Goal: Task Accomplishment & Management: Manage account settings

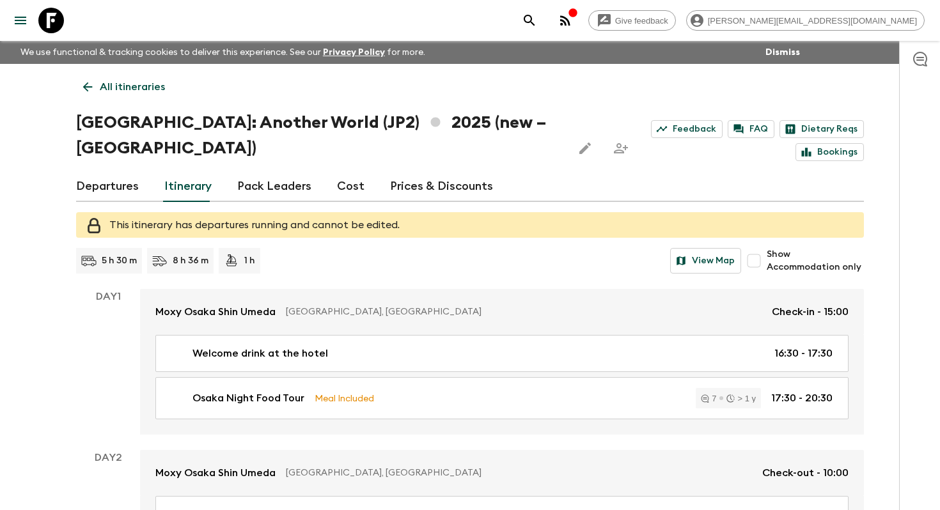
click at [119, 93] on p "All itineraries" at bounding box center [132, 86] width 65 height 15
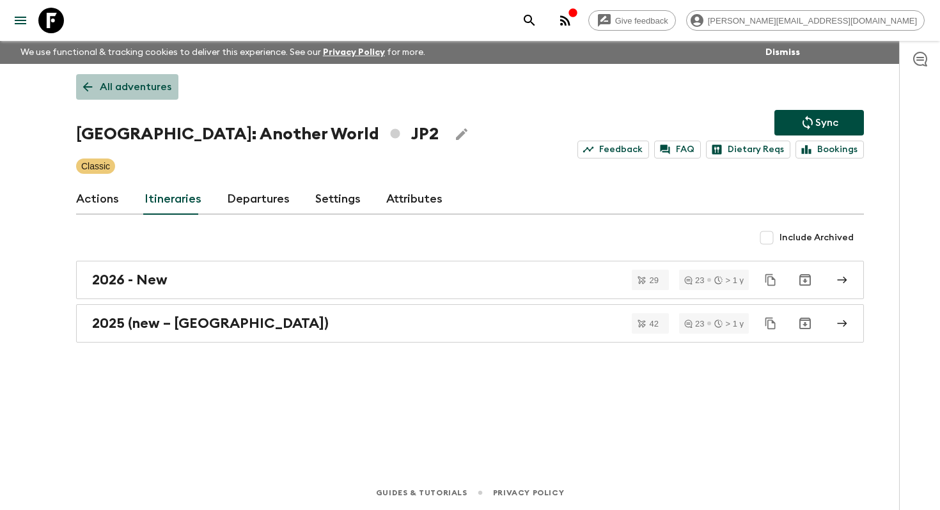
click at [145, 89] on p "All adventures" at bounding box center [136, 86] width 72 height 15
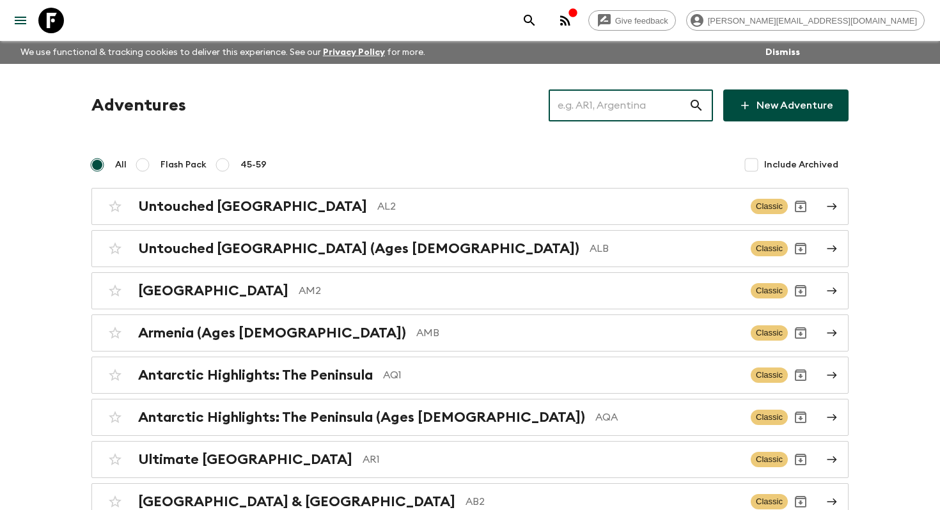
click at [640, 108] on input "text" at bounding box center [619, 106] width 140 height 36
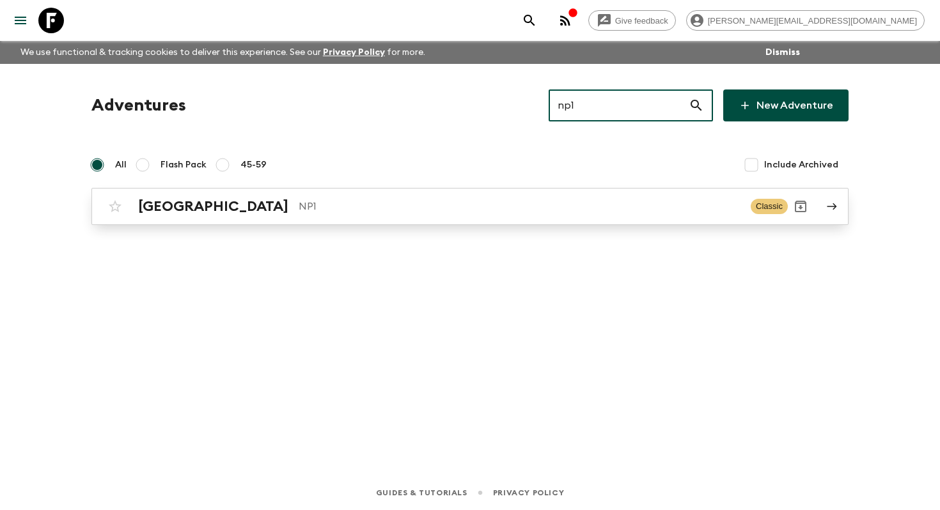
type input "np1"
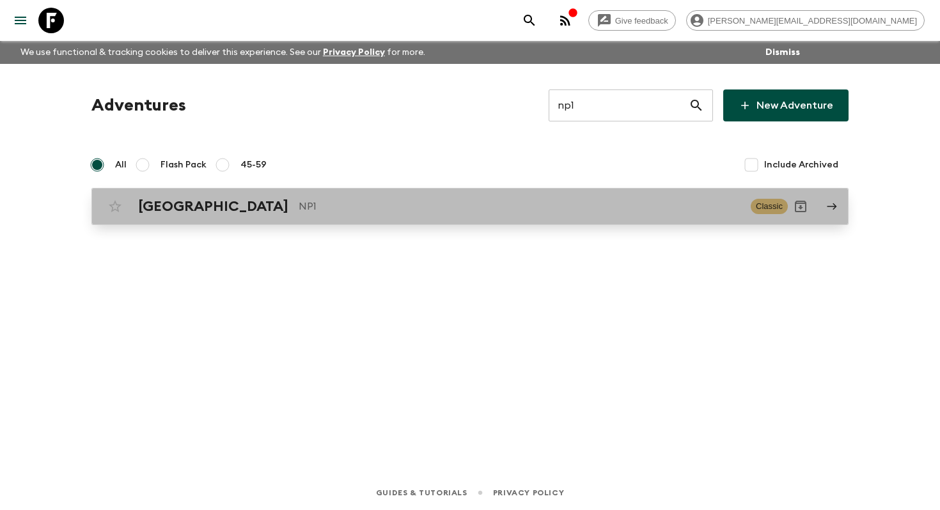
click at [414, 212] on p "NP1" at bounding box center [520, 206] width 442 height 15
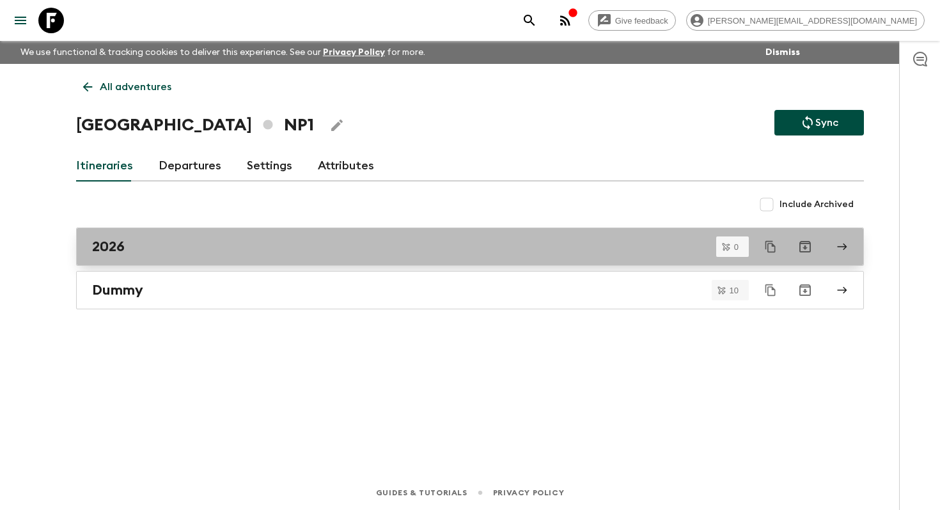
click at [189, 240] on div "2026" at bounding box center [458, 247] width 732 height 17
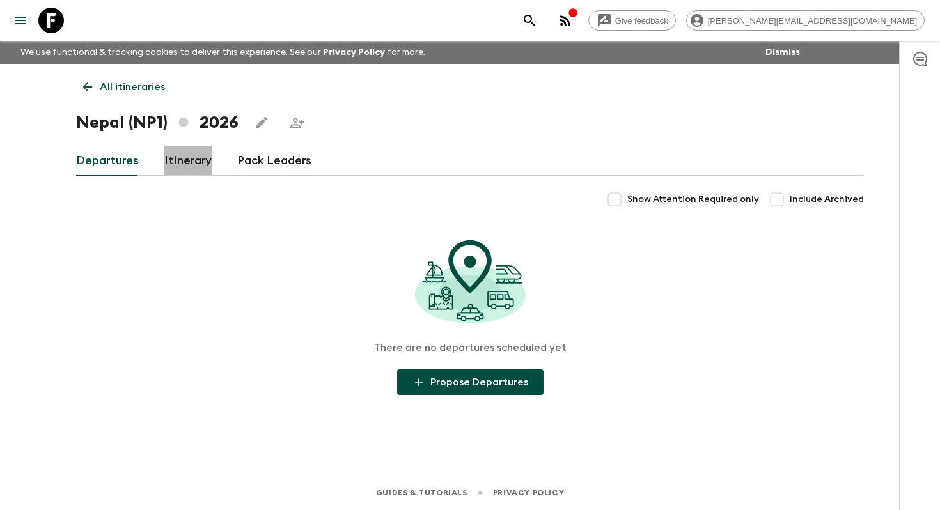
click at [184, 167] on link "Itinerary" at bounding box center [187, 161] width 47 height 31
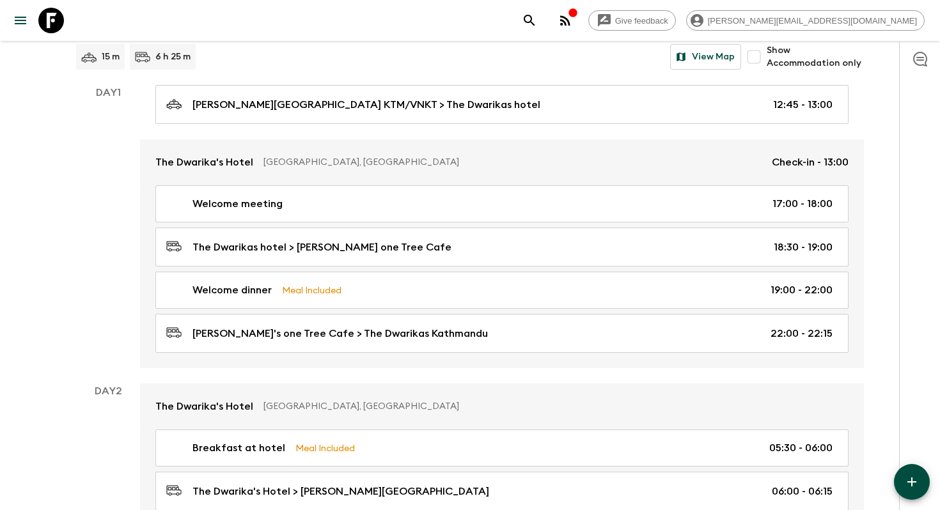
scroll to position [163, 0]
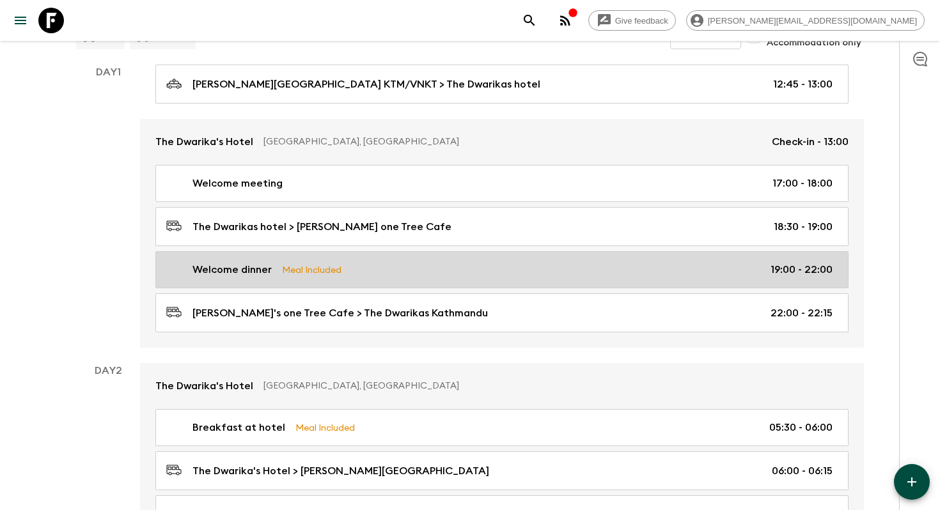
click at [503, 253] on link "Welcome dinner Meal Included 19:00 - 22:00" at bounding box center [501, 269] width 693 height 37
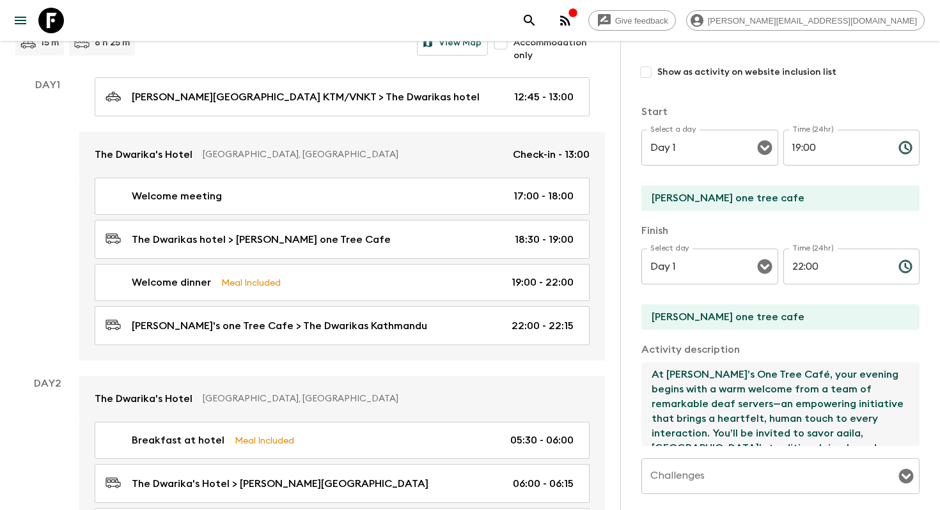
drag, startPoint x: 666, startPoint y: 369, endPoint x: 754, endPoint y: 362, distance: 88.5
click at [754, 362] on div "Activity description At [PERSON_NAME]’s One Tree Café, your evening begins with…" at bounding box center [780, 395] width 278 height 106
drag, startPoint x: 765, startPoint y: 372, endPoint x: 667, endPoint y: 372, distance: 97.8
click at [667, 372] on textarea "At [PERSON_NAME]’s One Tree Café, your evening begins with a warm welcome from …" at bounding box center [775, 405] width 268 height 84
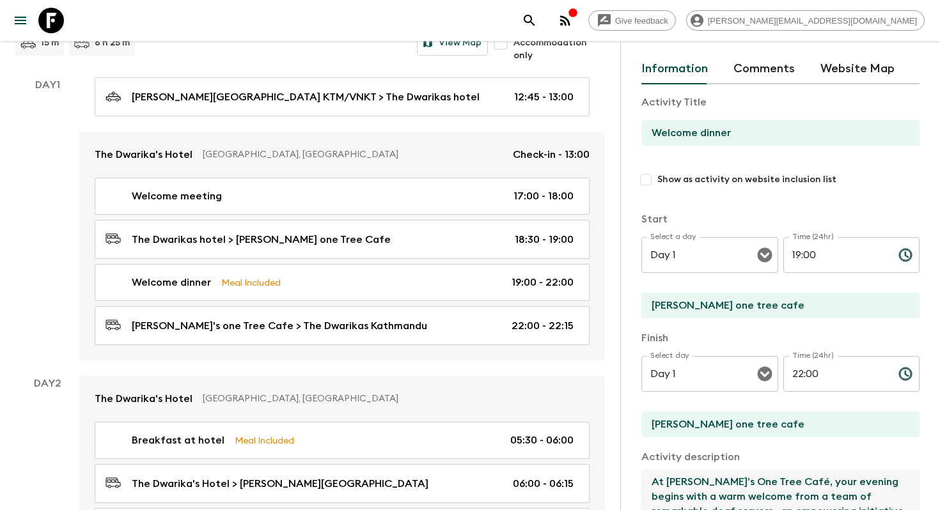
click at [655, 180] on input "Show as activity on website inclusion list" at bounding box center [645, 179] width 23 height 23
checkbox input "true"
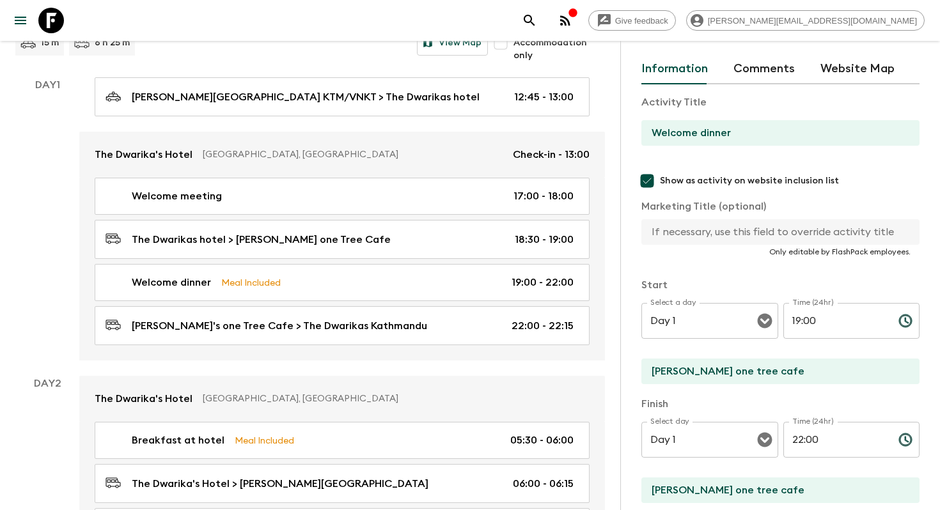
click at [698, 368] on input "[PERSON_NAME] one tree cafe" at bounding box center [775, 372] width 268 height 26
paste input "[PERSON_NAME]’s One Tree Café"
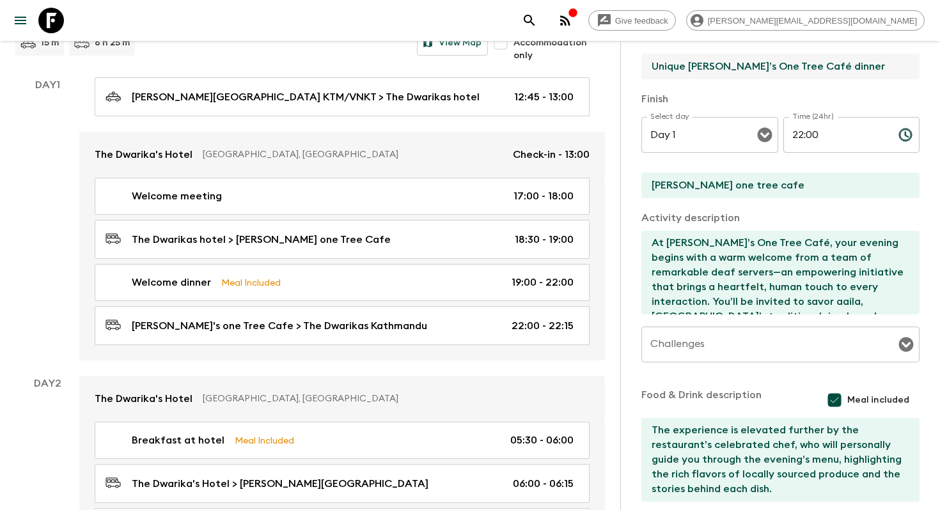
scroll to position [411, 0]
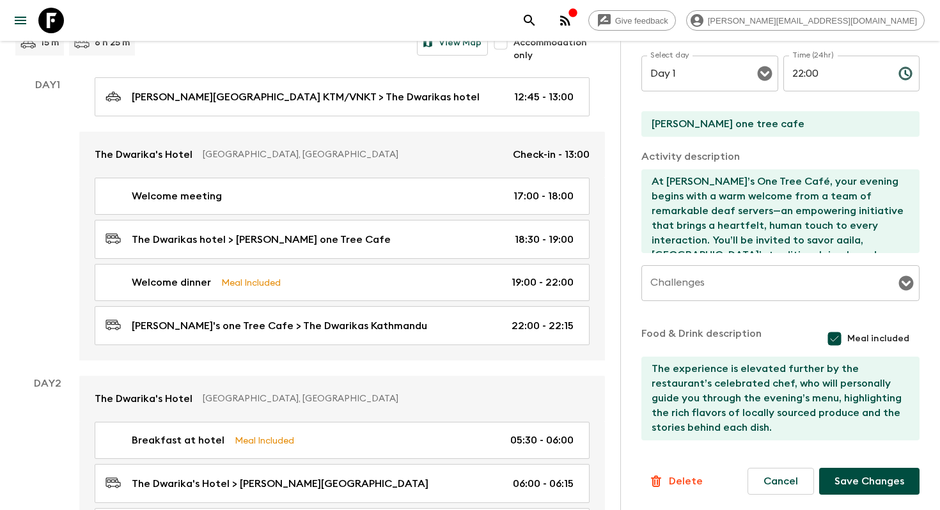
type input "Unique [PERSON_NAME]’s One Tree Café dinner"
click at [890, 477] on button "Save Changes" at bounding box center [869, 481] width 100 height 27
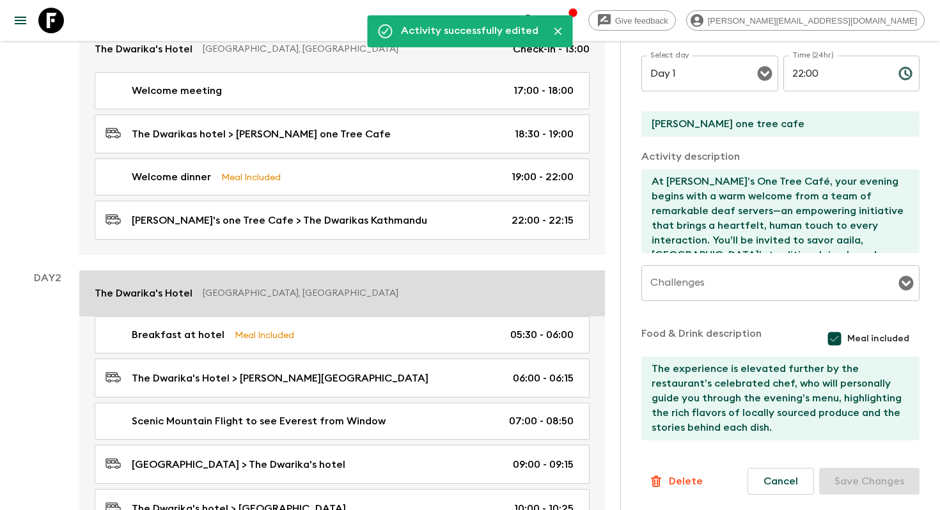
scroll to position [312, 0]
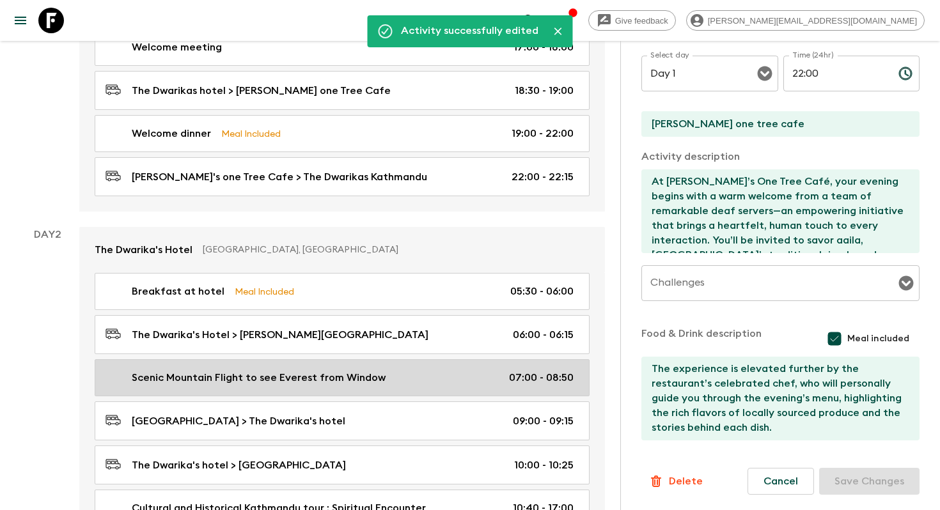
click at [409, 366] on link "Scenic Mountain Flight to see Everest from Window 07:00 - 08:50" at bounding box center [342, 377] width 495 height 37
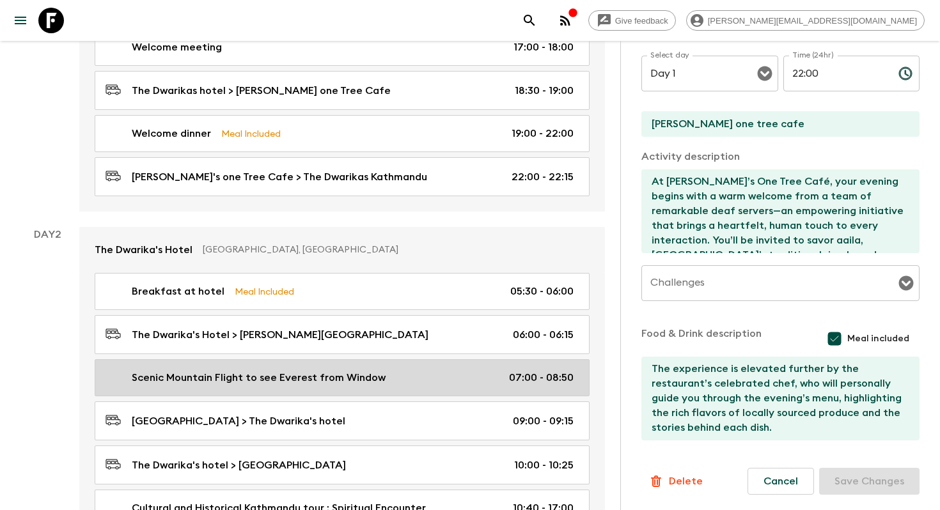
type input "Scenic Mountain Flight to see Everest from Window"
checkbox input "false"
type input "[PERSON_NAME][GEOGRAPHIC_DATA]"
type textarea "Begin the day with a thrilling early morning mountain flight, offering spectacu…"
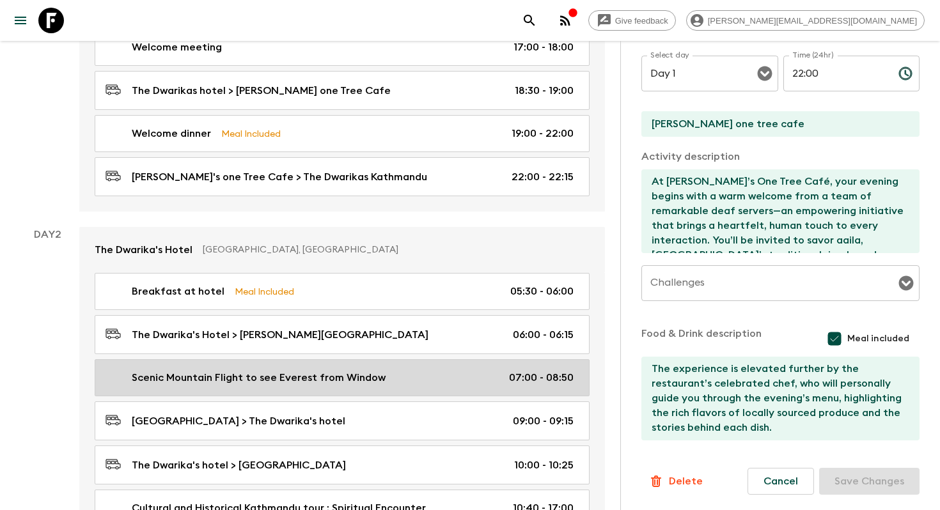
checkbox input "false"
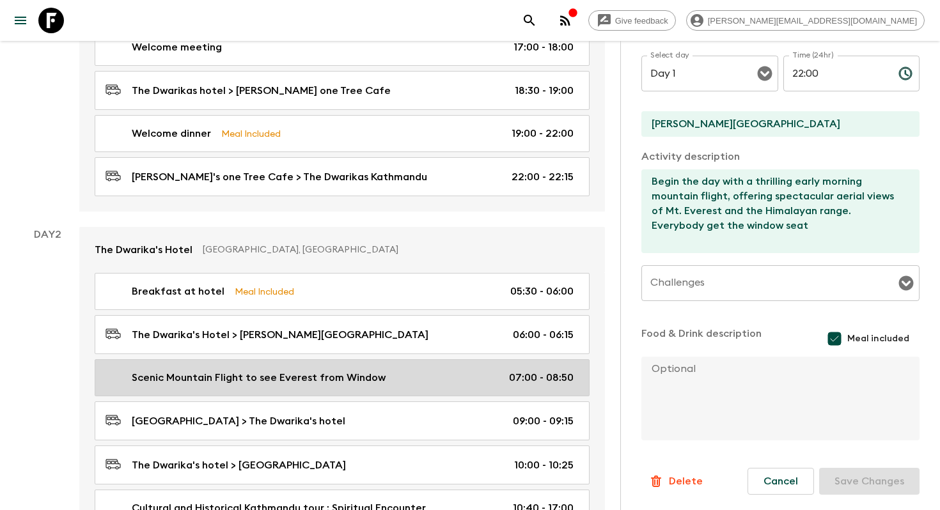
type input "Day 2"
type input "07:00"
type input "Day 2"
type input "08:50"
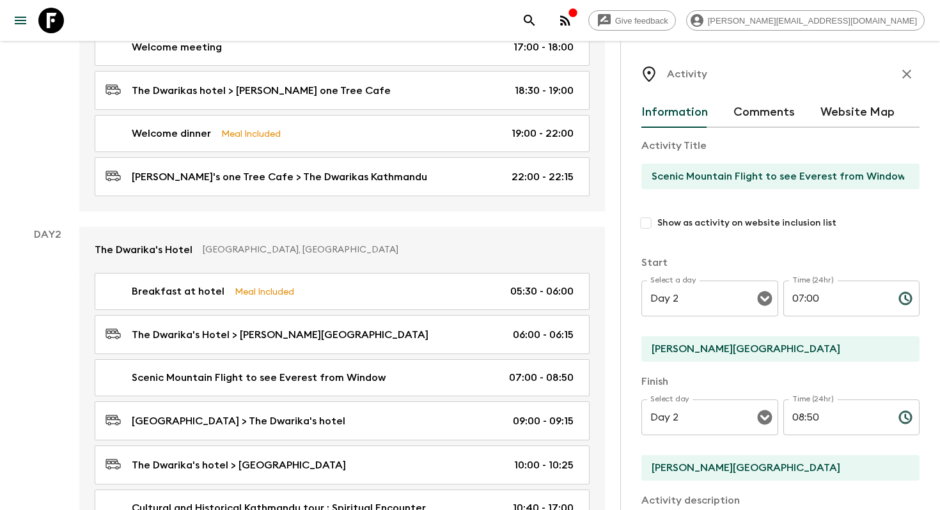
click at [648, 219] on input "Show as activity on website inclusion list" at bounding box center [645, 223] width 23 height 23
checkbox input "true"
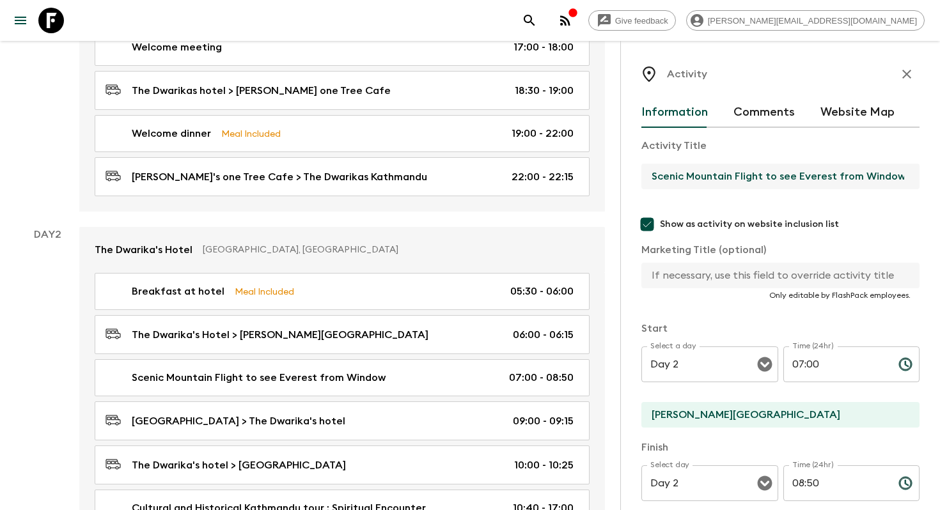
drag, startPoint x: 763, startPoint y: 176, endPoint x: 648, endPoint y: 171, distance: 114.6
click at [648, 171] on input "Scenic Mountain Flight to see Everest from Window" at bounding box center [775, 177] width 268 height 26
click at [715, 262] on div "Show as activity on website inclusion list Marketing Title (optional) ​ Only ed…" at bounding box center [780, 256] width 278 height 89
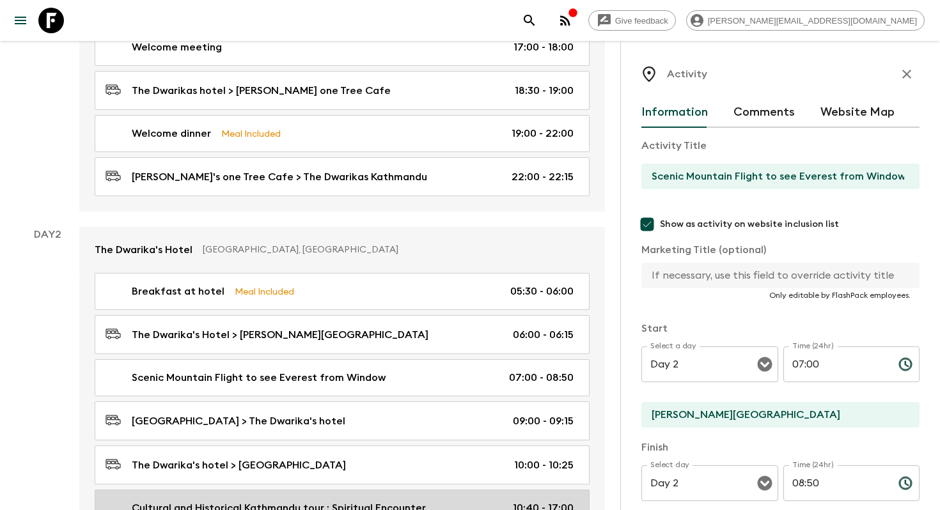
click at [488, 510] on div "Cultural and Historical Kathmandu tour ; Spiritual Encounter 10:40 - 17:00" at bounding box center [340, 508] width 468 height 15
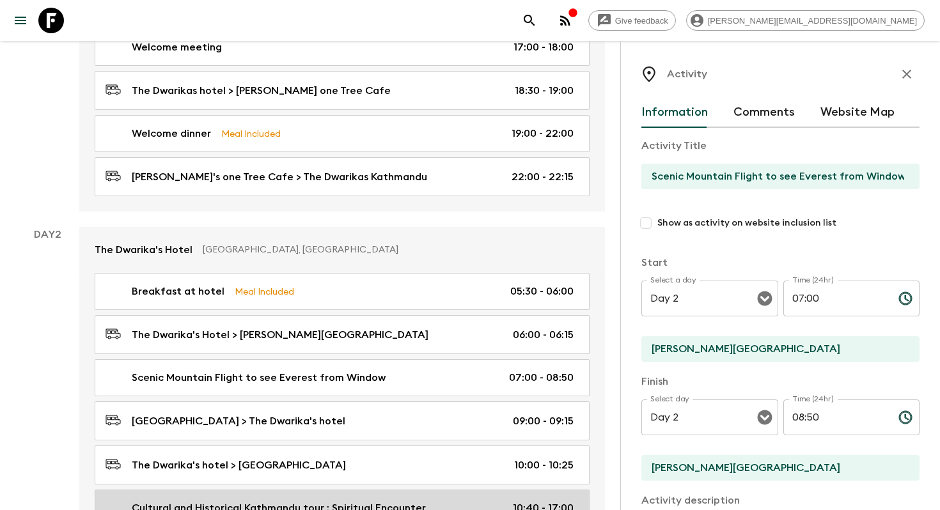
type input "Cultural and Historical Kathmandu tour ; Spiritual Encounter"
checkbox input "false"
type input "Swaymbhunath"
type input "[DEMOGRAPHIC_DATA] Stupa"
type textarea "Immerse yourself in [GEOGRAPHIC_DATA]’s spiritual heart with visits to the icon…"
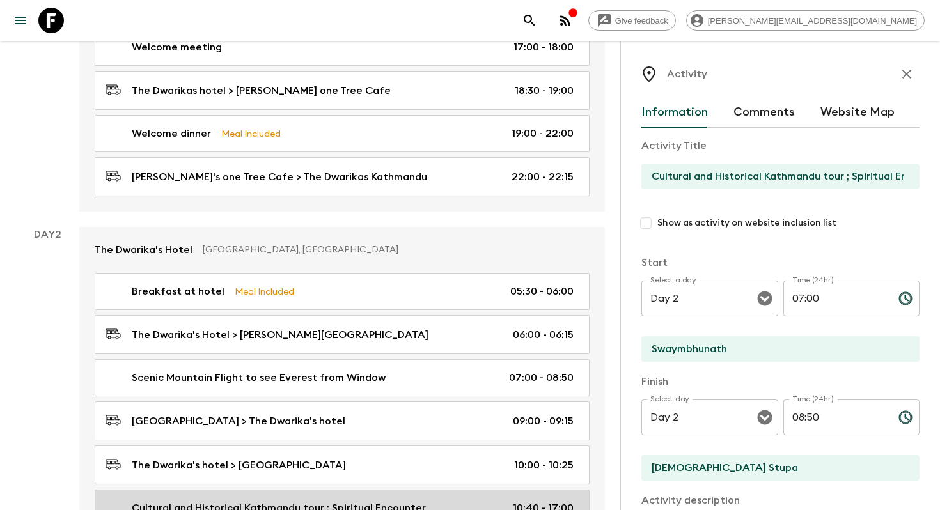
type input "10:40"
type input "17:00"
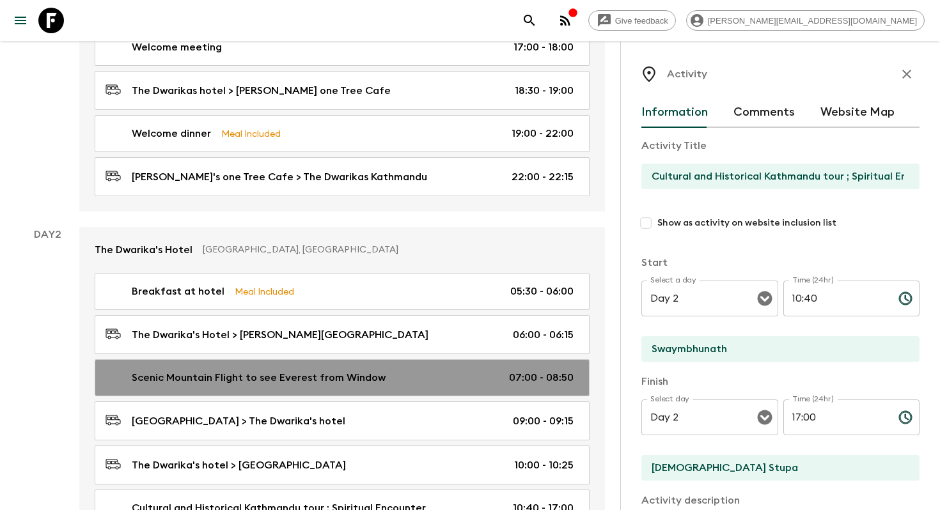
click at [386, 373] on div "Scenic Mountain Flight to see Everest from Window 07:00 - 08:50" at bounding box center [340, 377] width 468 height 15
type input "Scenic Mountain Flight to see Everest from Window"
type input "[PERSON_NAME][GEOGRAPHIC_DATA]"
type textarea "Begin the day with a thrilling early morning mountain flight, offering spectacu…"
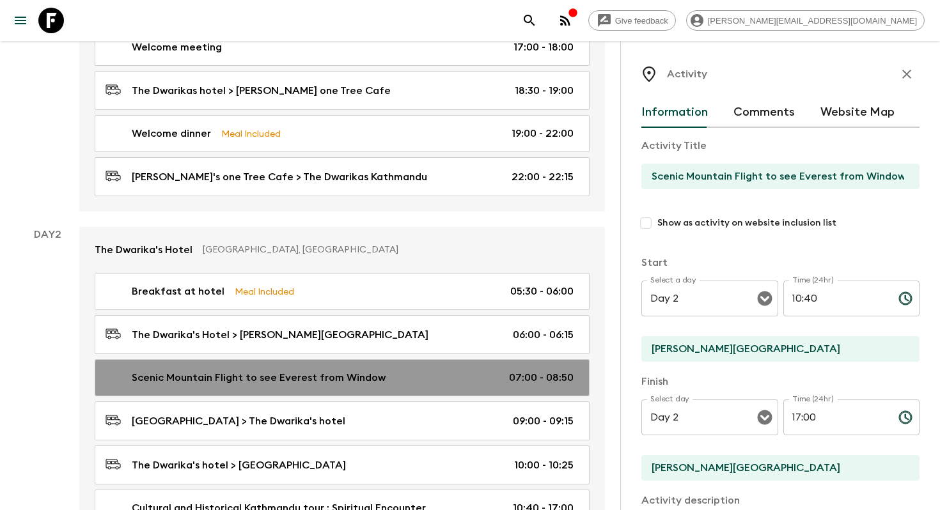
type input "07:00"
type input "08:50"
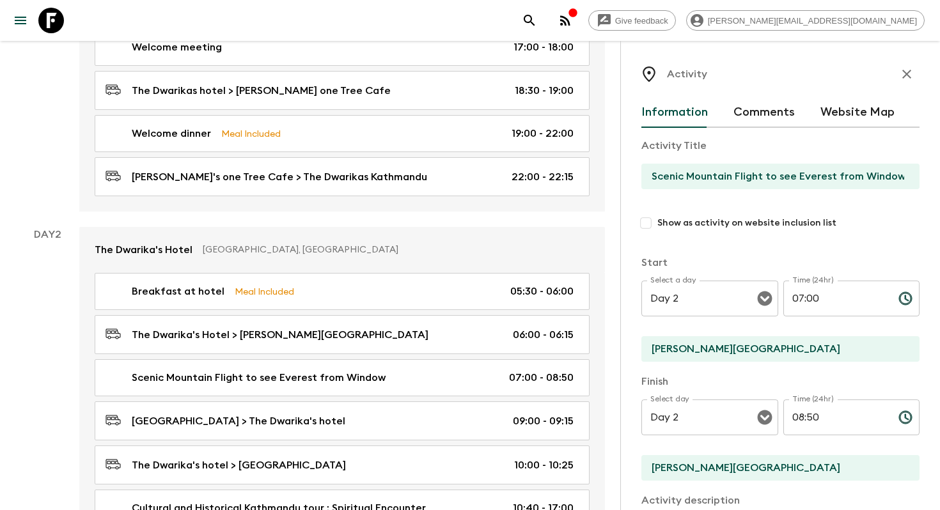
click at [645, 226] on input "Show as activity on website inclusion list" at bounding box center [645, 223] width 23 height 23
checkbox input "true"
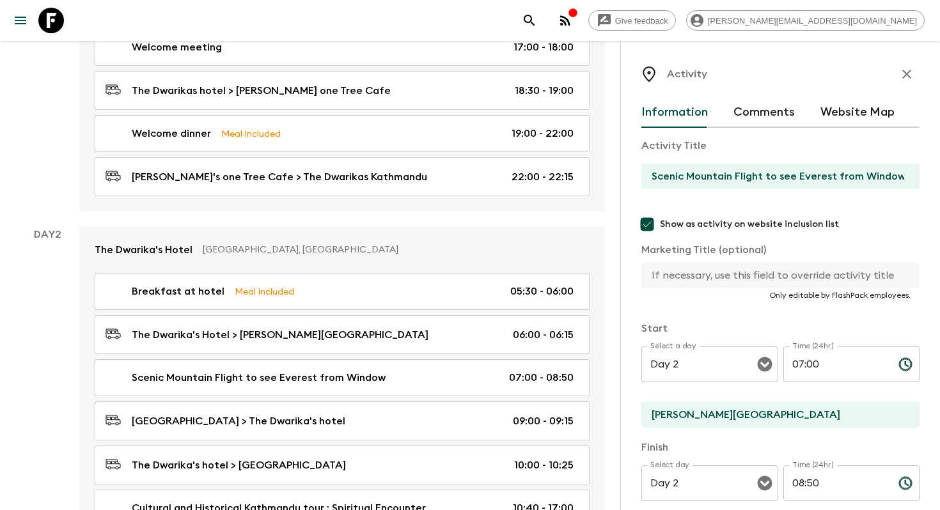
click at [686, 277] on input "text" at bounding box center [775, 276] width 268 height 26
paste input "Scenic Mountain Flight"
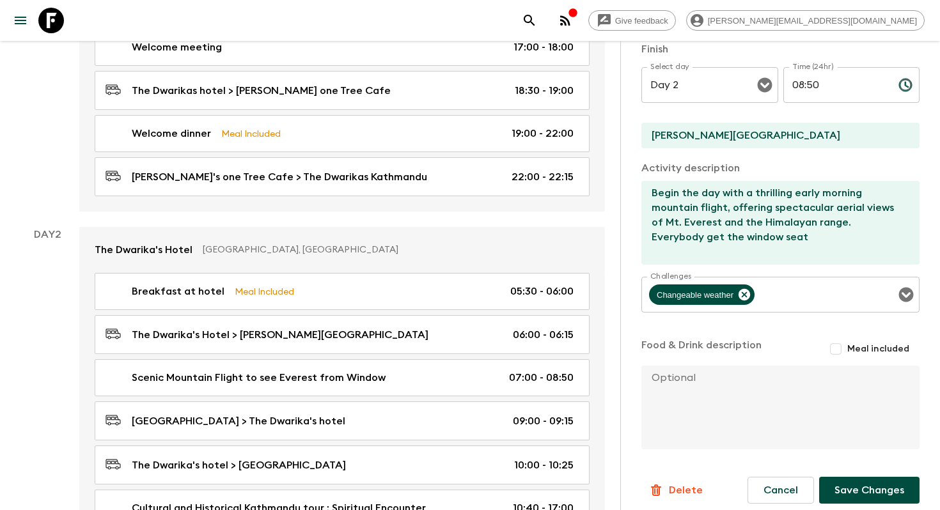
scroll to position [408, 0]
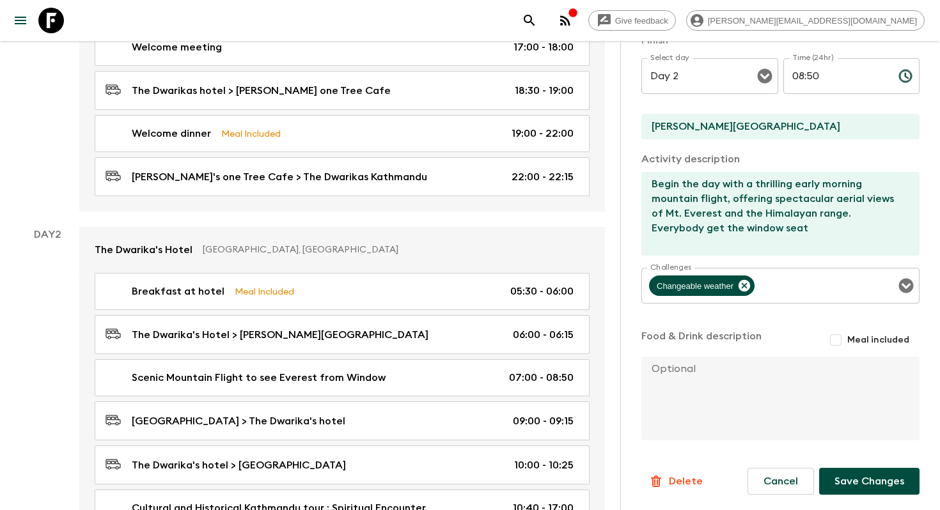
type input "Scenic Mountain Flight with Everest views"
click at [862, 475] on button "Save Changes" at bounding box center [869, 481] width 100 height 27
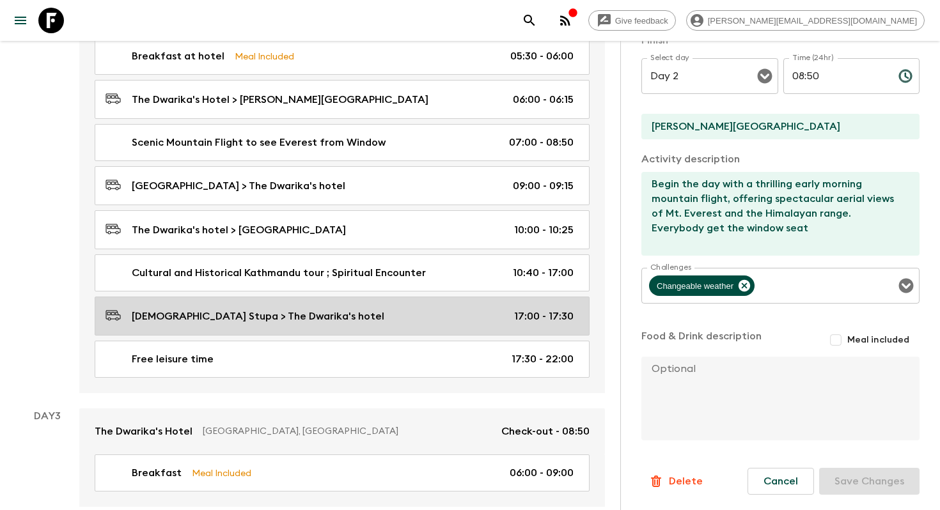
scroll to position [558, 0]
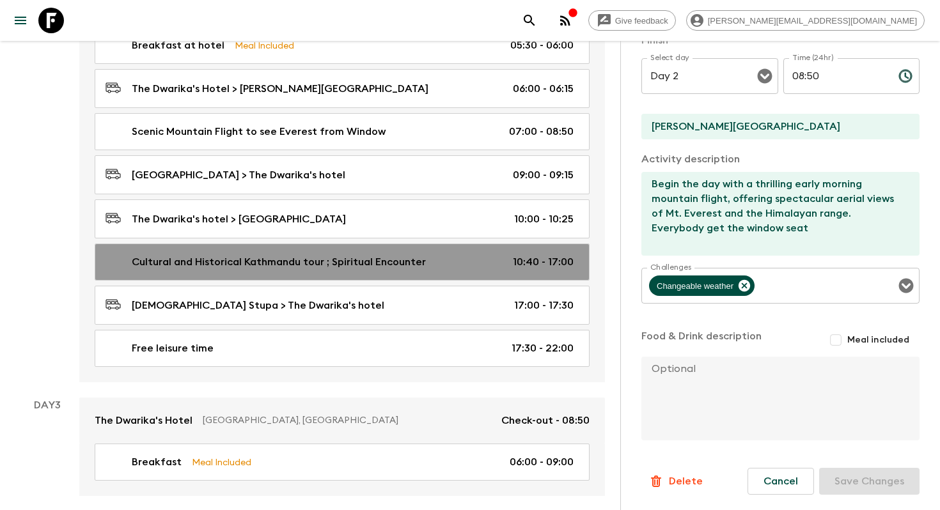
click at [406, 270] on link "Cultural and Historical Kathmandu tour ; Spiritual Encounter 10:40 - 17:00" at bounding box center [342, 262] width 495 height 37
type input "Cultural and Historical Kathmandu tour ; Spiritual Encounter"
checkbox input "false"
type input "Swaymbhunath"
type input "[DEMOGRAPHIC_DATA] Stupa"
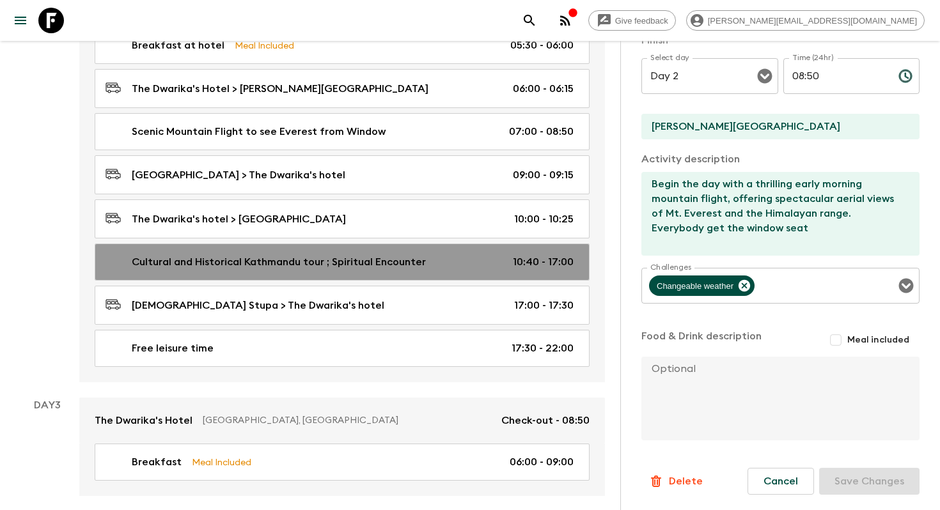
type textarea "Immerse yourself in [GEOGRAPHIC_DATA]’s spiritual heart with visits to the icon…"
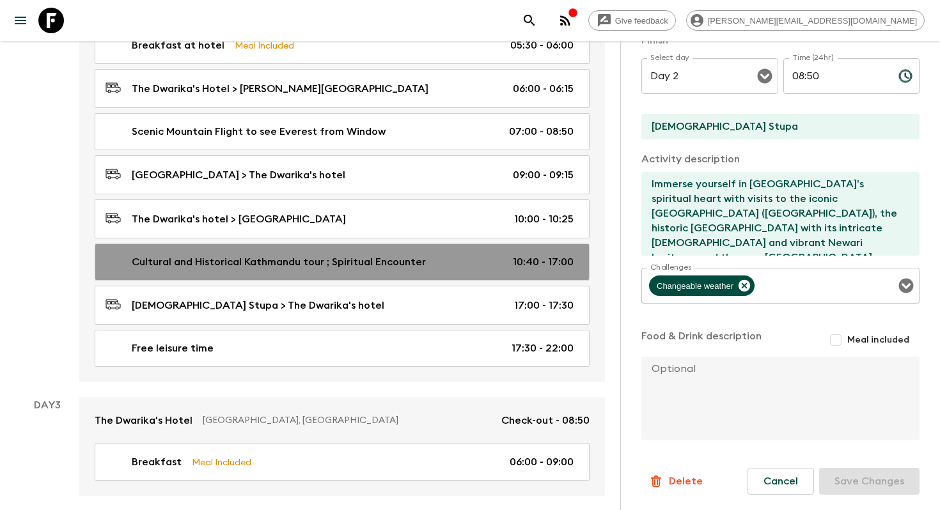
type input "10:40"
type input "17:00"
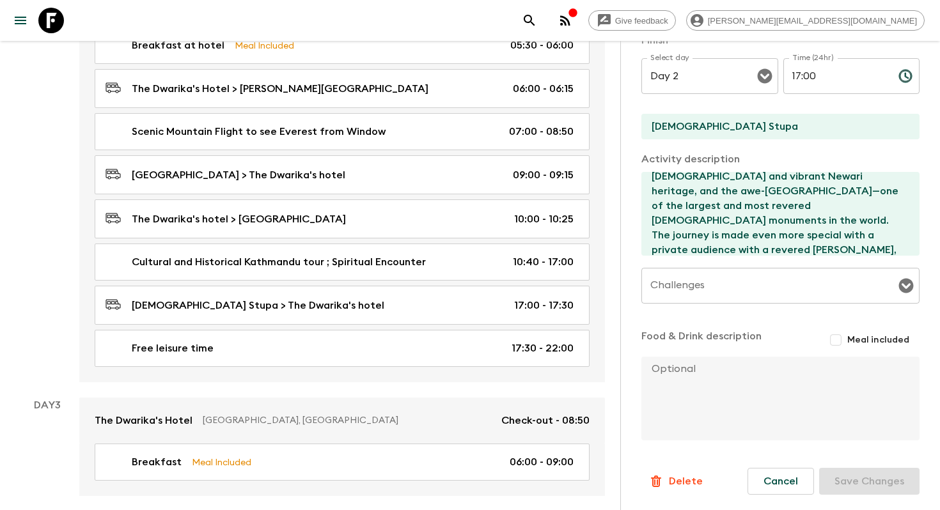
scroll to position [74, 0]
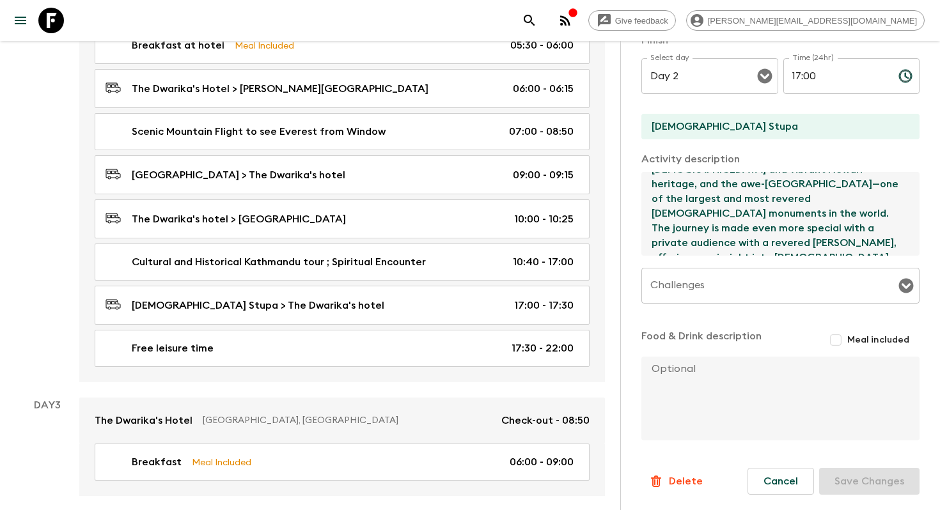
drag, startPoint x: 748, startPoint y: 212, endPoint x: 694, endPoint y: 226, distance: 56.3
click at [694, 226] on textarea "Immerse yourself in [GEOGRAPHIC_DATA]’s spiritual heart with visits to the icon…" at bounding box center [775, 214] width 268 height 84
click at [699, 227] on textarea "Immerse yourself in [GEOGRAPHIC_DATA]’s spiritual heart with visits to the icon…" at bounding box center [775, 214] width 268 height 84
drag, startPoint x: 696, startPoint y: 227, endPoint x: 746, endPoint y: 209, distance: 53.0
click at [746, 209] on textarea "Immerse yourself in [GEOGRAPHIC_DATA]’s spiritual heart with visits to the icon…" at bounding box center [775, 214] width 268 height 84
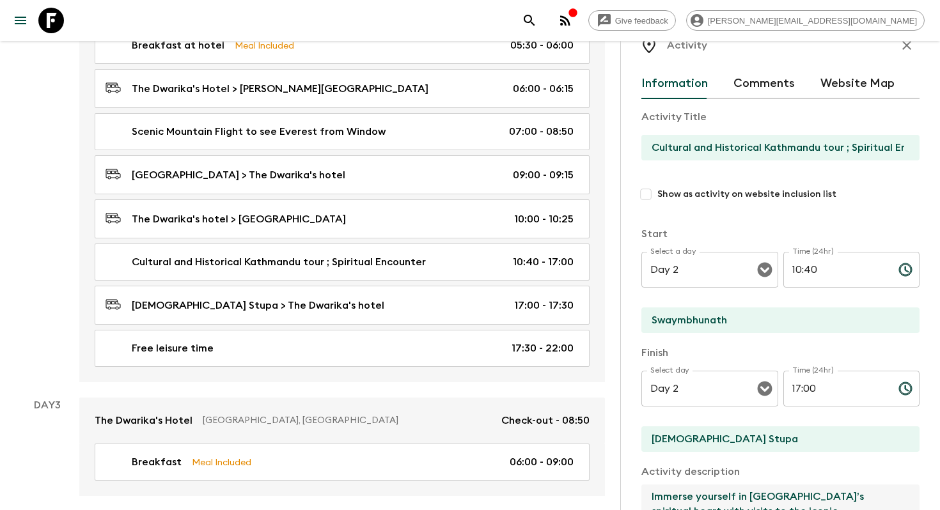
scroll to position [0, 0]
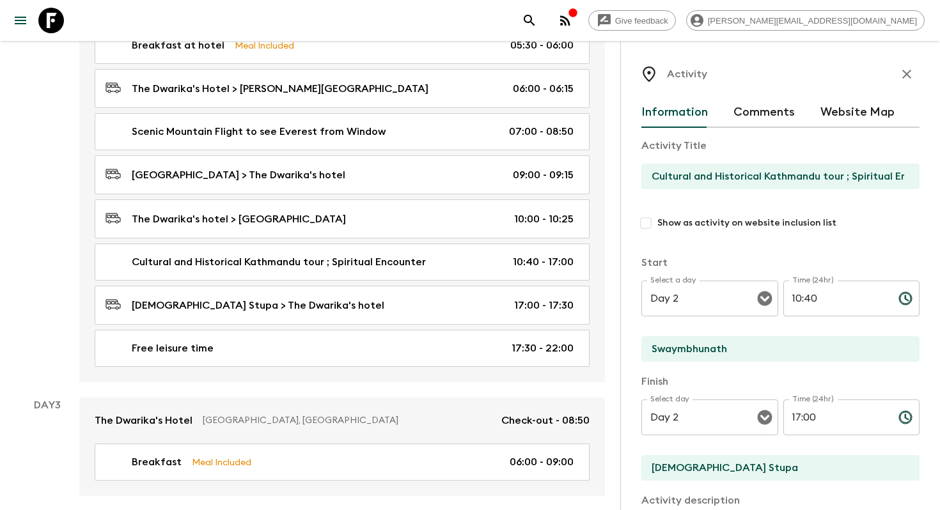
click at [648, 224] on input "Show as activity on website inclusion list" at bounding box center [645, 223] width 23 height 23
checkbox input "true"
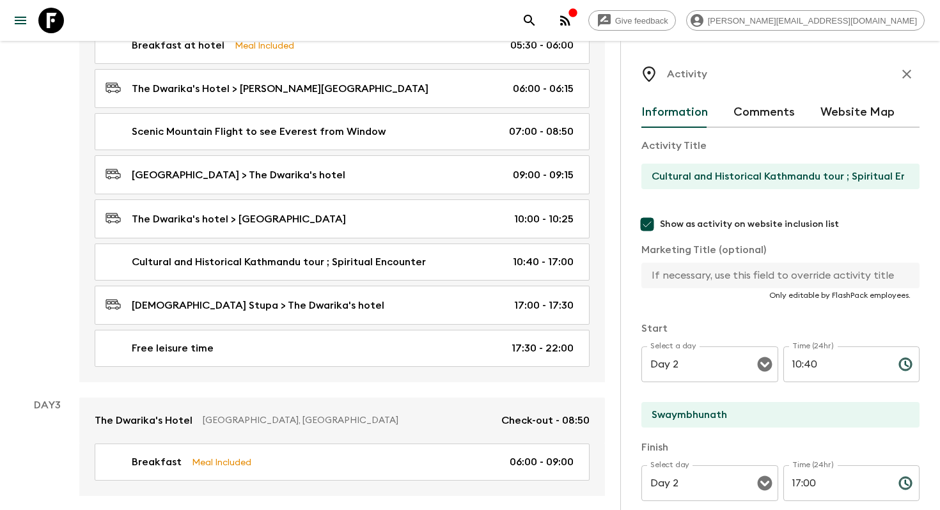
click at [699, 272] on input "text" at bounding box center [775, 276] width 268 height 26
paste input "private audience with a revered [PERSON_NAME]"
drag, startPoint x: 655, startPoint y: 276, endPoint x: 632, endPoint y: 275, distance: 23.0
click at [634, 276] on div "Activity Information Comments Website Map Activity Title Cultural and Historica…" at bounding box center [780, 296] width 320 height 510
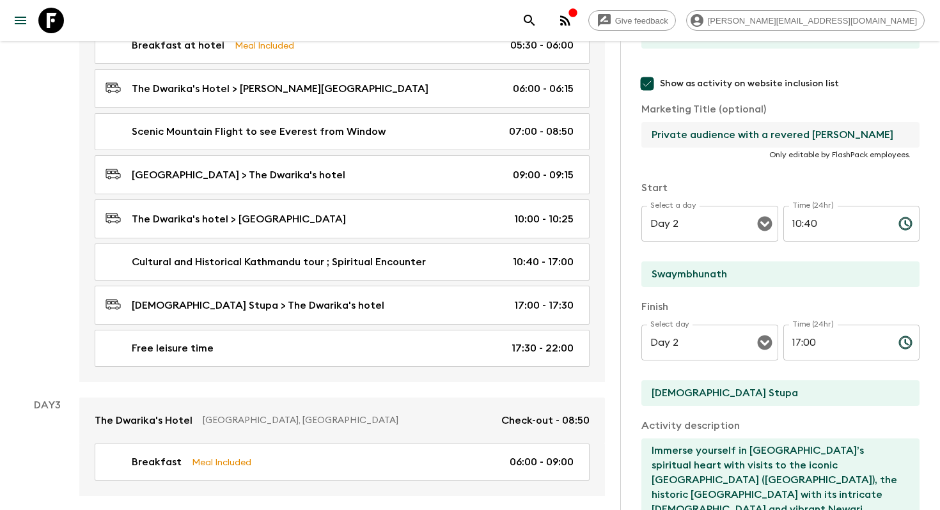
scroll to position [408, 0]
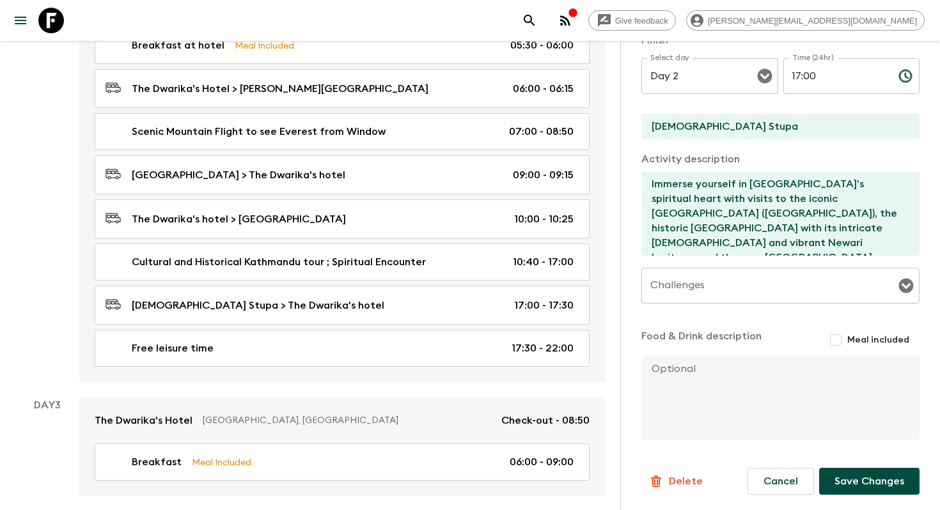
type input "Private audience with a revered [PERSON_NAME]"
click at [859, 481] on button "Save Changes" at bounding box center [869, 481] width 100 height 27
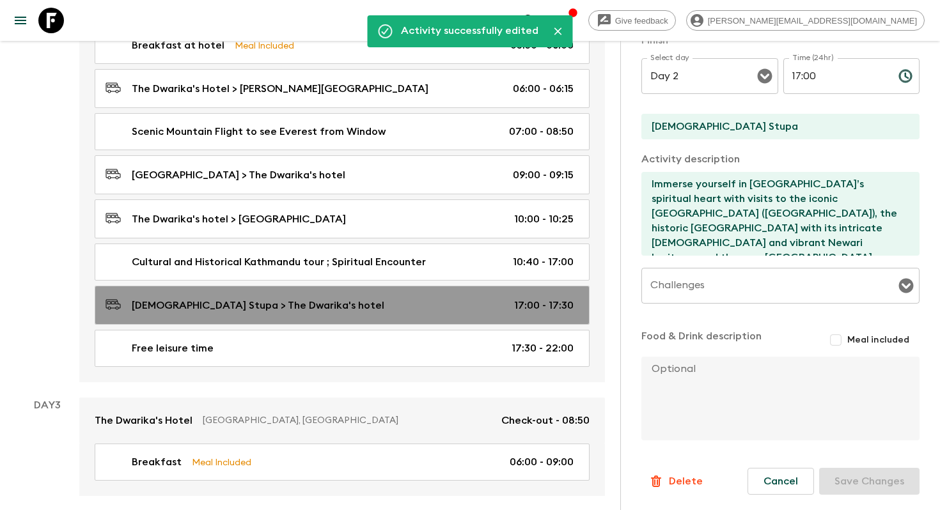
click at [438, 292] on link "[DEMOGRAPHIC_DATA] Stupa > The [PERSON_NAME] hotel 17:00 - 17:30" at bounding box center [342, 305] width 495 height 39
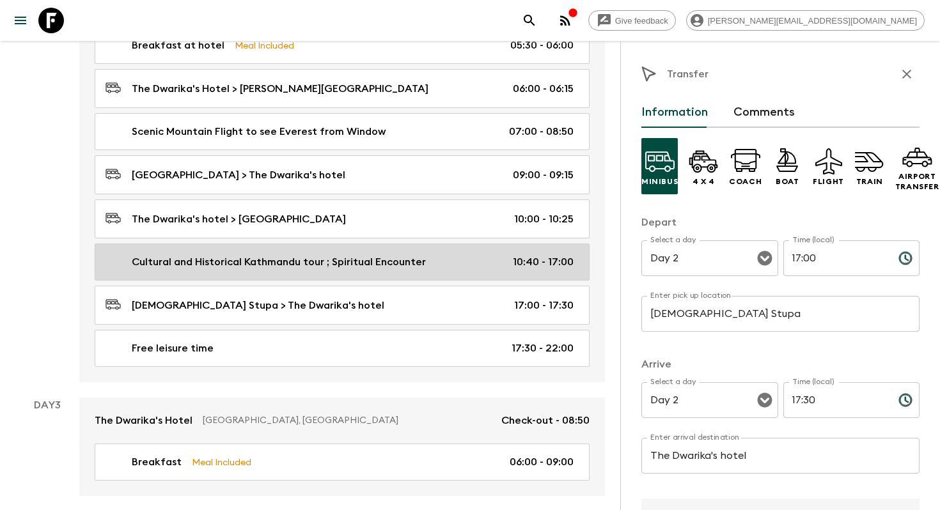
click at [425, 263] on div "Cultural and Historical Kathmandu tour ; Spiritual Encounter 10:40 - 17:00" at bounding box center [340, 262] width 468 height 15
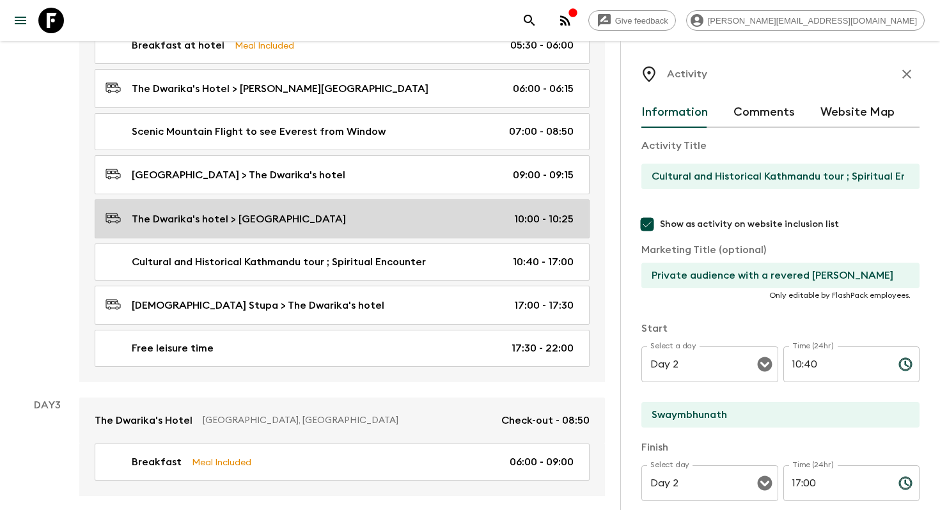
click at [405, 210] on div "The Dwarika's hotel > [GEOGRAPHIC_DATA] 10:00 - 10:25" at bounding box center [340, 218] width 468 height 17
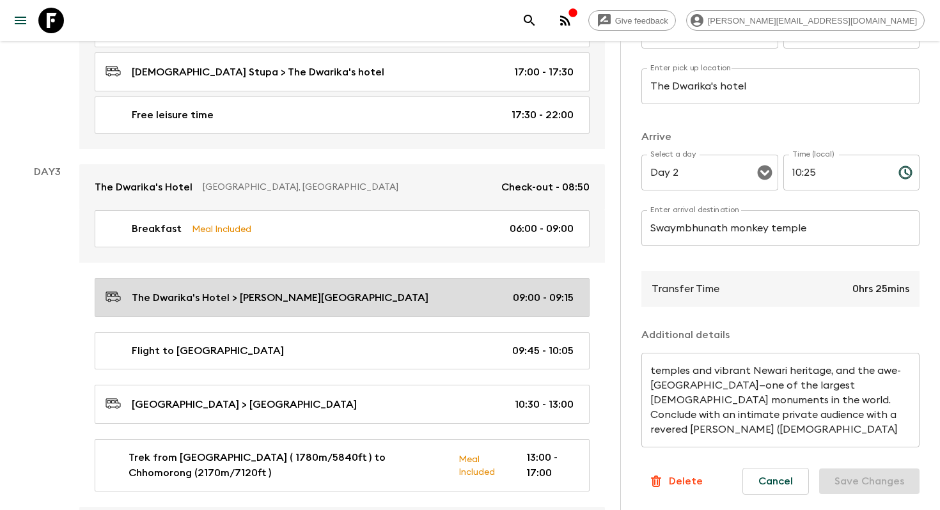
scroll to position [845, 0]
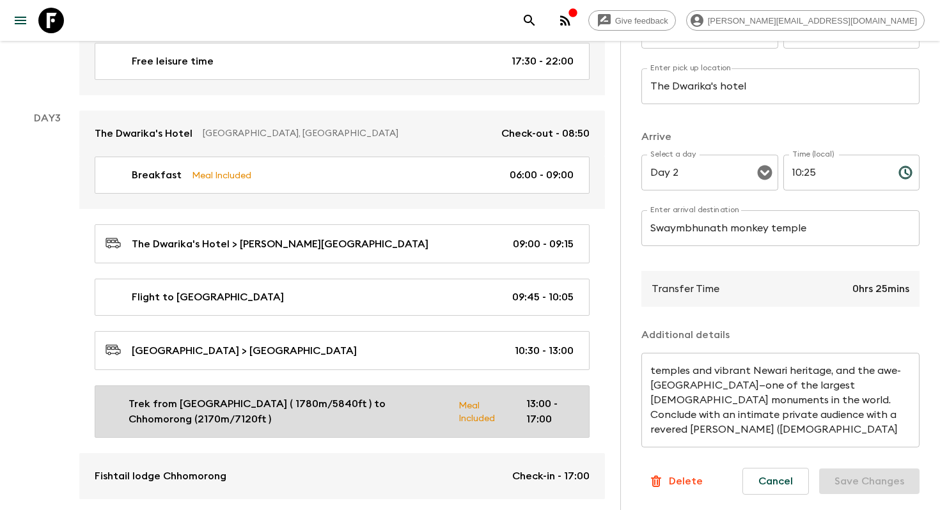
click at [361, 408] on p "Trek from [GEOGRAPHIC_DATA] ( 1780m/5840ft ) to Chhomorong (2170m/7120ft )" at bounding box center [289, 411] width 320 height 31
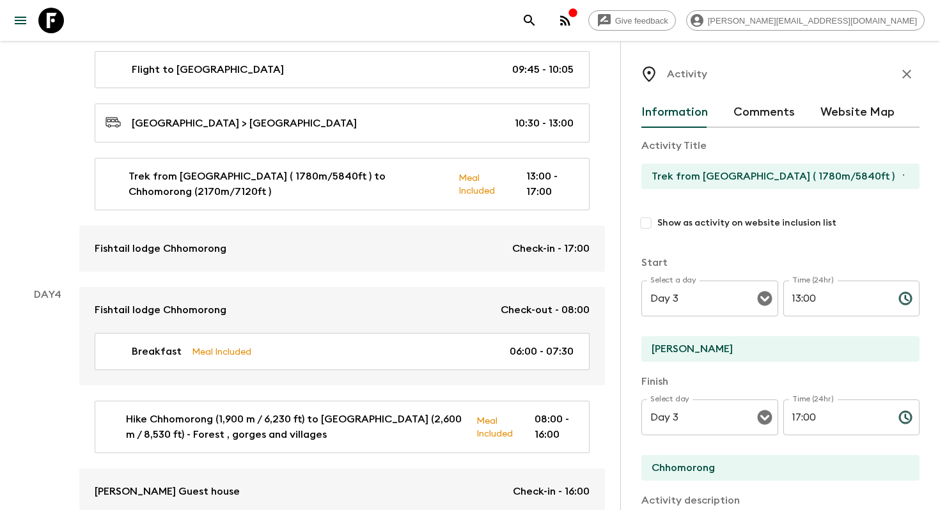
scroll to position [1077, 0]
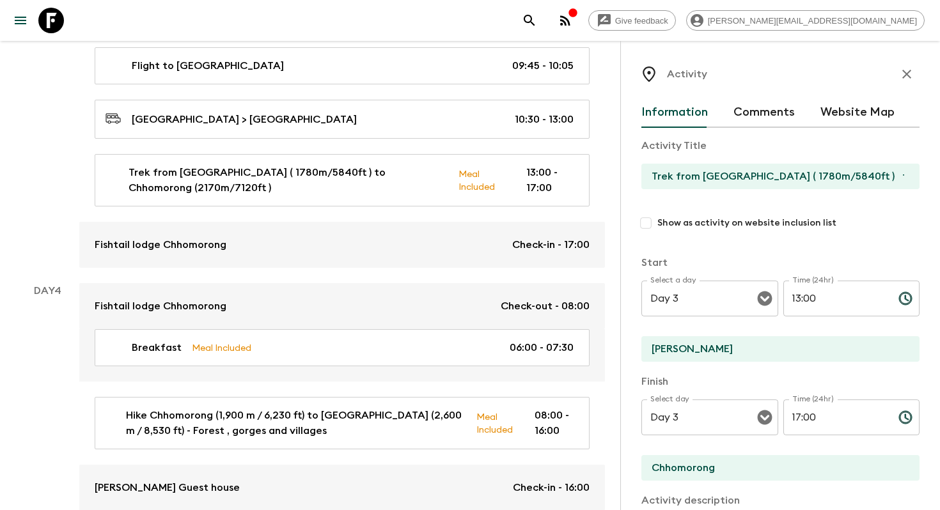
click at [647, 220] on input "Show as activity on website inclusion list" at bounding box center [645, 223] width 23 height 23
checkbox input "true"
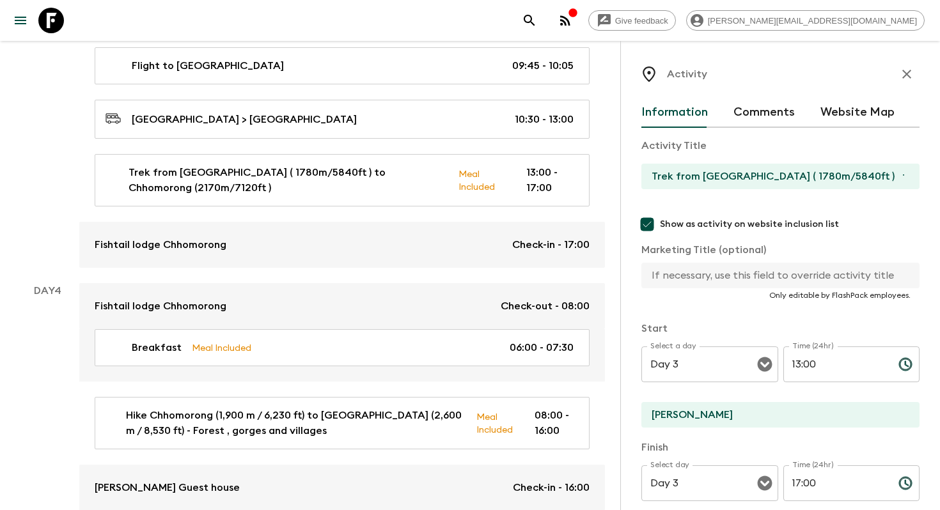
click at [698, 276] on input "text" at bounding box center [775, 276] width 268 height 26
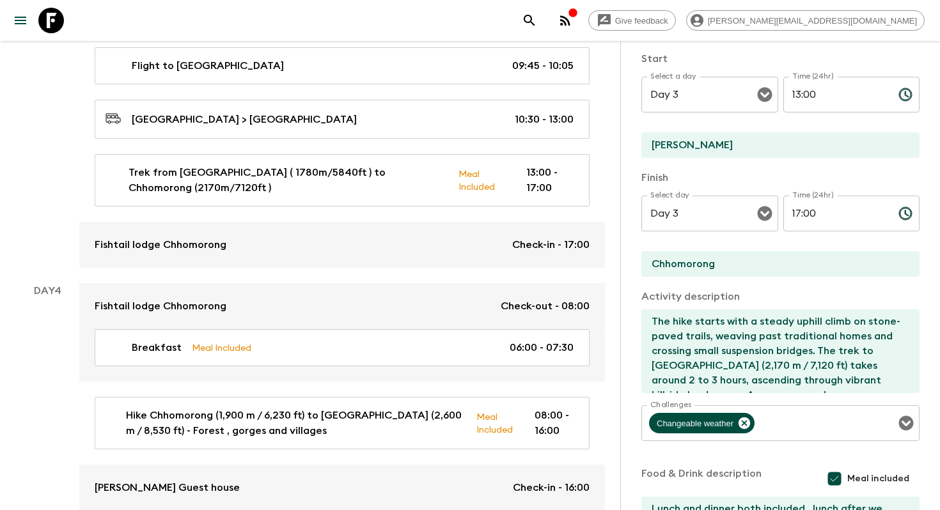
scroll to position [411, 0]
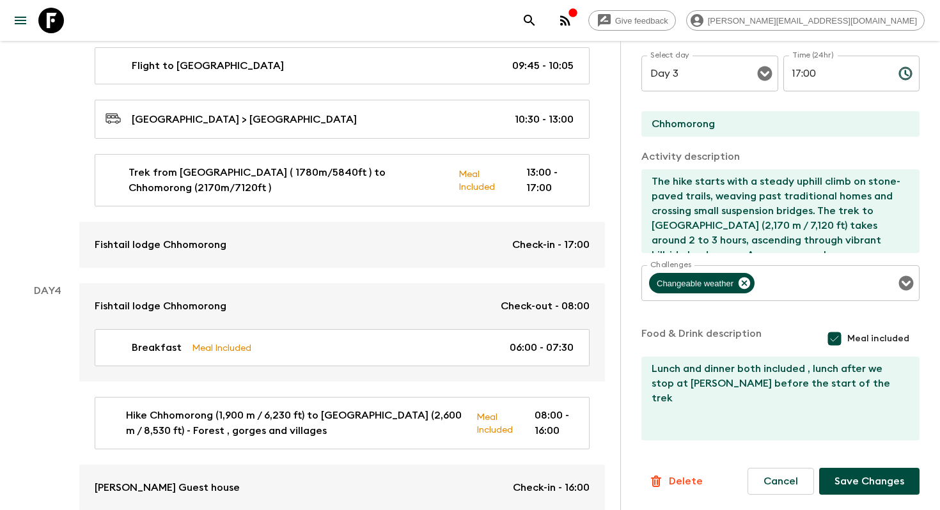
type input "Guided multi-day trek"
click at [858, 473] on button "Save Changes" at bounding box center [869, 481] width 100 height 27
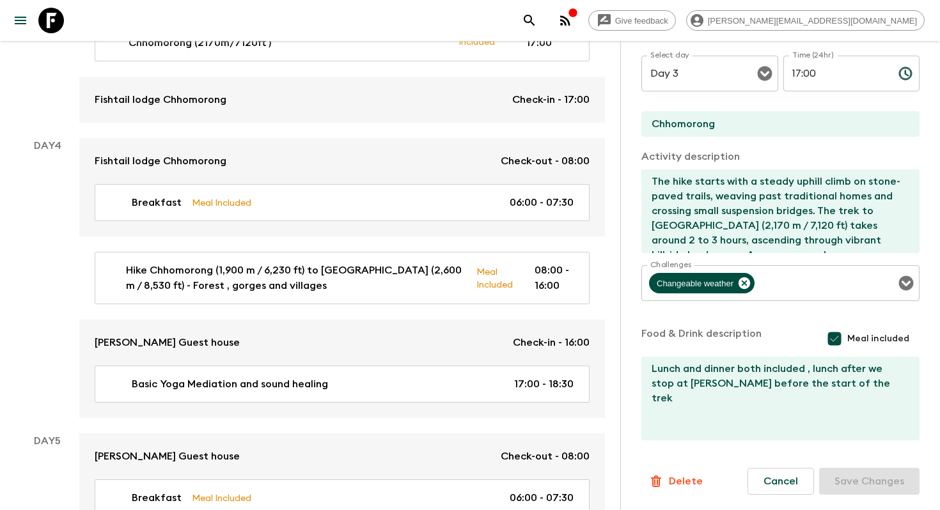
scroll to position [1377, 0]
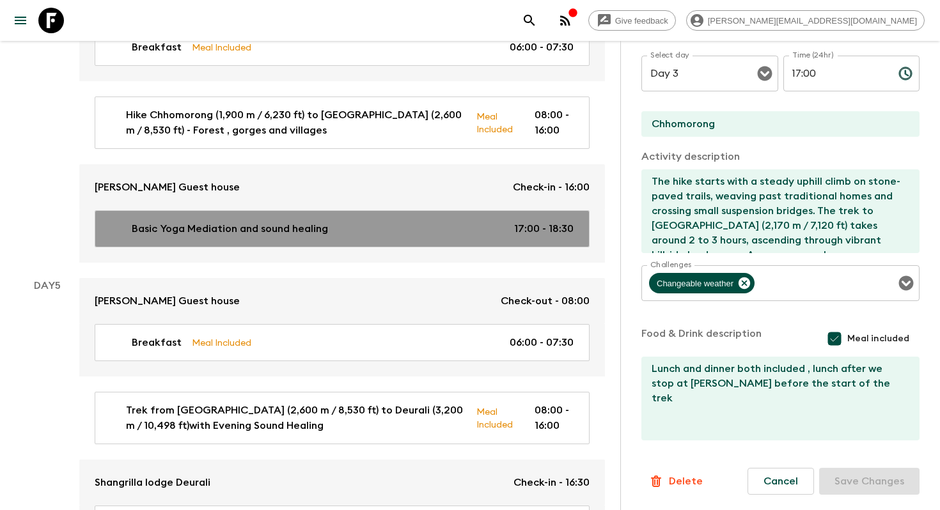
click at [409, 237] on link "Basic Yoga Mediation and sound healing 17:00 - 18:30" at bounding box center [342, 228] width 495 height 37
type input "Basic Yoga Mediation and sound healing"
checkbox input "false"
type input "[PERSON_NAME] Guest house"
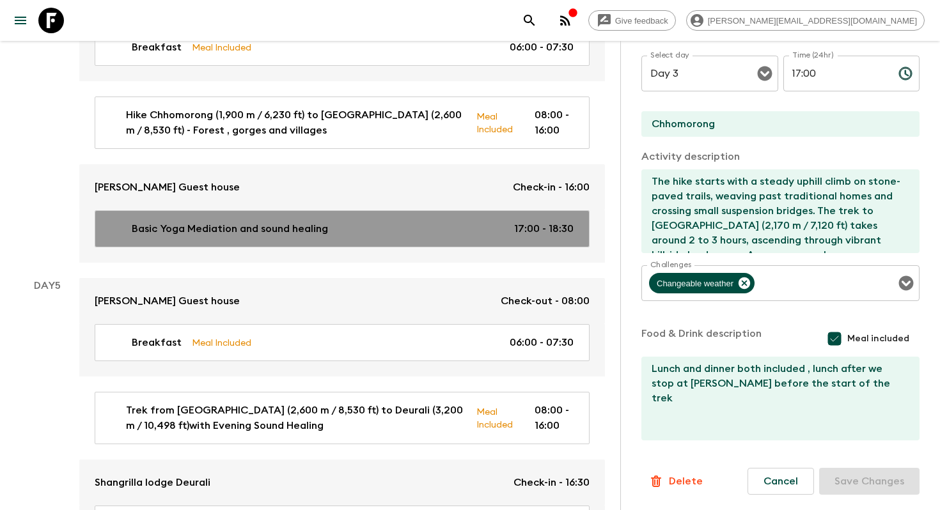
type textarea "the Pack Leader will guide a gentle wellness wind-down session to help you rela…"
checkbox input "false"
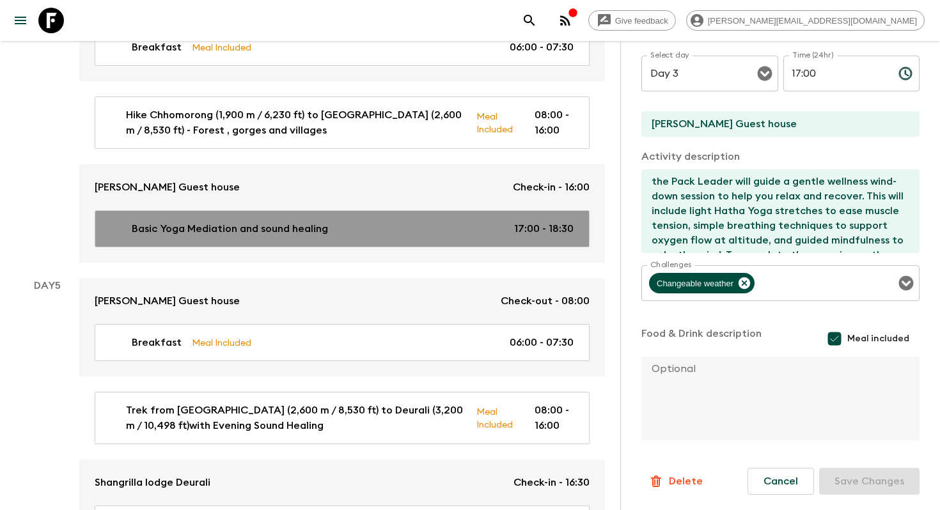
type input "Day 4"
type input "17:00"
type input "Day 4"
type input "18:30"
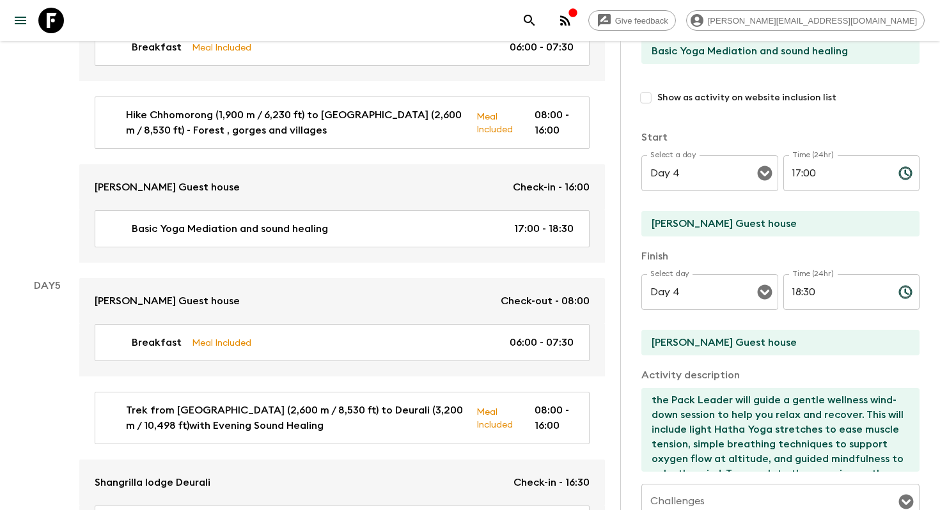
scroll to position [125, 0]
click at [643, 100] on input "Show as activity on website inclusion list" at bounding box center [645, 98] width 23 height 23
checkbox input "true"
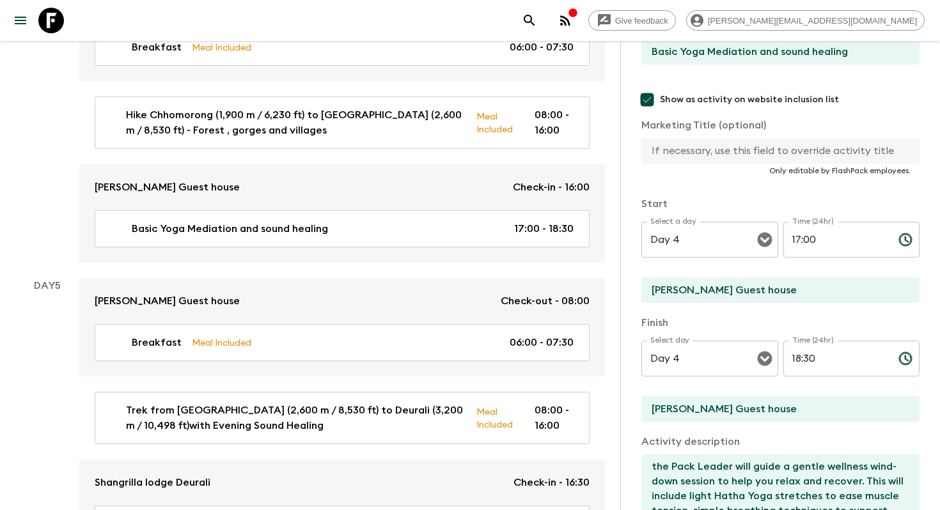
scroll to position [124, 0]
drag, startPoint x: 680, startPoint y: 52, endPoint x: 871, endPoint y: 58, distance: 190.6
click at [871, 58] on input "Basic Yoga Mediation and sound healing" at bounding box center [775, 53] width 268 height 26
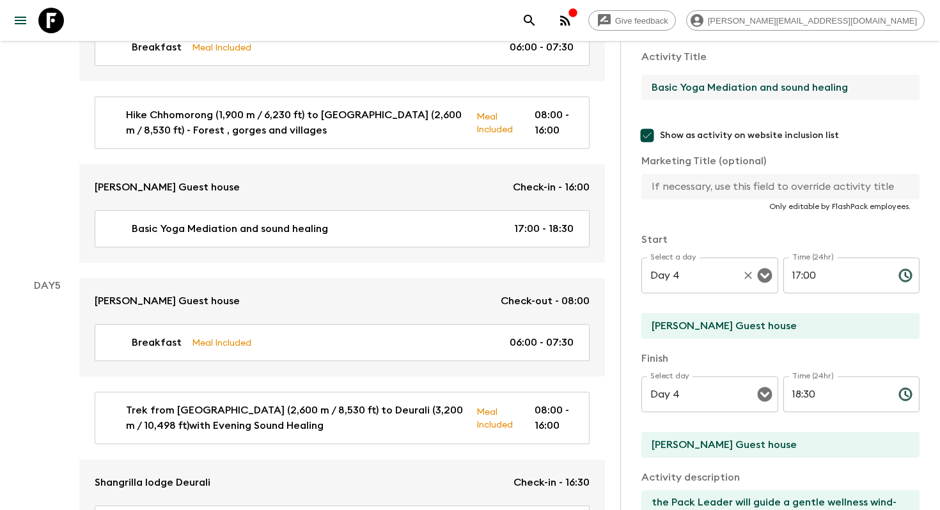
scroll to position [88, 0]
click at [676, 192] on input "text" at bounding box center [775, 188] width 268 height 26
paste input "Yoga Mediation and sound healing"
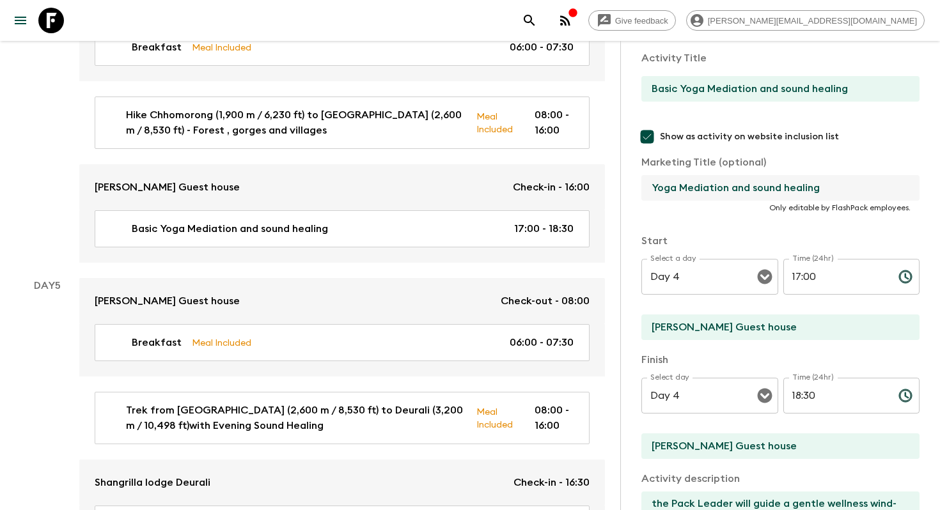
drag, startPoint x: 660, startPoint y: 185, endPoint x: 645, endPoint y: 185, distance: 15.3
click at [646, 185] on input "Yoga Mediation and sound healing" at bounding box center [775, 188] width 268 height 26
click at [730, 190] on input "Guided yoga Mediation and sound healing" at bounding box center [775, 188] width 268 height 26
drag, startPoint x: 767, startPoint y: 185, endPoint x: 712, endPoint y: 188, distance: 54.4
click at [712, 188] on input "Guided yoga Mediation and sound healing" at bounding box center [775, 188] width 268 height 26
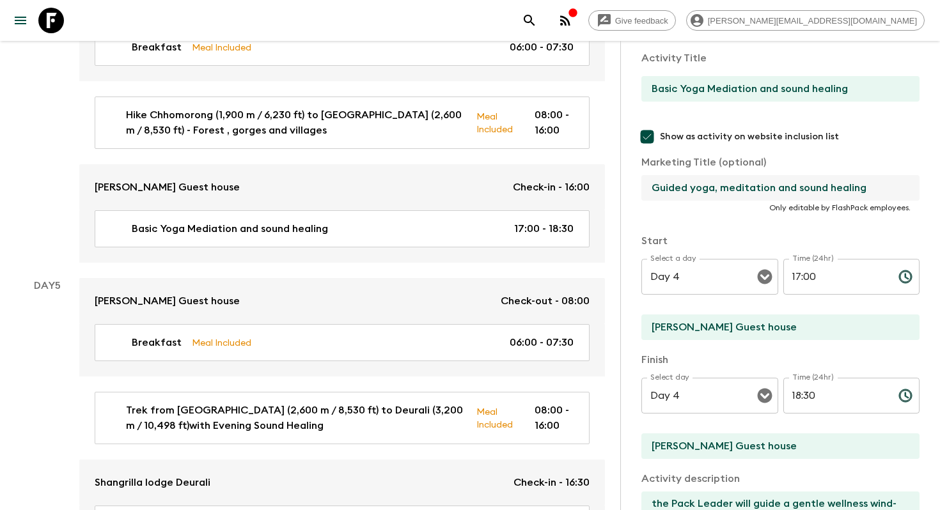
click at [882, 187] on input "Guided yoga, meditation and sound healing" at bounding box center [775, 188] width 268 height 26
click at [865, 190] on input "Guided yoga, meditation and sound healing througout trek" at bounding box center [775, 188] width 268 height 26
drag, startPoint x: 833, startPoint y: 191, endPoint x: 932, endPoint y: 184, distance: 99.4
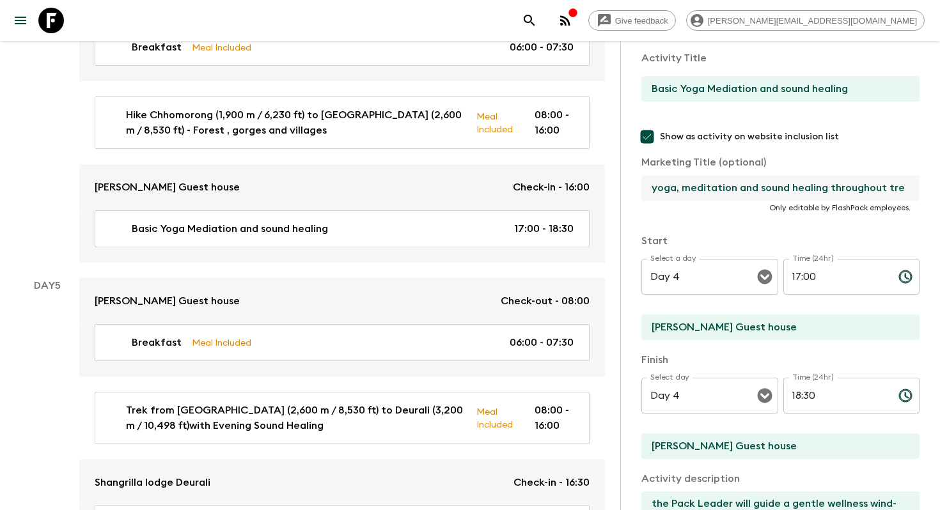
click at [932, 184] on div "Activity Information Comments Website Map Activity Title Basic Yoga Mediation a…" at bounding box center [780, 296] width 320 height 510
drag, startPoint x: 657, startPoint y: 187, endPoint x: 637, endPoint y: 185, distance: 19.9
click at [641, 187] on div "Activity Information Comments Website Map Activity Title Basic Yoga Mediation a…" at bounding box center [780, 296] width 320 height 510
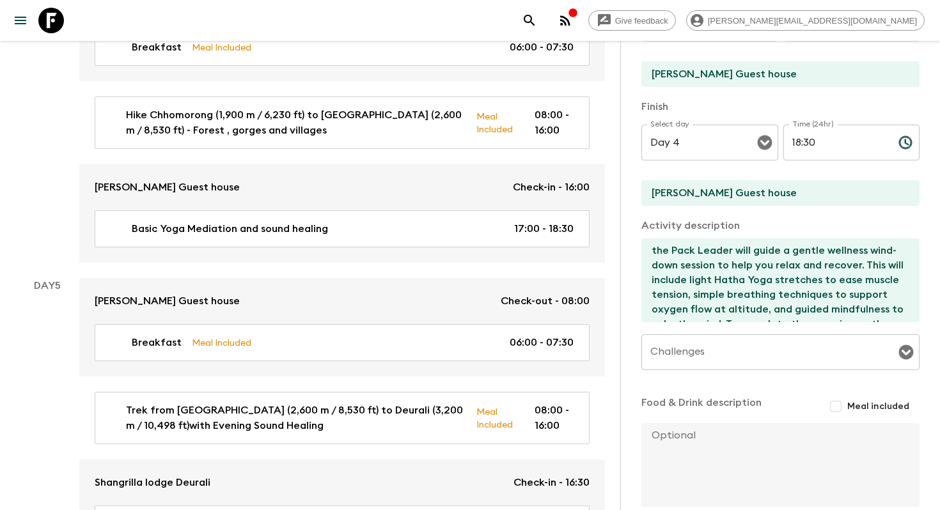
scroll to position [408, 0]
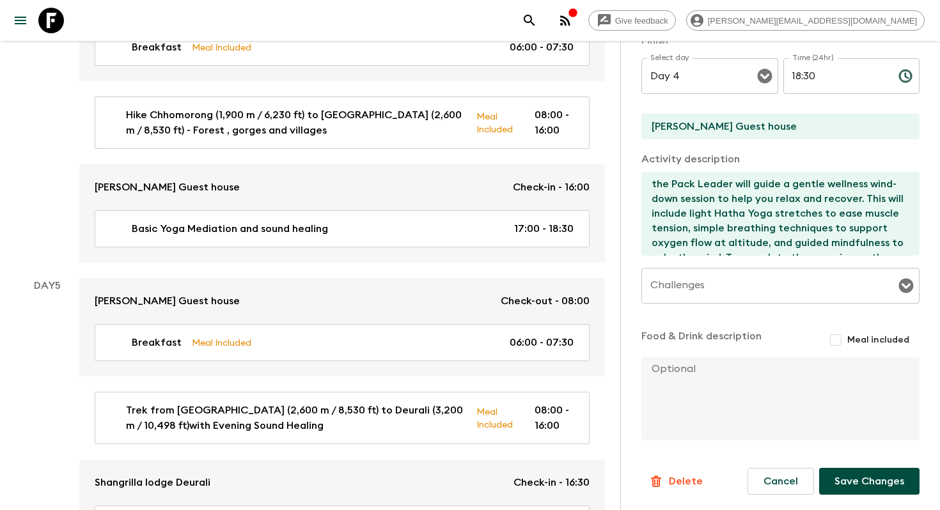
type input "Regular guided yoga, meditation and sound healing"
click at [887, 486] on button "Save Changes" at bounding box center [869, 481] width 100 height 27
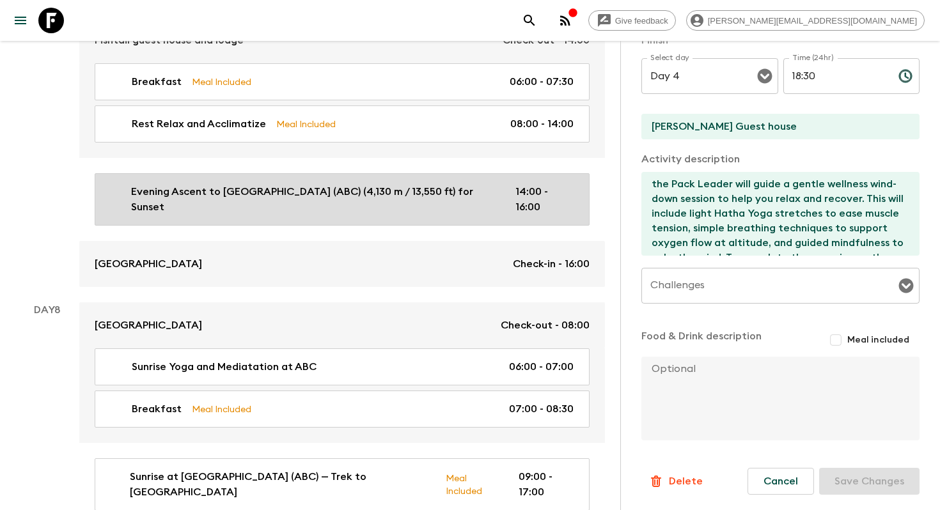
scroll to position [2230, 0]
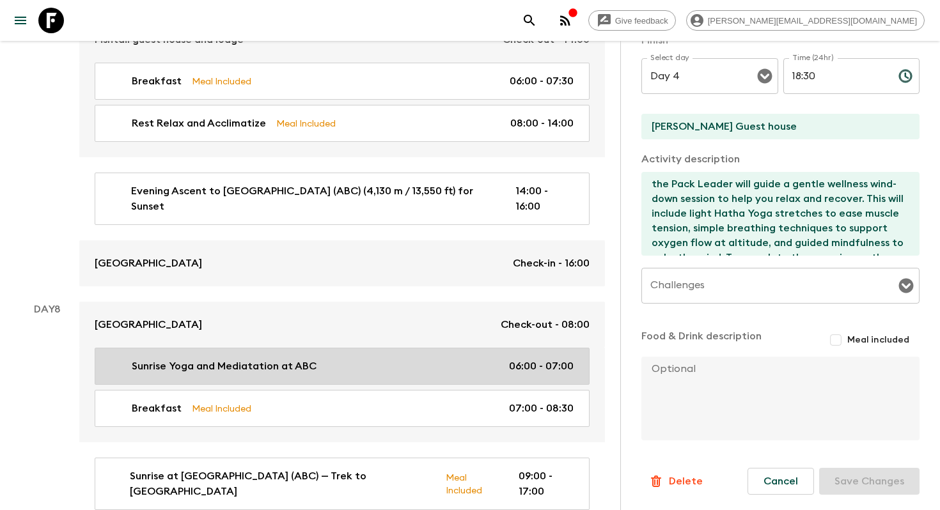
click at [384, 363] on div "Sunrise Yoga and Mediatation at ABC 06:00 - 07:00" at bounding box center [340, 366] width 468 height 15
type input "Sunrise Yoga and Mediatation at ABC"
checkbox input "false"
type input "[GEOGRAPHIC_DATA]"
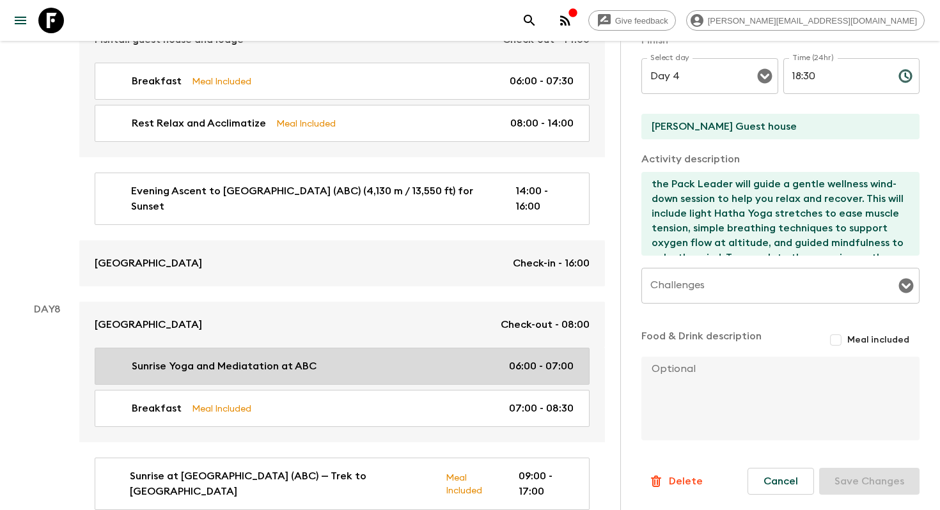
type textarea "As [PERSON_NAME] breaks over the Himalayas, we’ll gather at [GEOGRAPHIC_DATA] f…"
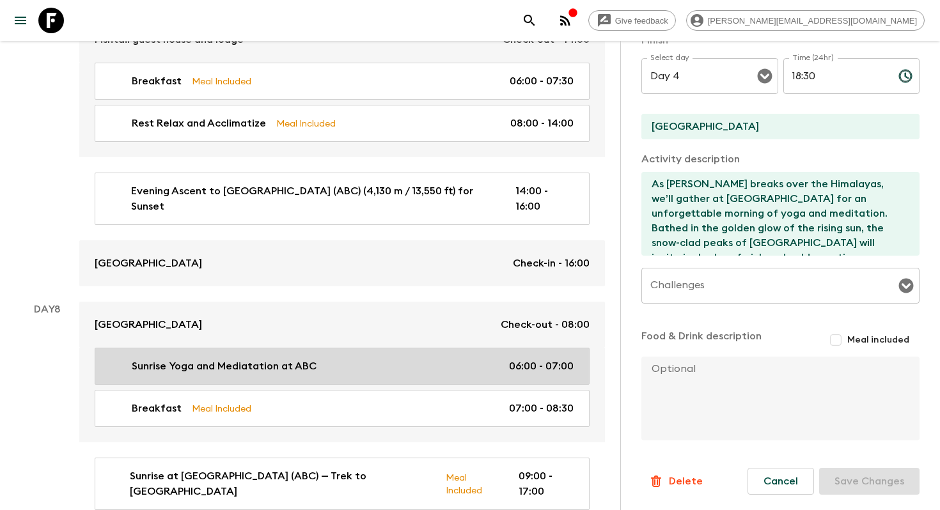
type input "Day 8"
type input "06:00"
type input "Day 8"
type input "07:00"
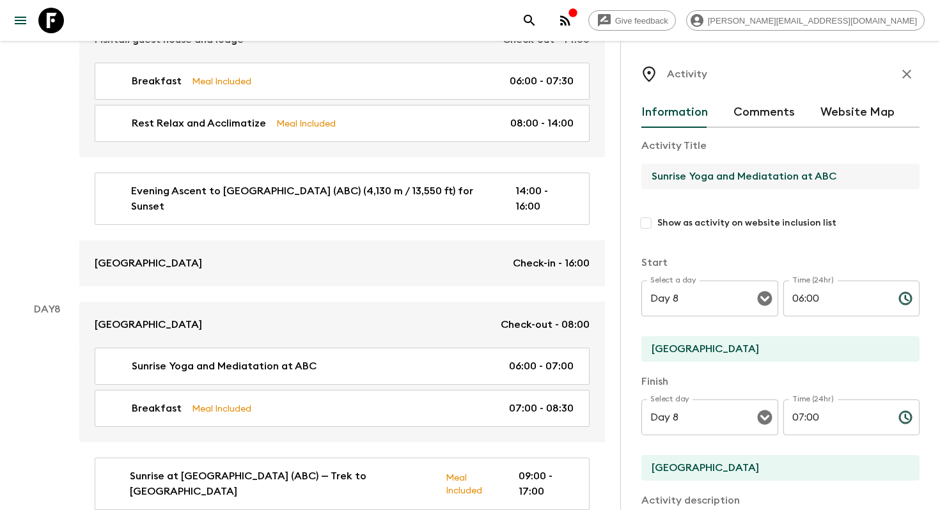
click at [843, 175] on input "Sunrise Yoga and Mediatation at ABC" at bounding box center [775, 177] width 268 height 26
click at [641, 218] on input "Show as activity on website inclusion list" at bounding box center [645, 223] width 23 height 23
checkbox input "true"
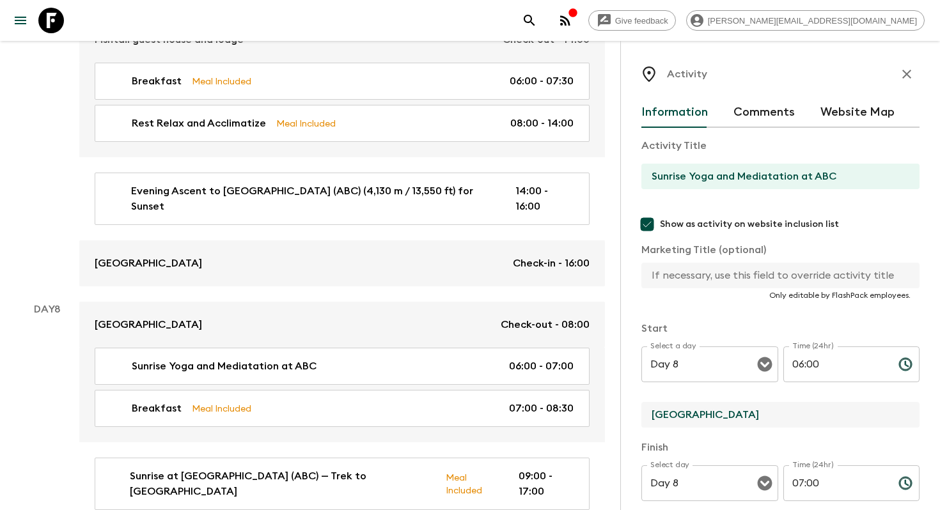
drag, startPoint x: 777, startPoint y: 420, endPoint x: 647, endPoint y: 415, distance: 130.6
click at [647, 415] on input "[GEOGRAPHIC_DATA]" at bounding box center [775, 415] width 268 height 26
click at [686, 282] on input "text" at bounding box center [775, 276] width 268 height 26
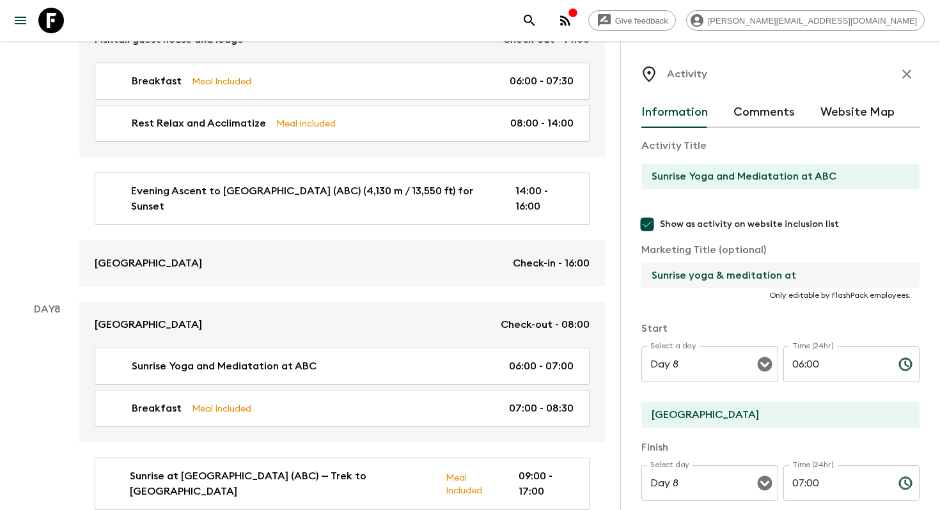
paste input "[GEOGRAPHIC_DATA]"
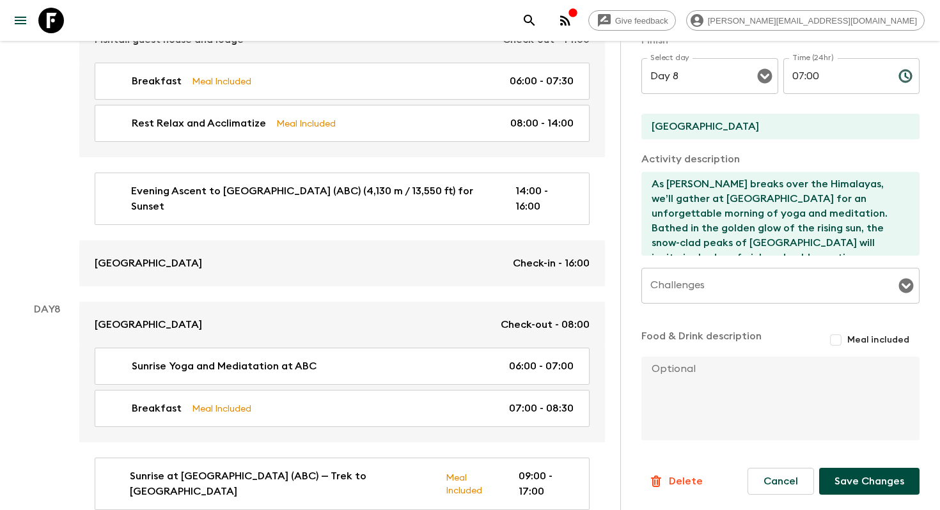
type input "Sunrise yoga & meditation at [GEOGRAPHIC_DATA]"
click at [874, 476] on button "Save Changes" at bounding box center [869, 481] width 100 height 27
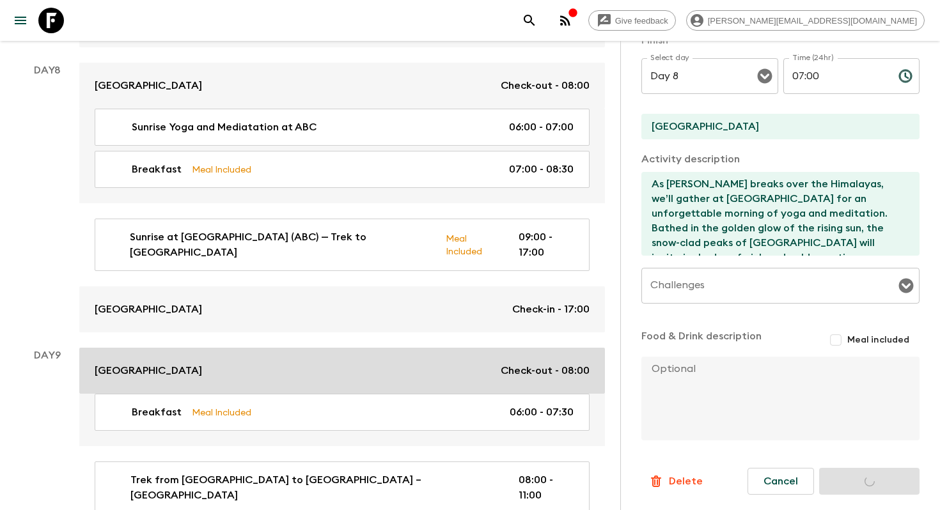
scroll to position [2695, 0]
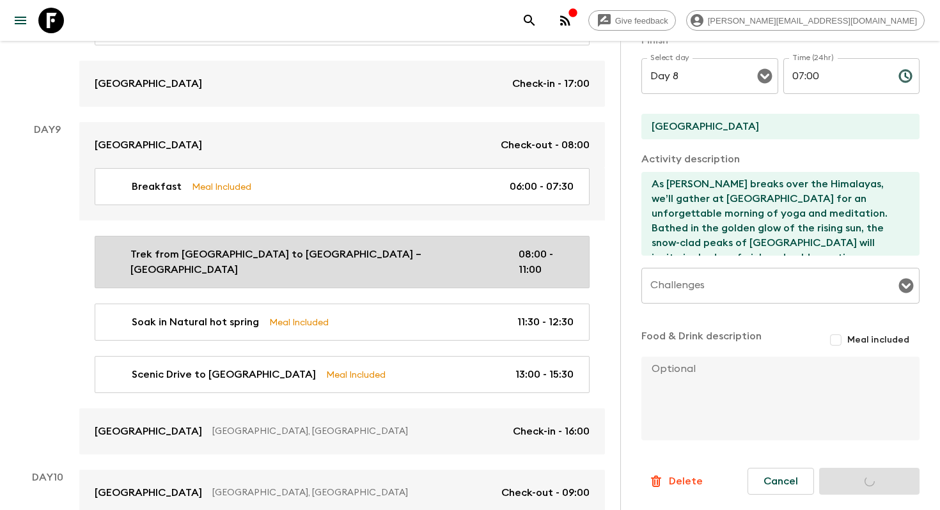
click at [431, 247] on div "Trek from [GEOGRAPHIC_DATA] to [GEOGRAPHIC_DATA] – [GEOGRAPHIC_DATA] 08:00 - 11…" at bounding box center [340, 262] width 468 height 31
type input "Trek from [GEOGRAPHIC_DATA] to [GEOGRAPHIC_DATA] – [GEOGRAPHIC_DATA]"
checkbox input "false"
type input "Bamboo"
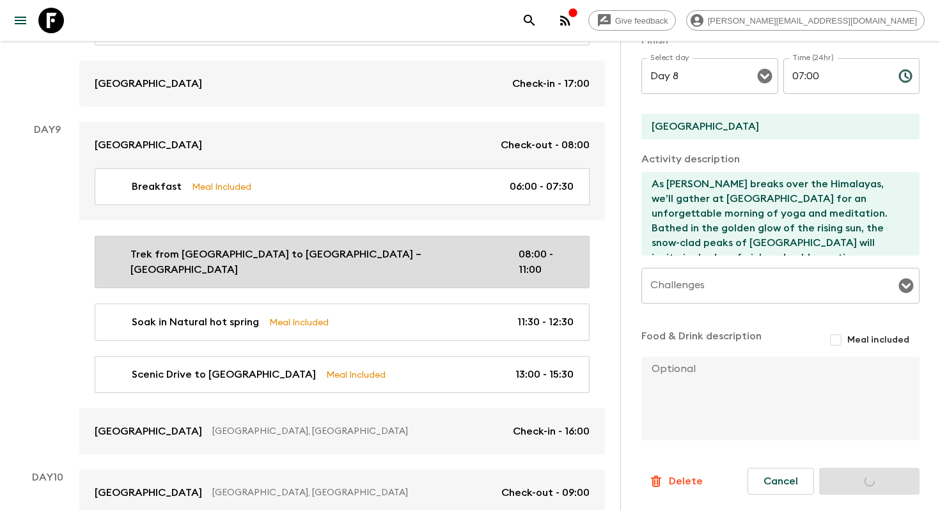
type textarea "After breakfast in [GEOGRAPHIC_DATA] (2,310 m / 7,580 ft), begin your trek down…"
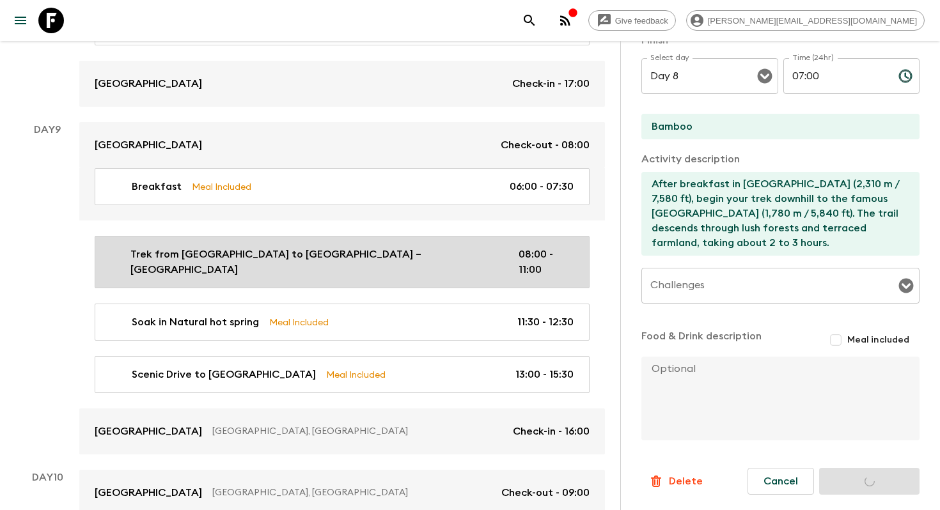
type input "Day 9"
type input "08:00"
type input "Day 9"
type input "11:00"
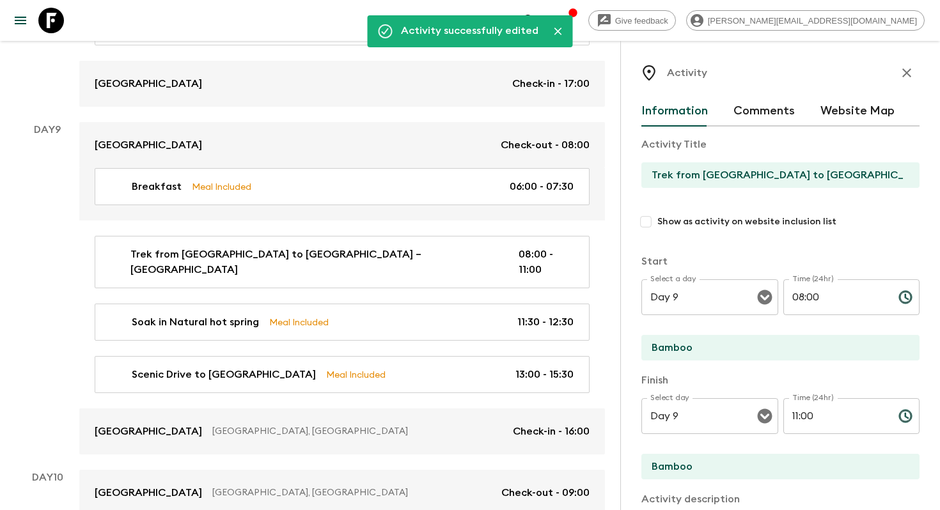
scroll to position [1, 0]
drag, startPoint x: 755, startPoint y: 172, endPoint x: 840, endPoint y: 175, distance: 85.7
click at [840, 175] on input "Trek from [GEOGRAPHIC_DATA] to [GEOGRAPHIC_DATA] – [GEOGRAPHIC_DATA]" at bounding box center [775, 175] width 268 height 26
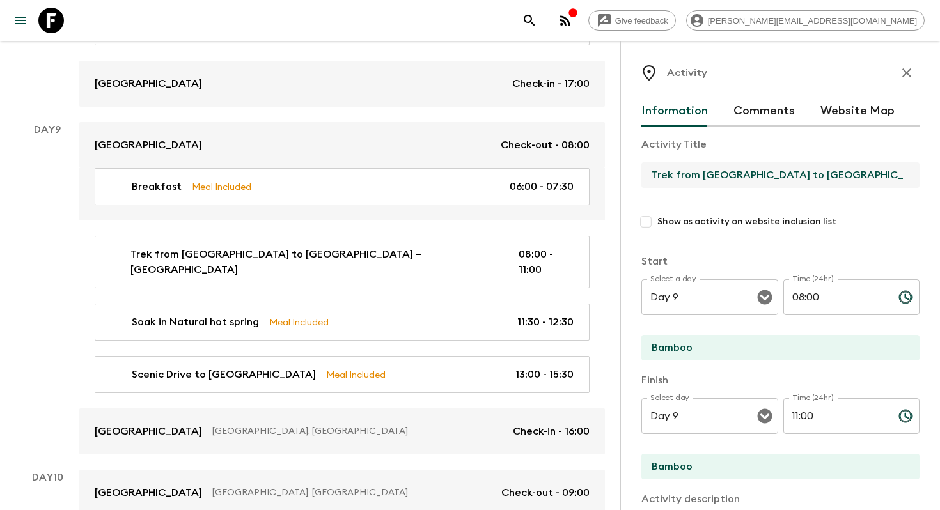
click at [647, 214] on input "Show as activity on website inclusion list" at bounding box center [645, 221] width 23 height 23
checkbox input "true"
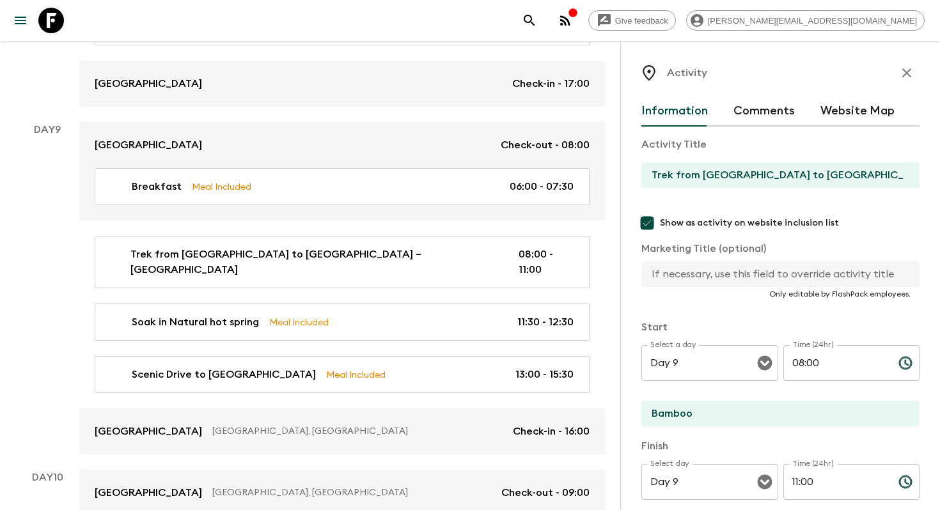
click at [675, 269] on input "text" at bounding box center [775, 275] width 268 height 26
paste input "[GEOGRAPHIC_DATA]"
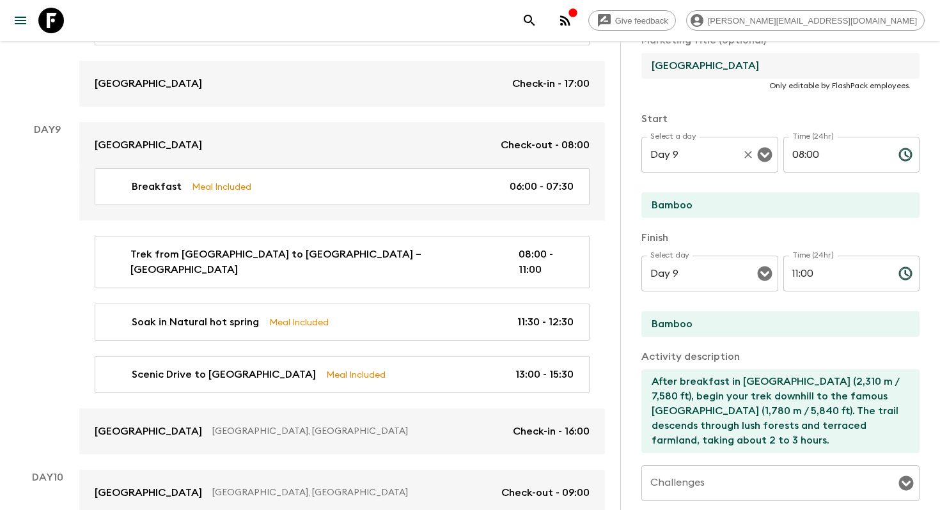
scroll to position [408, 0]
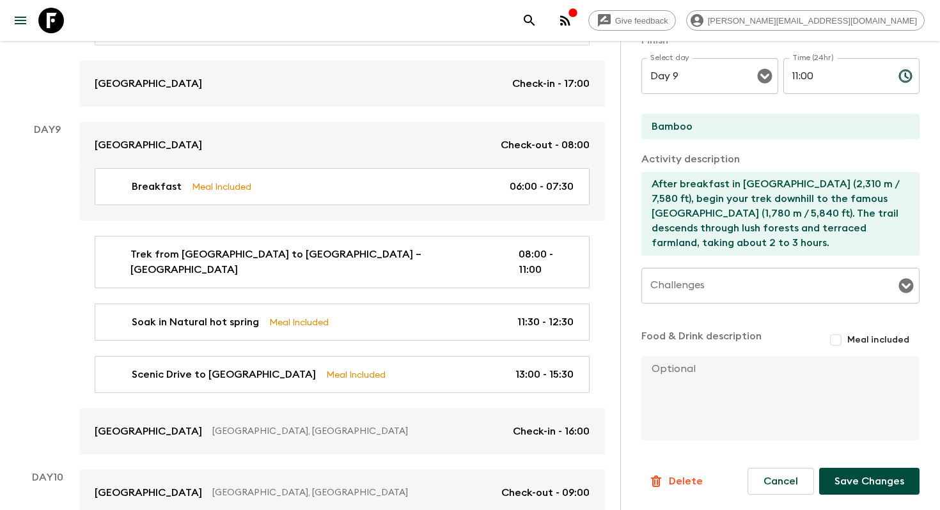
type input "[GEOGRAPHIC_DATA]"
click at [860, 473] on button "Save Changes" at bounding box center [869, 481] width 100 height 27
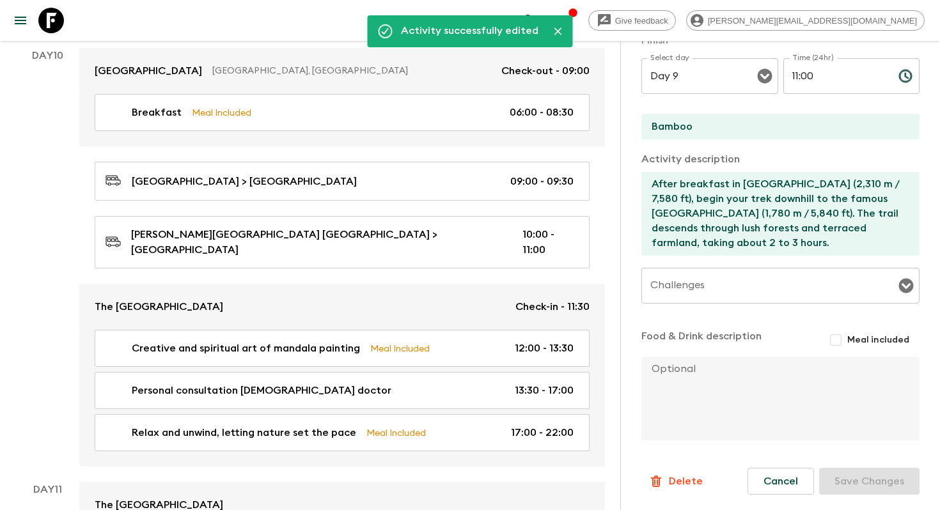
scroll to position [3117, 0]
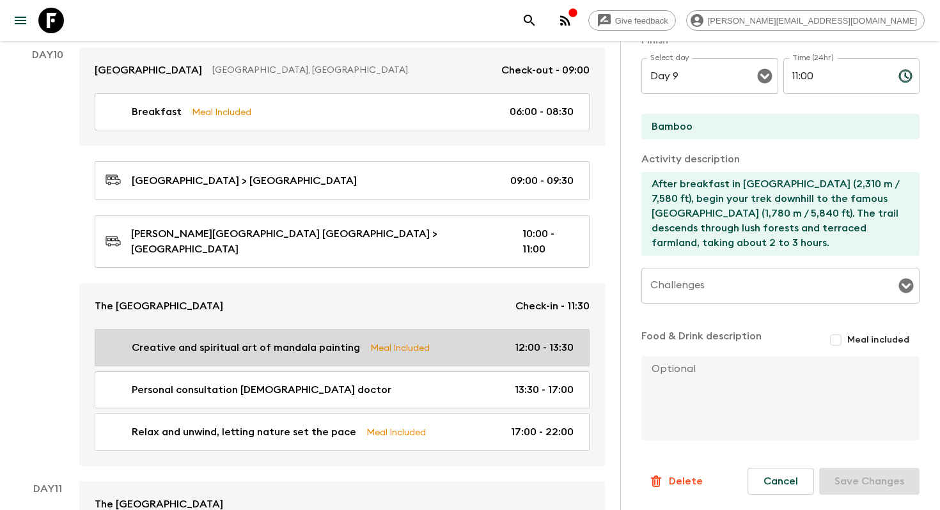
click at [340, 340] on p "Creative and spiritual art of mandala painting" at bounding box center [246, 347] width 228 height 15
type input "Creative and spiritual art of mandala painting"
checkbox input "false"
type input "The [GEOGRAPHIC_DATA]"
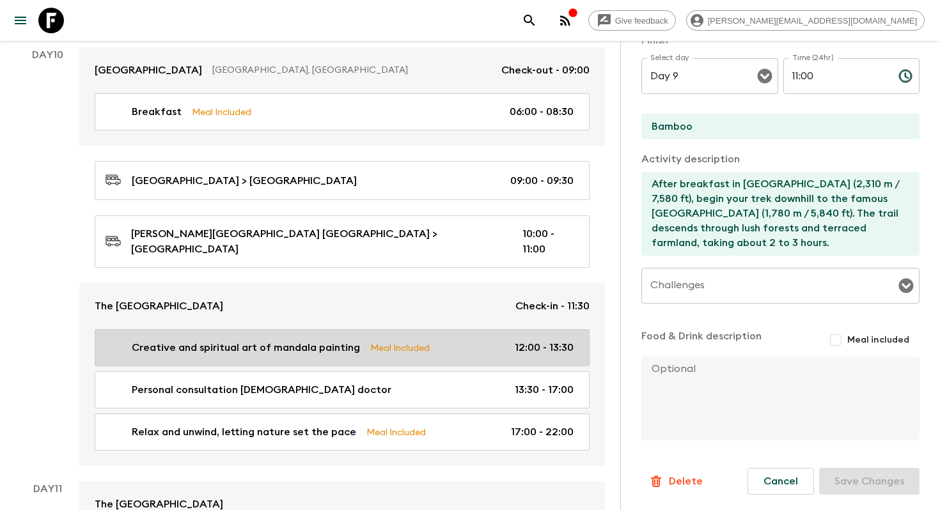
type textarea ""At The Terraces, you’ll be invited into the tranquil world of mandala painting…"
checkbox input "true"
type textarea "Lunch on your own before the painting session"
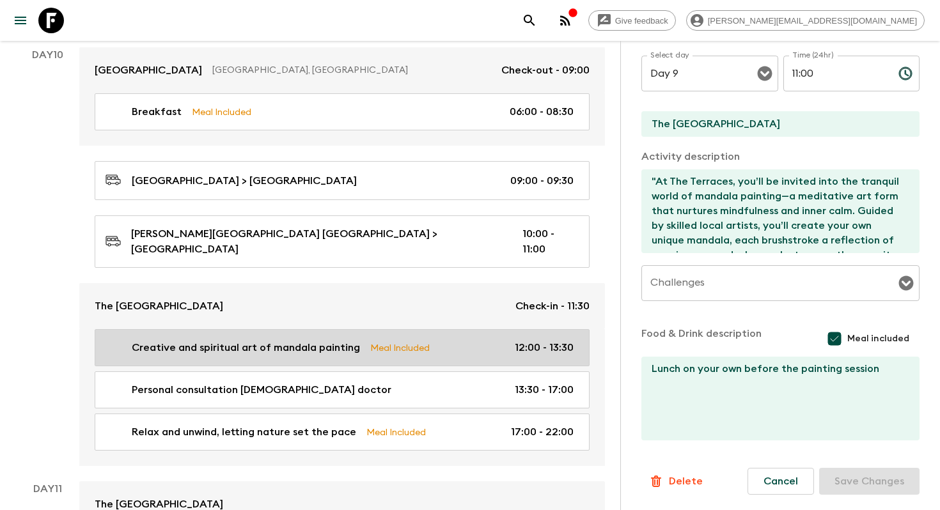
type input "Day 10"
type input "12:00"
type input "Day 10"
type input "13:30"
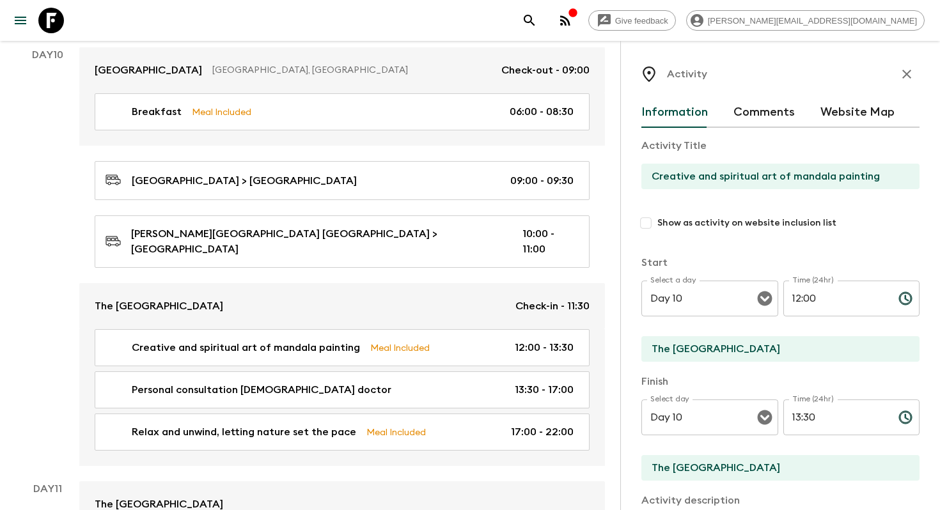
click at [643, 215] on input "Show as activity on website inclusion list" at bounding box center [645, 223] width 23 height 23
checkbox input "true"
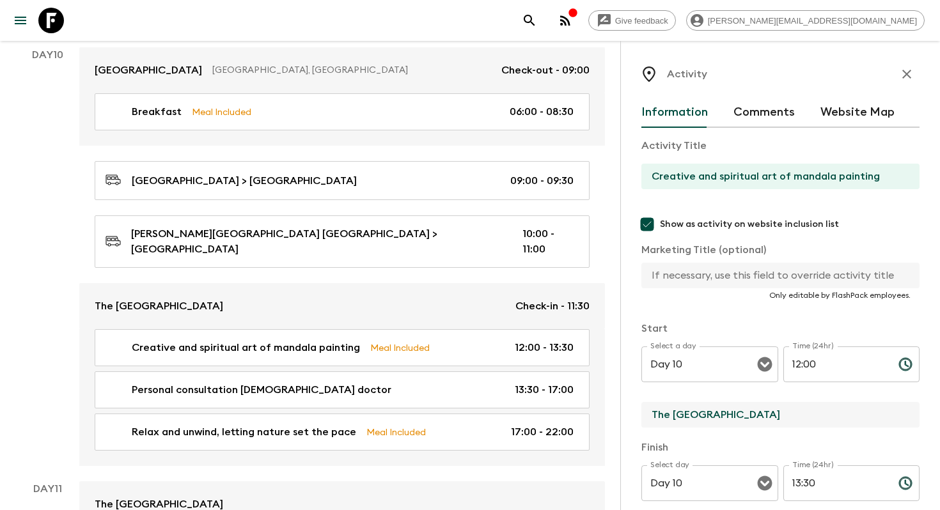
drag, startPoint x: 772, startPoint y: 418, endPoint x: 606, endPoint y: 404, distance: 166.2
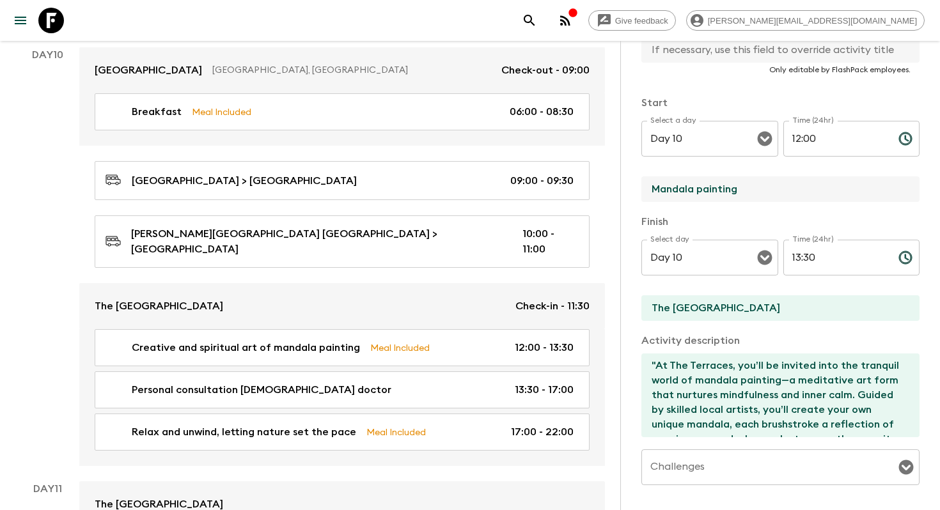
scroll to position [411, 0]
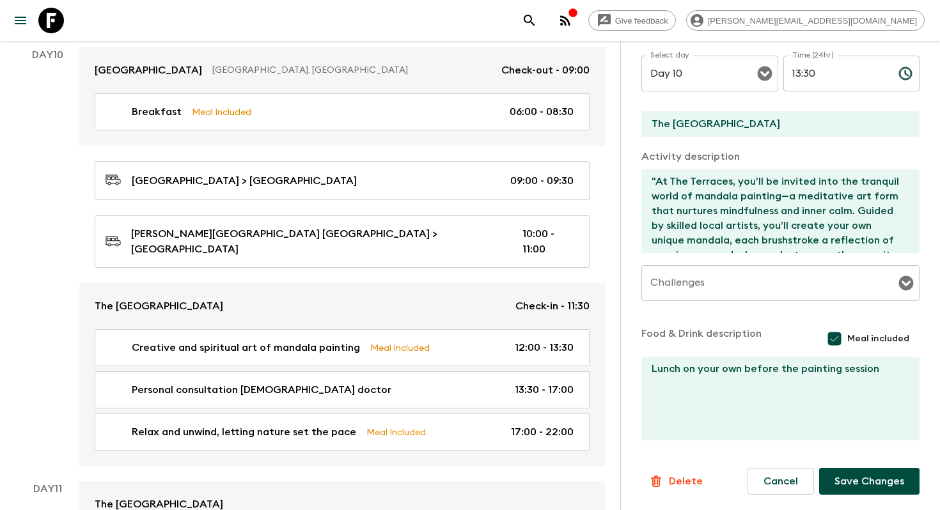
type input "Mandala painting"
click at [865, 474] on button "Save Changes" at bounding box center [869, 481] width 100 height 27
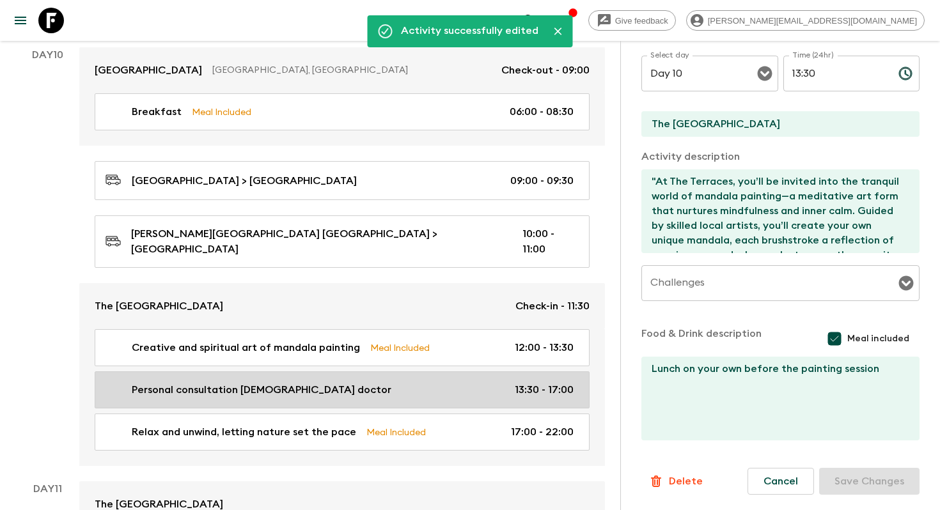
click at [378, 382] on div "Personal consultation [DEMOGRAPHIC_DATA] doctor 13:30 - 17:00" at bounding box center [340, 389] width 468 height 15
type input "Personal consultation [DEMOGRAPHIC_DATA] doctor"
checkbox input "false"
type input "The [GEOGRAPHIC_DATA]"
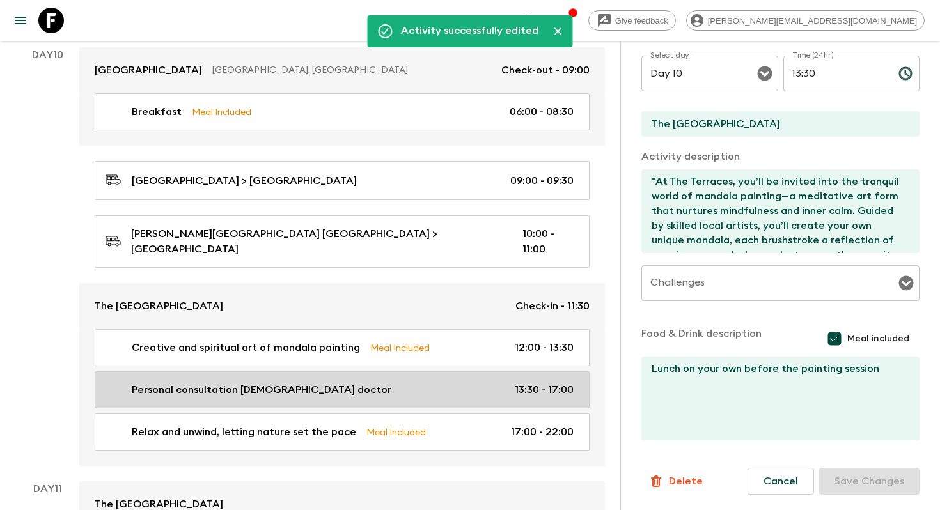
type textarea "In the Afternoon , have a personal consultation with an experienced [DEMOGRAPHI…"
checkbox input "false"
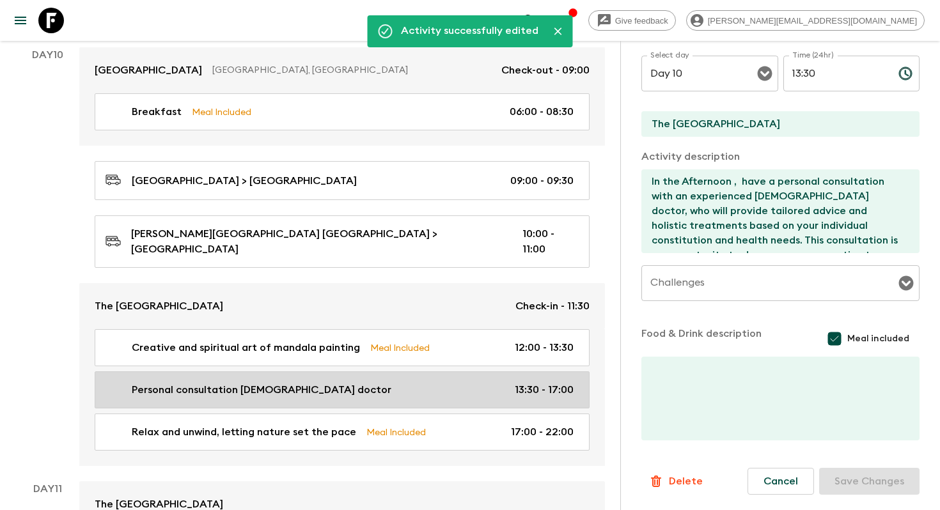
type input "13:30"
type input "17:00"
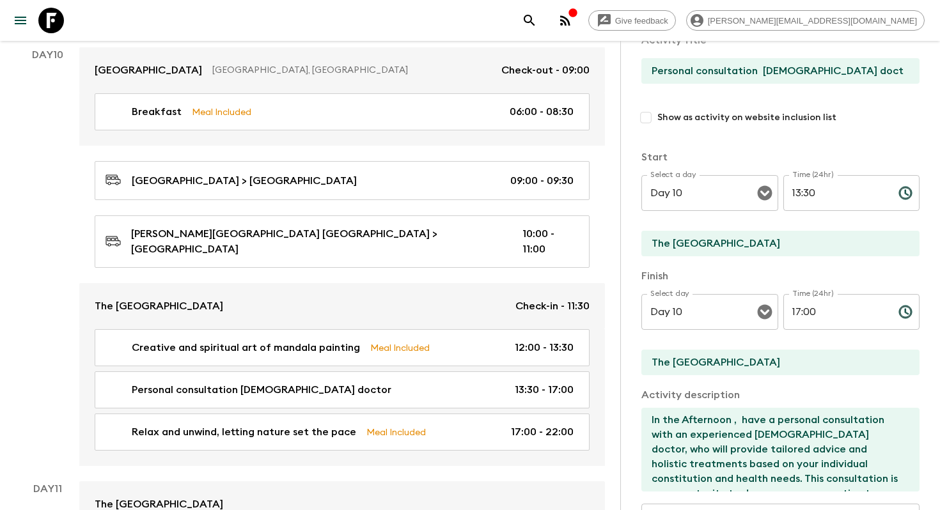
scroll to position [39, 0]
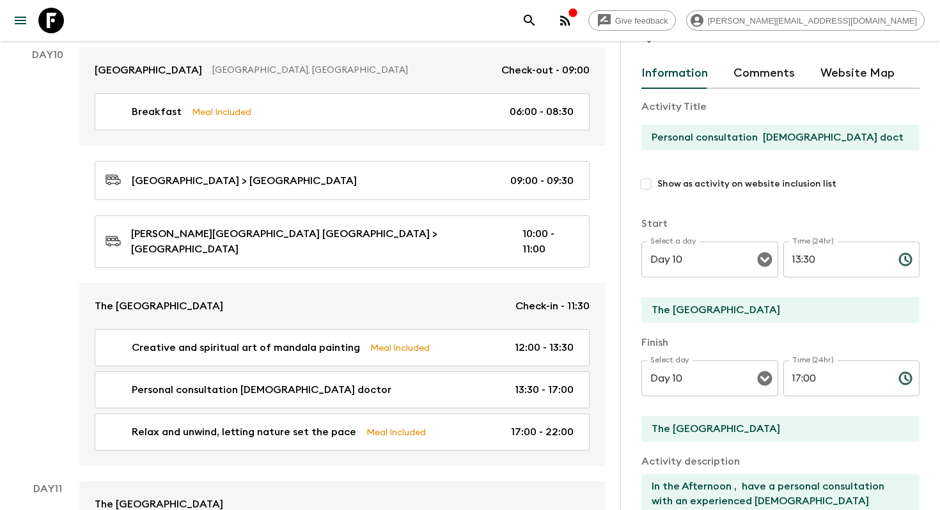
click at [645, 181] on input "Show as activity on website inclusion list" at bounding box center [645, 184] width 23 height 23
checkbox input "true"
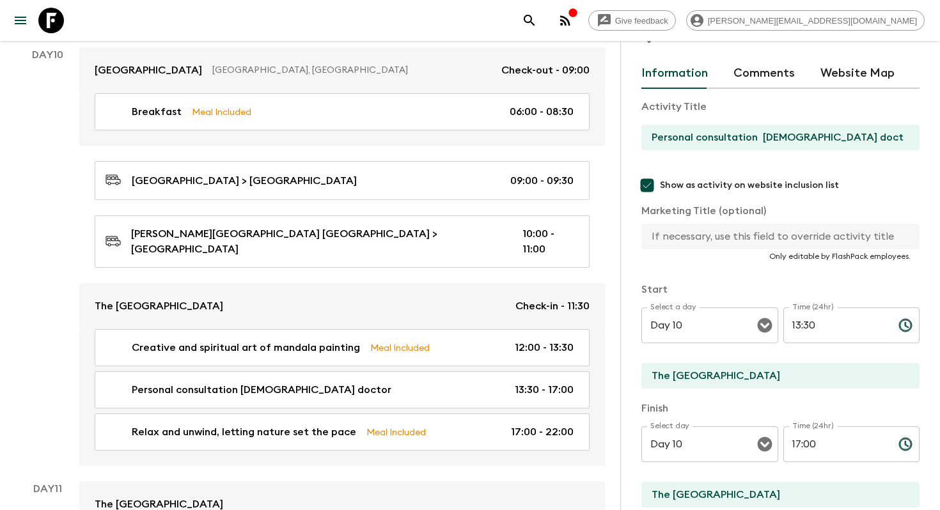
click at [760, 136] on input "Personal consultation [DEMOGRAPHIC_DATA] doctor" at bounding box center [775, 138] width 268 height 26
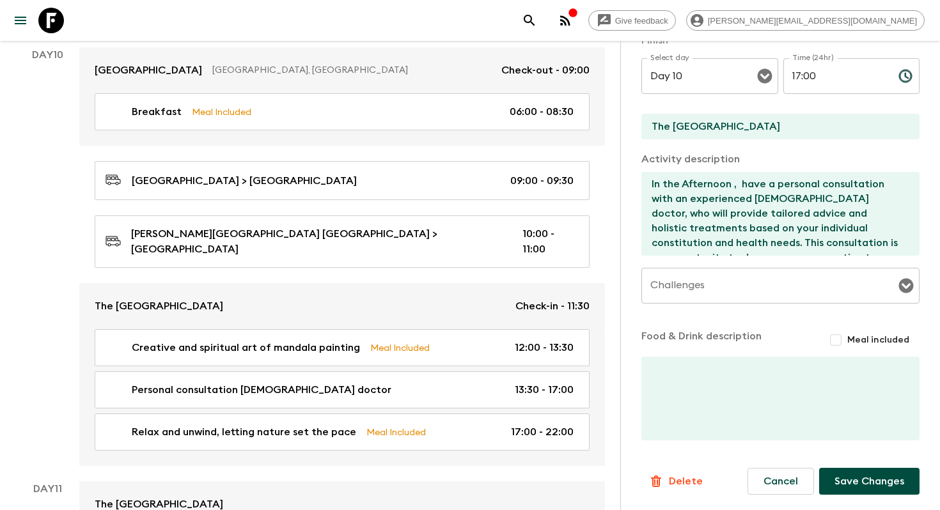
click at [865, 487] on button "Save Changes" at bounding box center [869, 481] width 100 height 27
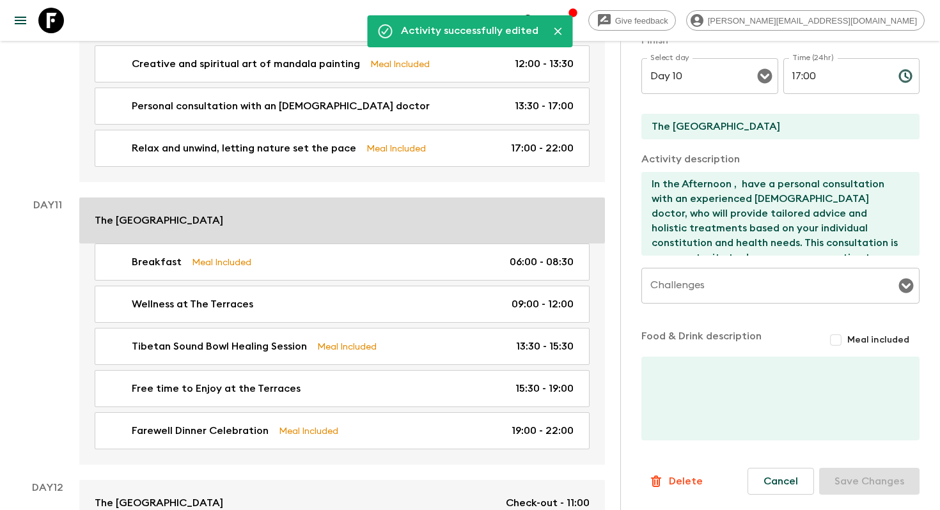
scroll to position [3453, 0]
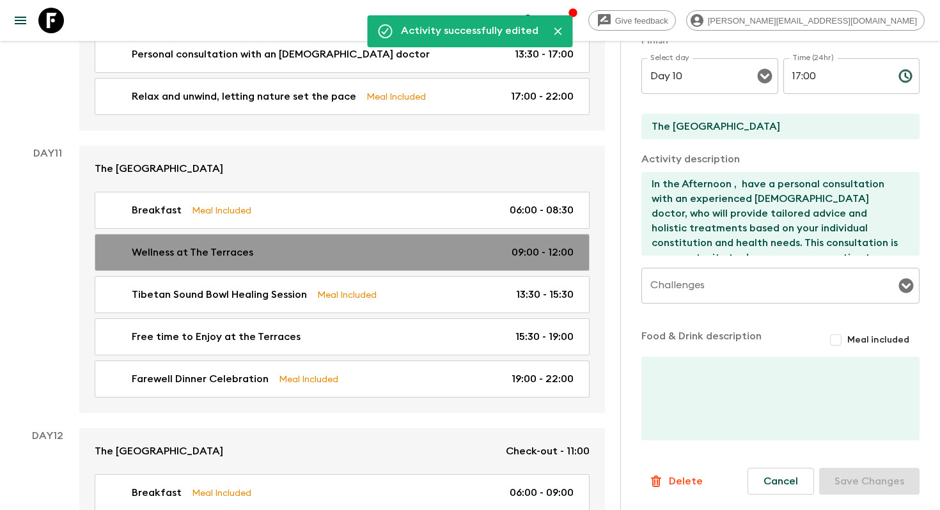
click at [349, 245] on div "Wellness at The Terraces 09:00 - 12:00" at bounding box center [340, 252] width 468 height 15
type input "Wellness at The Terraces"
checkbox input "false"
type input "The [GEOGRAPHIC_DATA]"
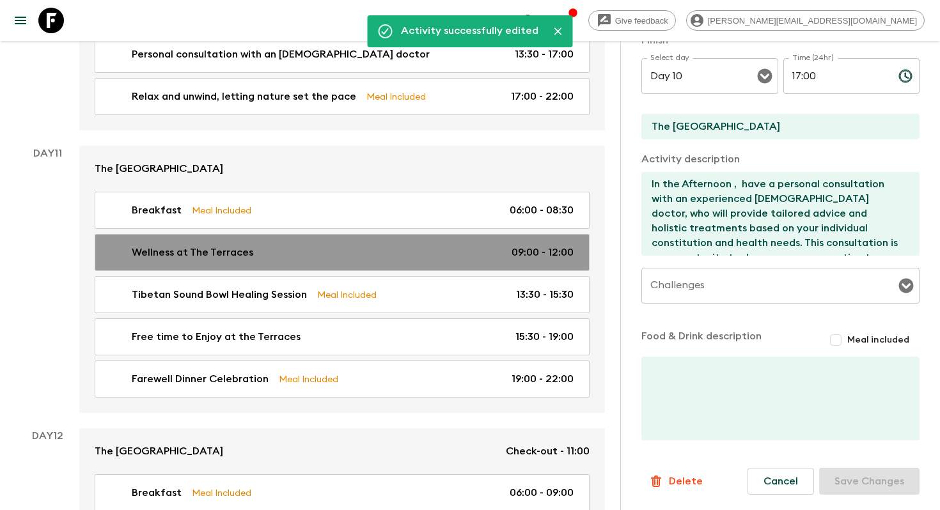
type textarea "Continue your immersive wellness journey at The Terraces Luxury Retreat with a …"
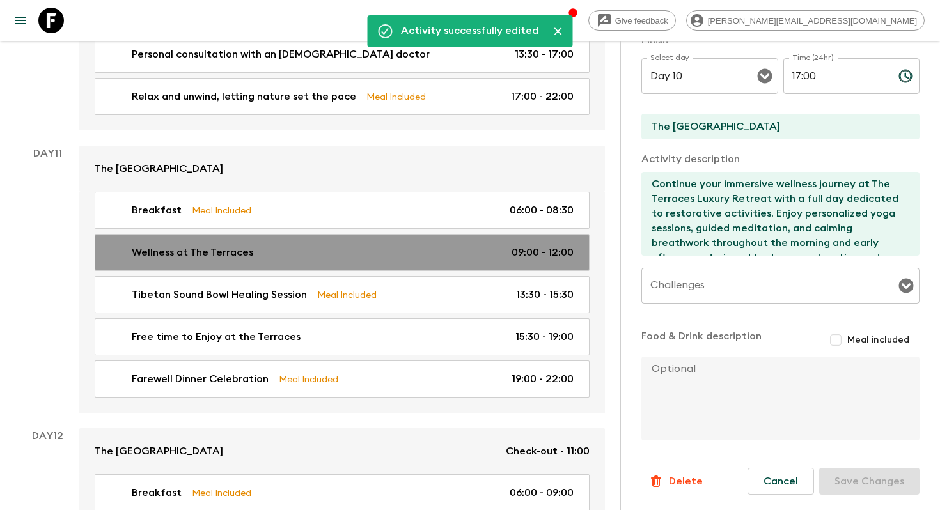
type input "Day 11"
type input "09:00"
type input "Day 11"
type input "12:00"
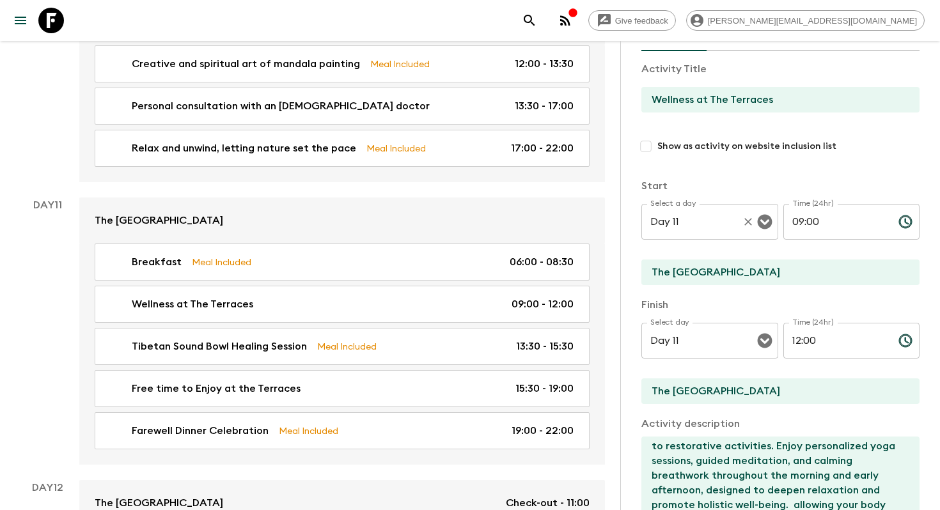
scroll to position [72, 0]
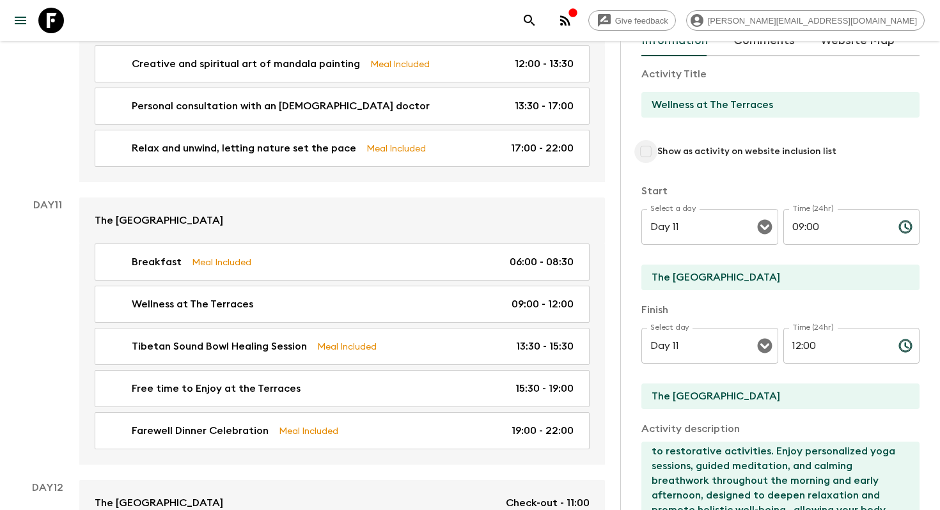
click at [654, 143] on input "Show as activity on website inclusion list" at bounding box center [645, 151] width 23 height 23
checkbox input "true"
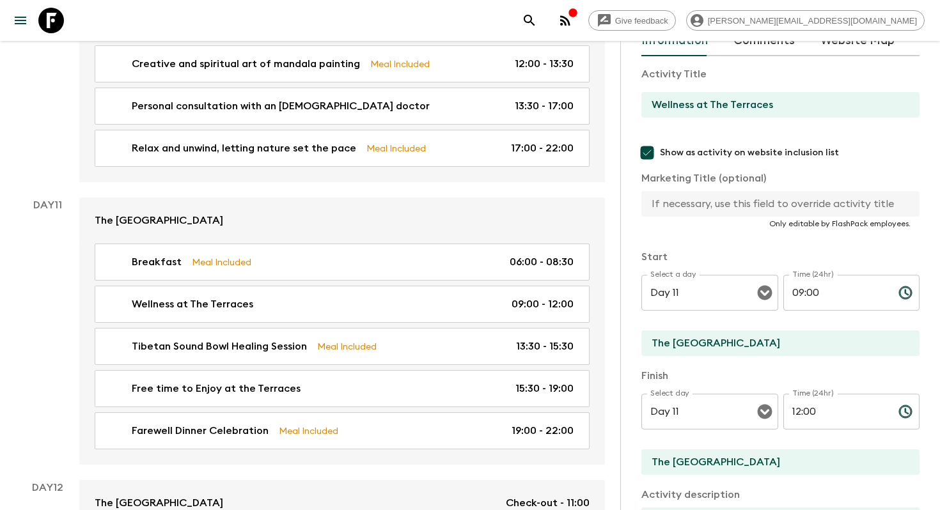
click at [703, 204] on input "text" at bounding box center [775, 204] width 268 height 26
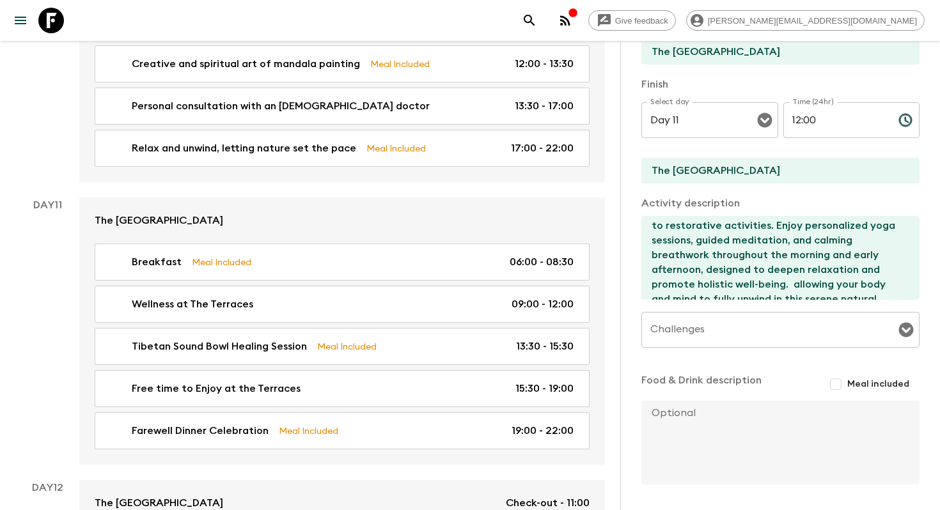
scroll to position [408, 0]
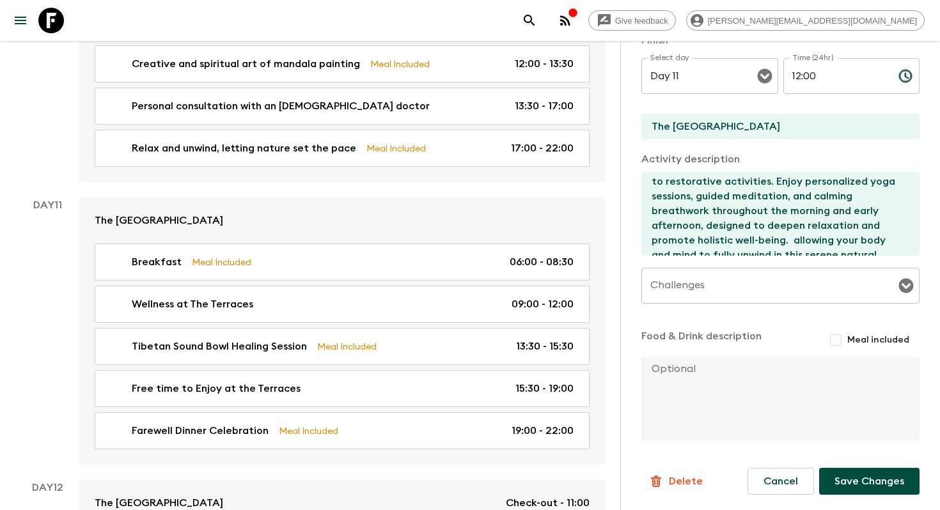
type input "Wellness activities at The Terraces"
click at [885, 481] on button "Save Changes" at bounding box center [869, 481] width 100 height 27
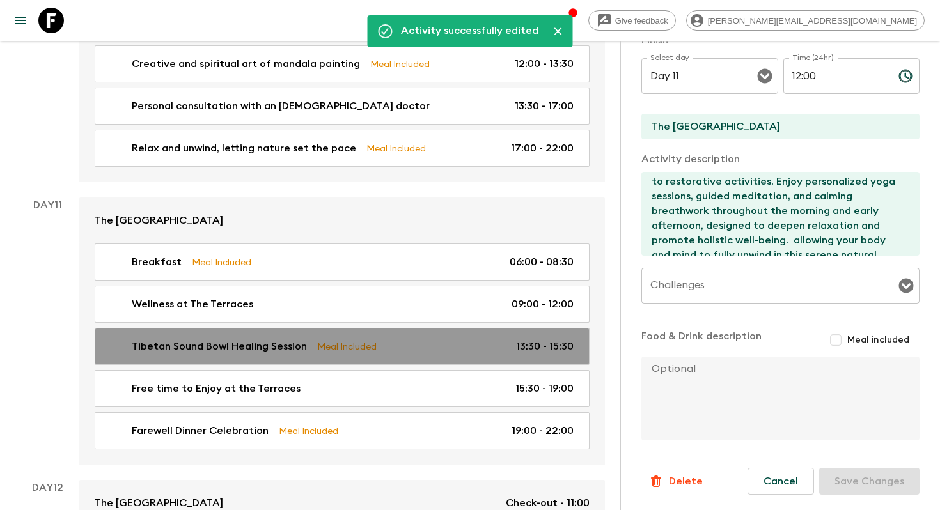
click at [428, 339] on div "Tibetan Sound Bowl Healing Session Meal Included 13:30 - 15:30" at bounding box center [340, 346] width 468 height 15
type input "Tibetan Sound Bowl Healing Session"
checkbox input "false"
type input "The [GEOGRAPHIC_DATA]"
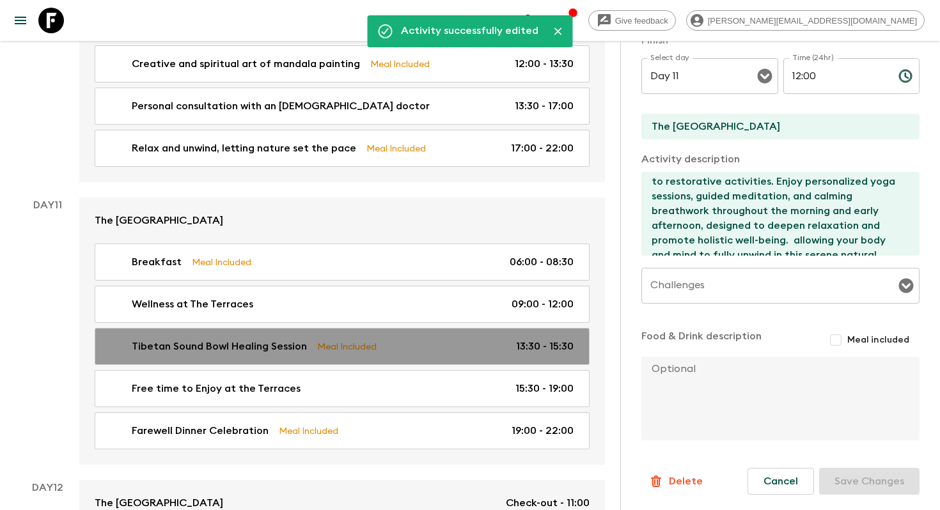
type textarea "In the afternoon, after a leisurely lunch, we’ll gather for a guided Tibetan so…"
checkbox input "true"
type textarea "Lunch at 12:00 before the Sound healing session"
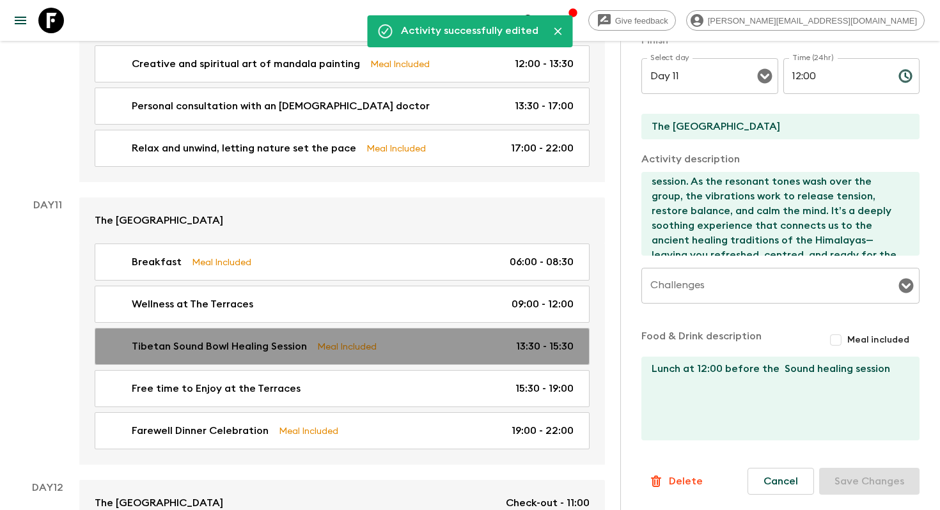
type input "13:30"
type input "15:30"
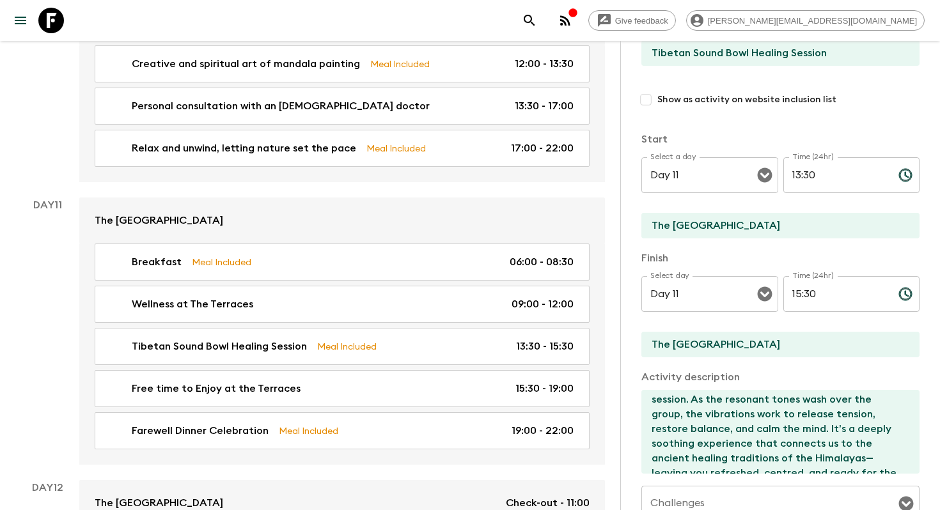
scroll to position [124, 0]
click at [646, 113] on div "Activity Title Tibetan Sound Bowl Healing Session Show as activity on website i…" at bounding box center [780, 67] width 278 height 107
click at [646, 103] on input "Show as activity on website inclusion list" at bounding box center [645, 99] width 23 height 23
checkbox input "true"
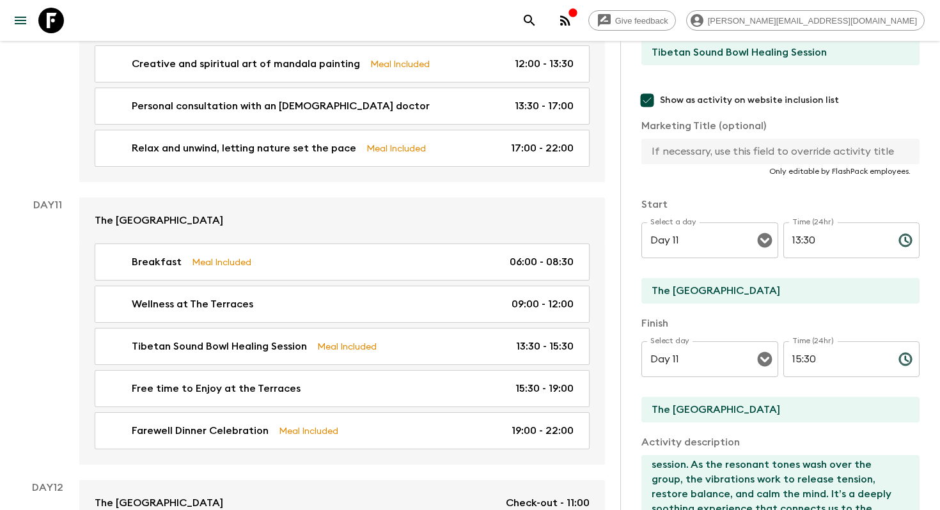
scroll to position [411, 0]
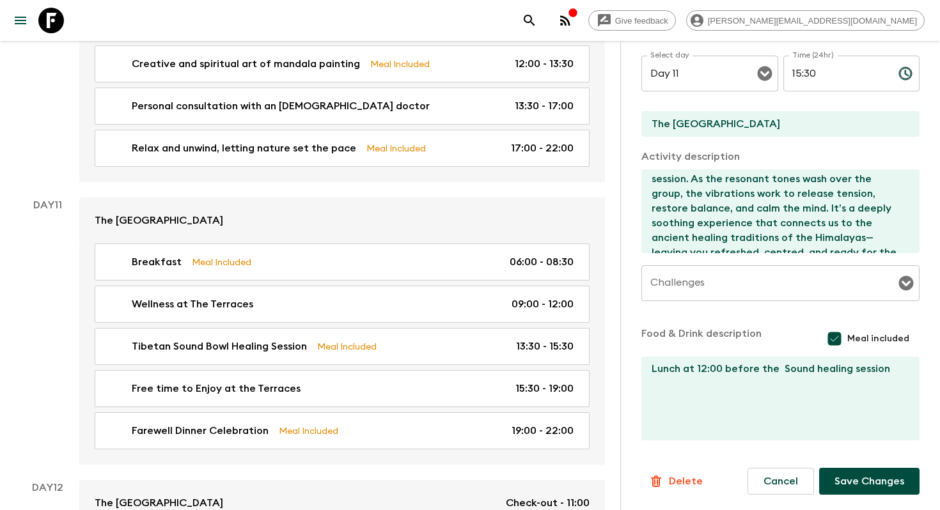
click at [885, 474] on button "Save Changes" at bounding box center [869, 481] width 100 height 27
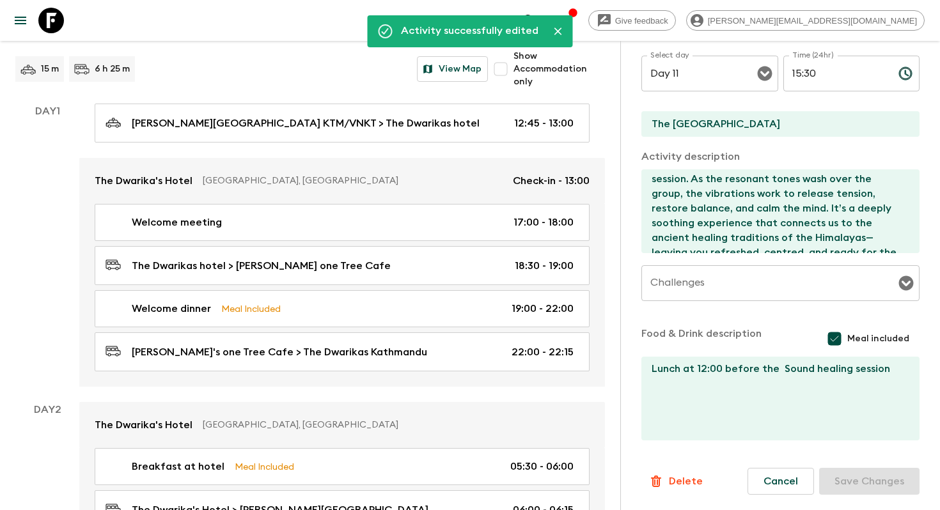
scroll to position [0, 0]
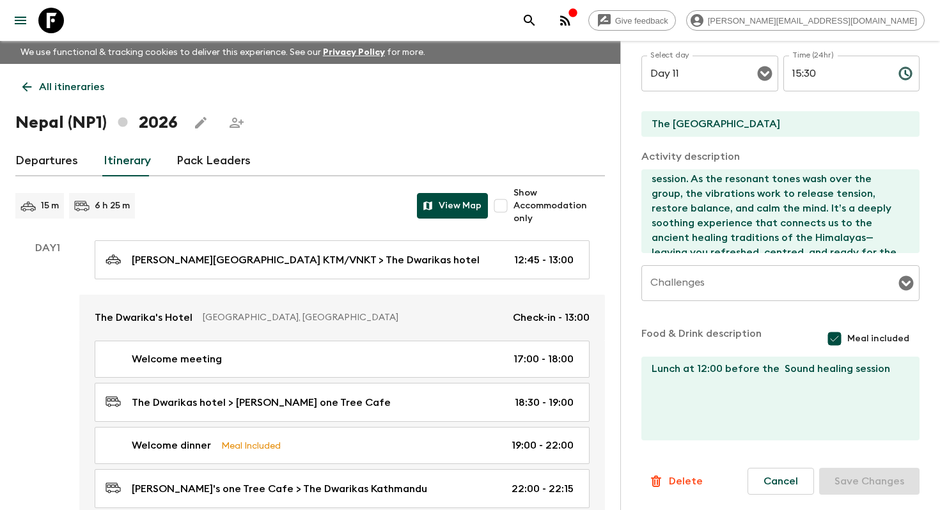
click at [451, 203] on button "View Map" at bounding box center [452, 206] width 71 height 26
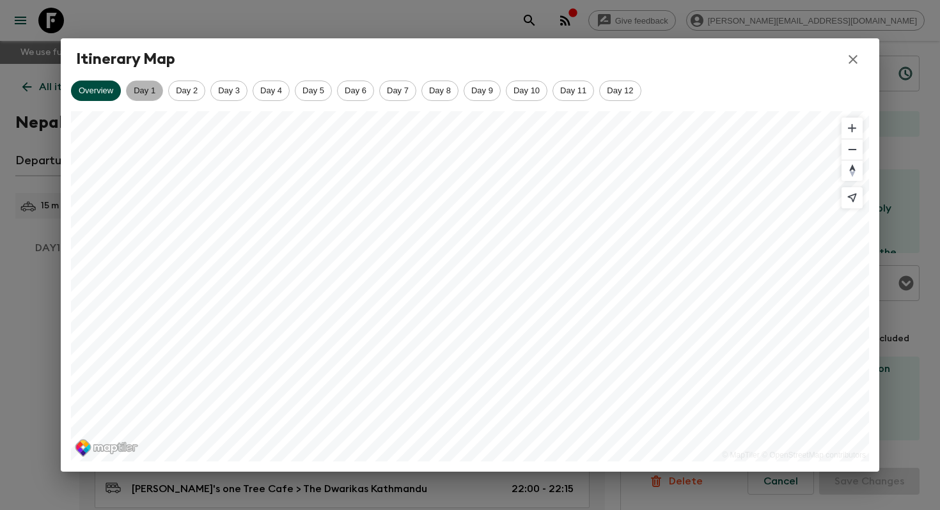
click at [147, 90] on span "Day 1" at bounding box center [145, 91] width 36 height 10
click at [853, 61] on icon "button" at bounding box center [852, 59] width 15 height 15
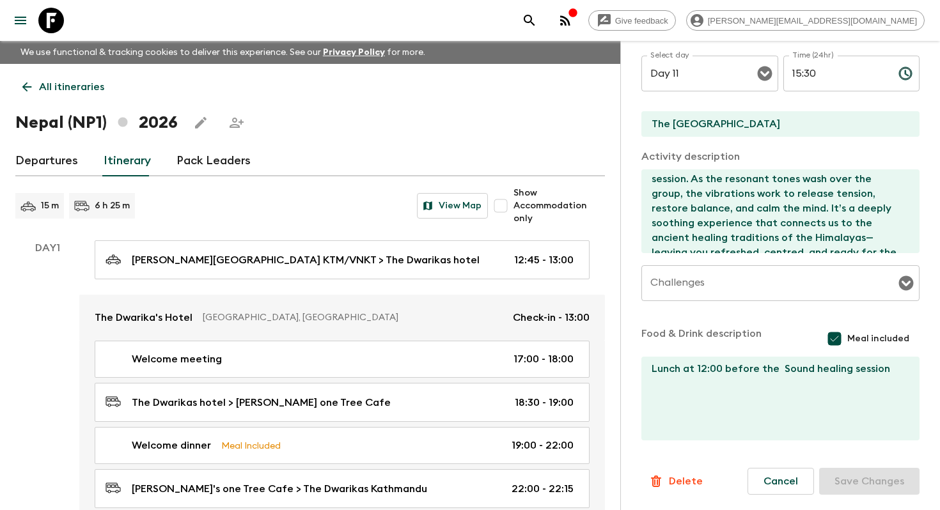
click at [195, 125] on icon "Edit this itinerary" at bounding box center [201, 123] width 12 height 12
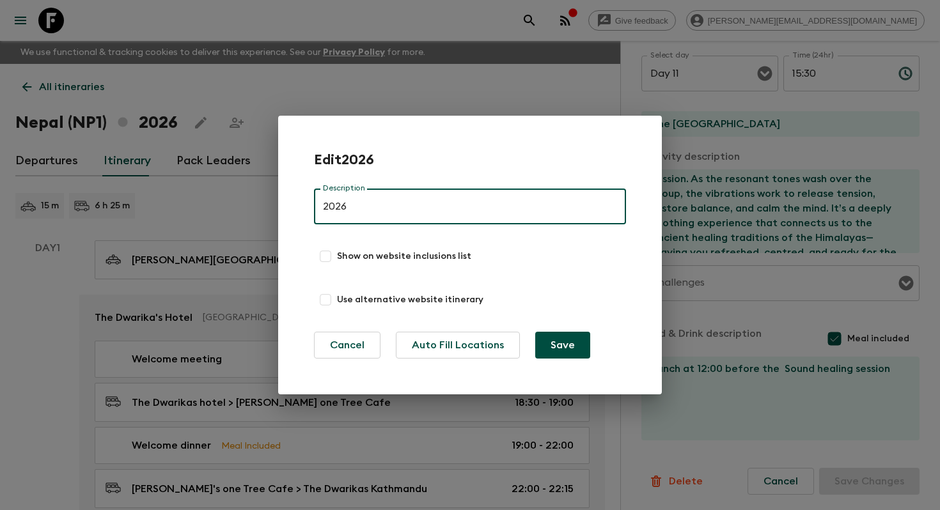
click at [336, 258] on input "Show on website inclusions list" at bounding box center [325, 256] width 23 height 23
checkbox input "true"
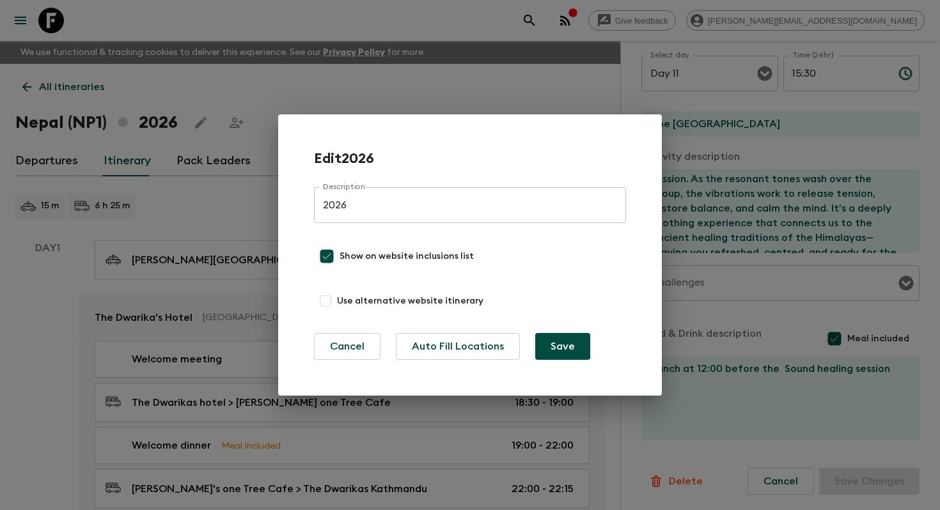
click at [330, 297] on input "Use alternative website itinerary" at bounding box center [325, 301] width 23 height 23
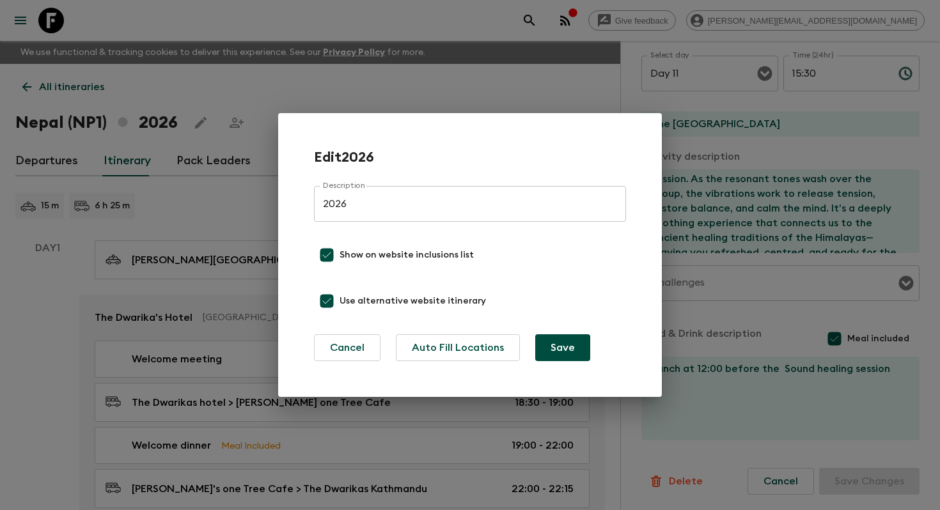
click at [331, 297] on input "Use alternative website itinerary" at bounding box center [327, 301] width 26 height 26
checkbox input "false"
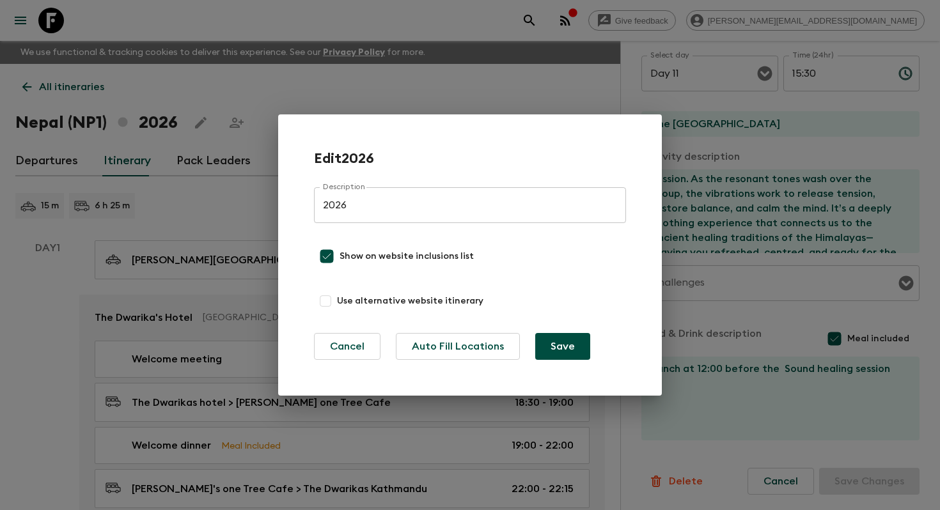
click at [579, 355] on button "Save" at bounding box center [562, 346] width 55 height 27
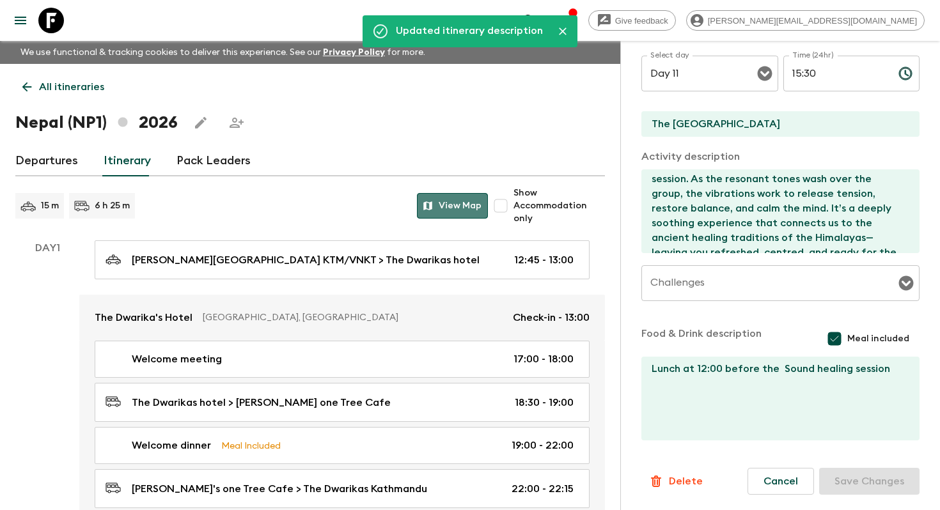
click at [448, 206] on button "View Map" at bounding box center [452, 206] width 71 height 26
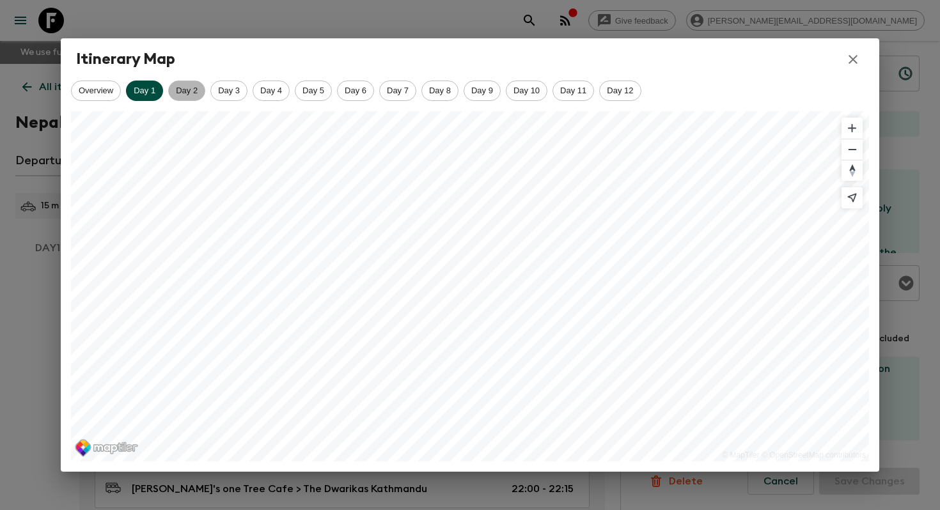
click at [205, 89] on div "Day 2" at bounding box center [186, 91] width 37 height 20
click at [227, 90] on span "Day 3" at bounding box center [229, 91] width 36 height 10
click at [264, 89] on span "Day 4" at bounding box center [271, 91] width 36 height 10
click at [334, 88] on div "Overview Day 1 Day 2 Day 3 Day 4 Day 5 Day 6 Day 7 Day 8 Day 9 Day 10 Day 11 Da…" at bounding box center [470, 91] width 798 height 20
click at [845, 59] on icon "button" at bounding box center [852, 59] width 15 height 15
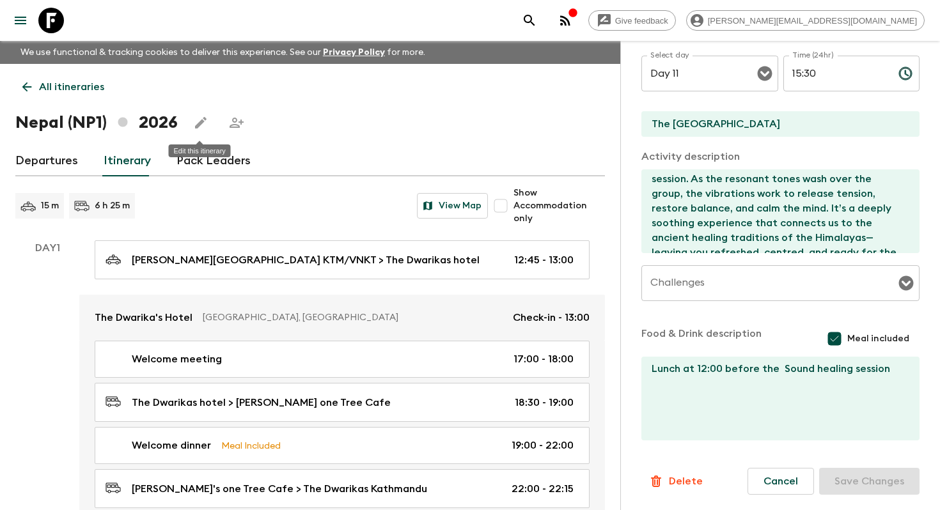
click at [194, 118] on icon "Edit this itinerary" at bounding box center [200, 122] width 15 height 15
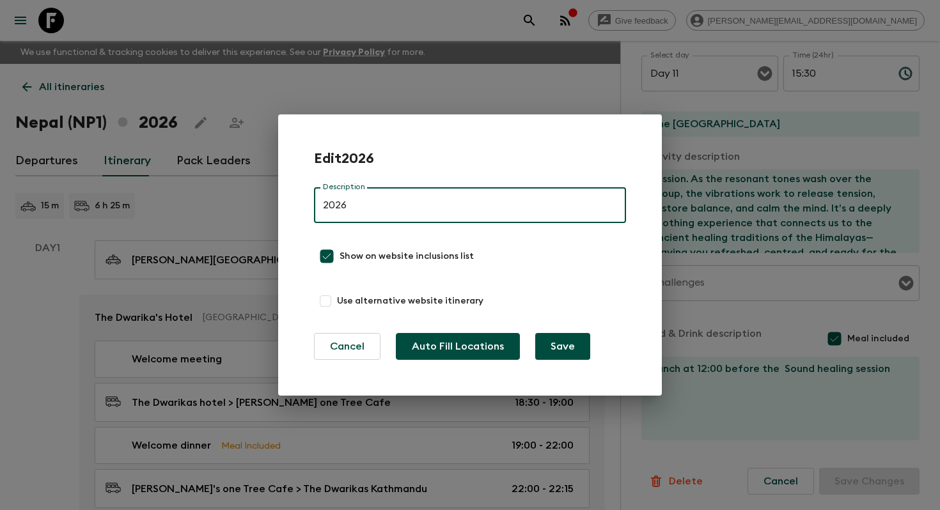
click at [482, 350] on button "Auto Fill Locations" at bounding box center [458, 346] width 124 height 27
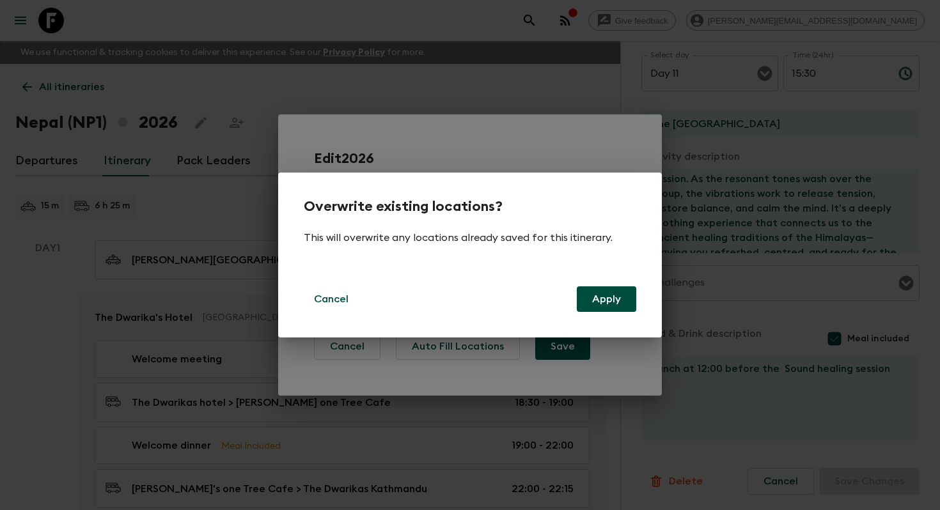
click at [603, 299] on button "Apply" at bounding box center [606, 299] width 59 height 26
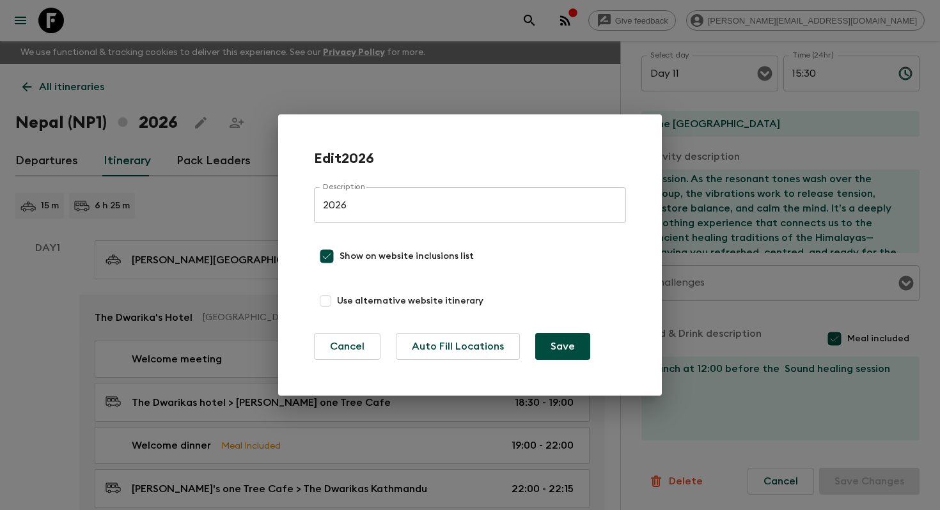
click at [581, 355] on button "Save" at bounding box center [562, 346] width 55 height 27
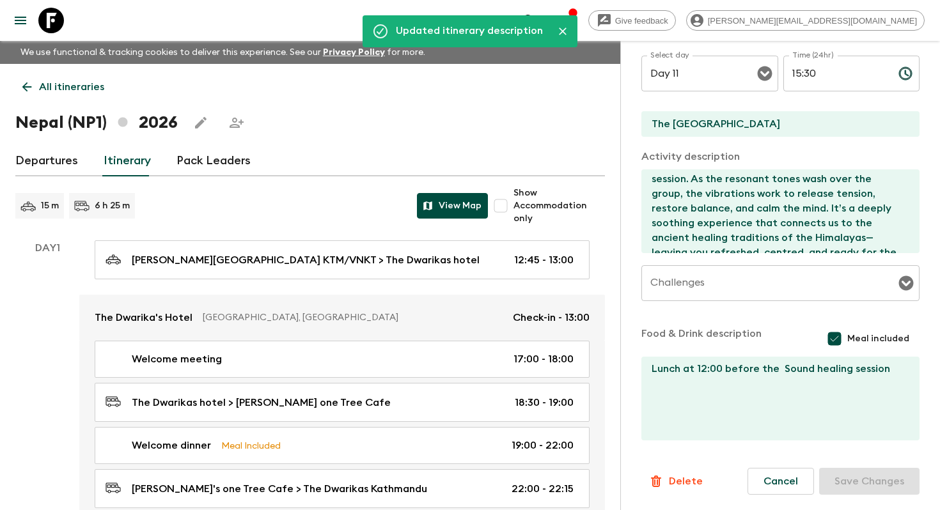
click at [448, 206] on button "View Map" at bounding box center [452, 206] width 71 height 26
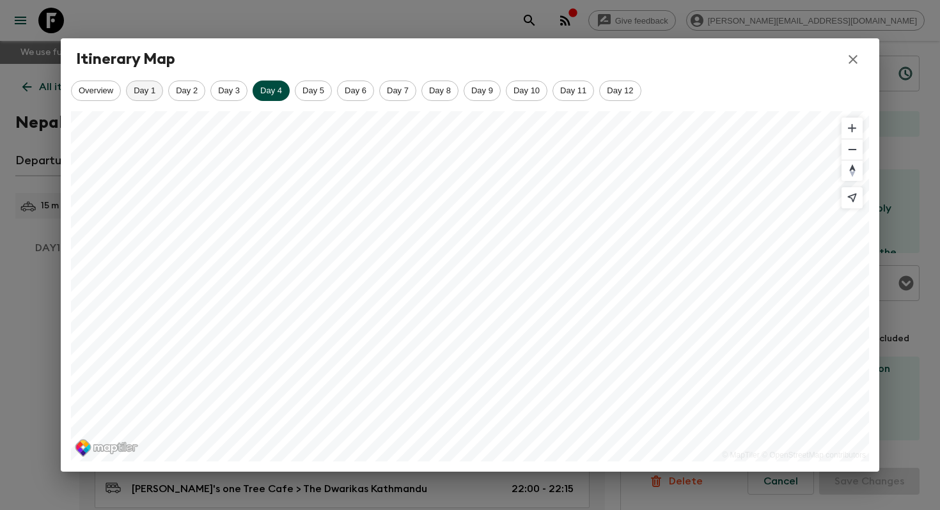
click at [137, 90] on span "Day 1" at bounding box center [145, 91] width 36 height 10
click at [95, 87] on span "Overview" at bounding box center [96, 91] width 49 height 10
click at [843, 61] on button "button" at bounding box center [853, 60] width 22 height 22
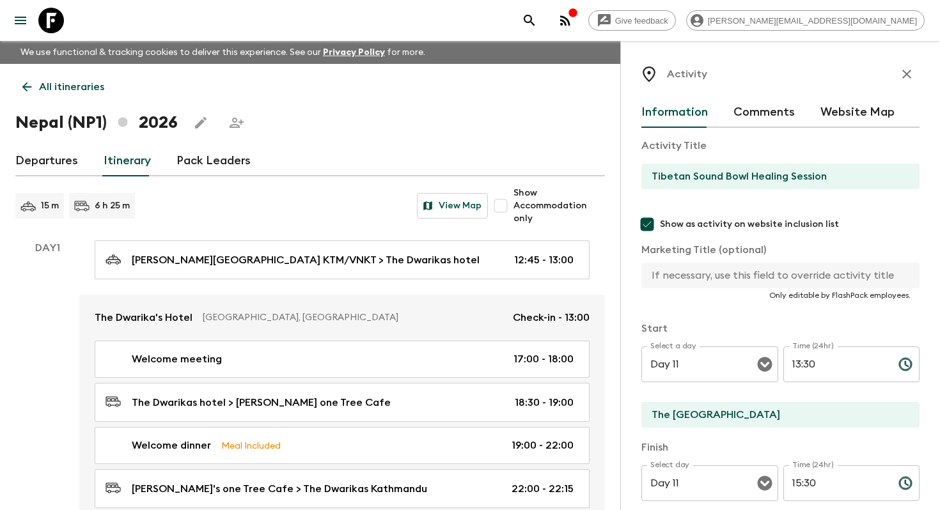
click at [859, 120] on button "Website Map" at bounding box center [857, 112] width 74 height 31
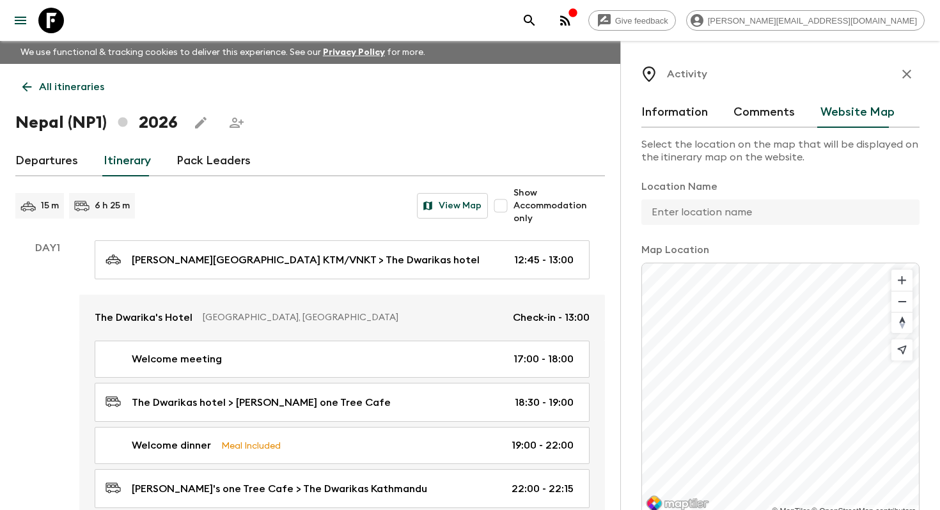
click at [915, 70] on button "button" at bounding box center [907, 74] width 26 height 26
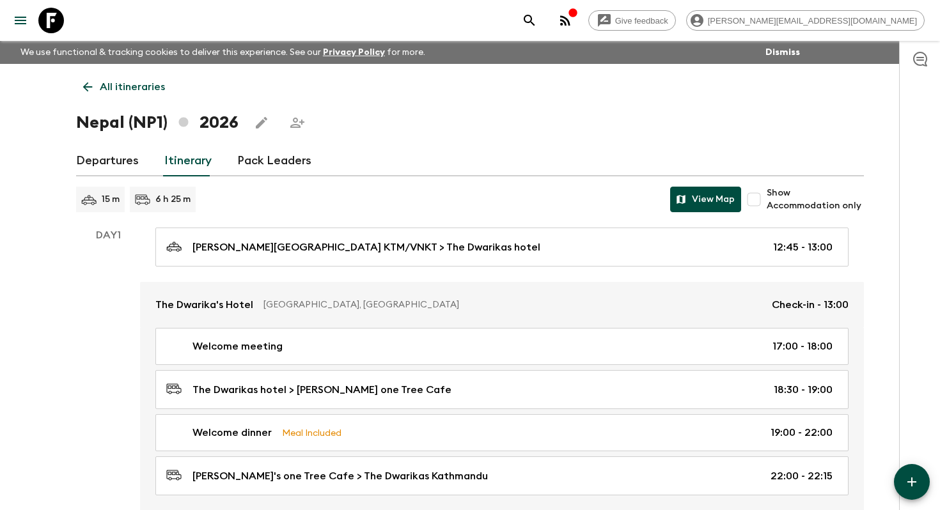
click at [707, 204] on button "View Map" at bounding box center [705, 200] width 71 height 26
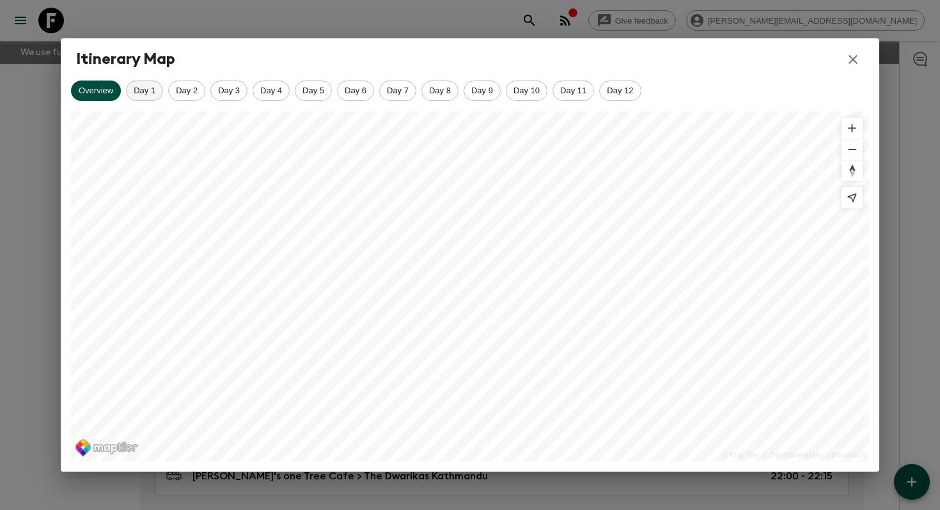
click at [146, 91] on span "Day 1" at bounding box center [145, 91] width 36 height 10
click at [187, 93] on span "Day 2" at bounding box center [187, 91] width 36 height 10
click at [228, 92] on span "Day 3" at bounding box center [229, 91] width 36 height 10
click at [852, 58] on icon "button" at bounding box center [853, 59] width 9 height 9
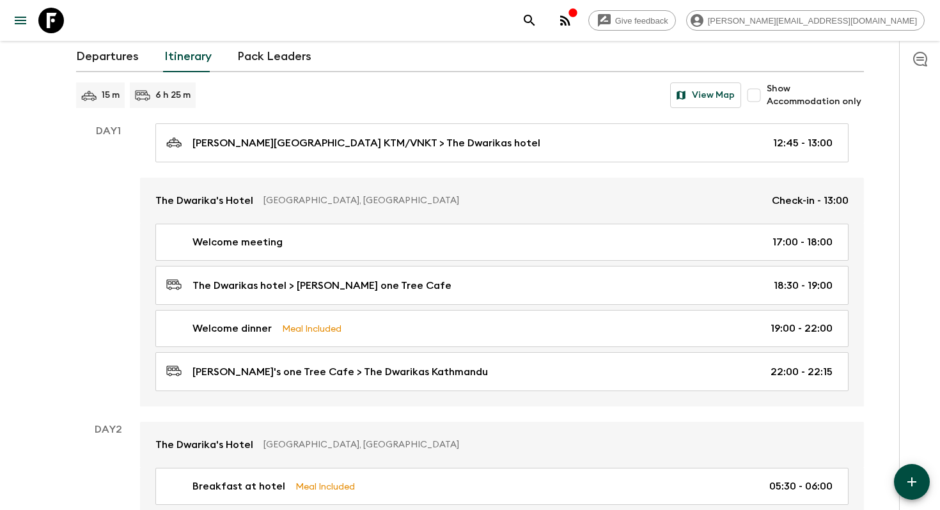
scroll to position [143, 0]
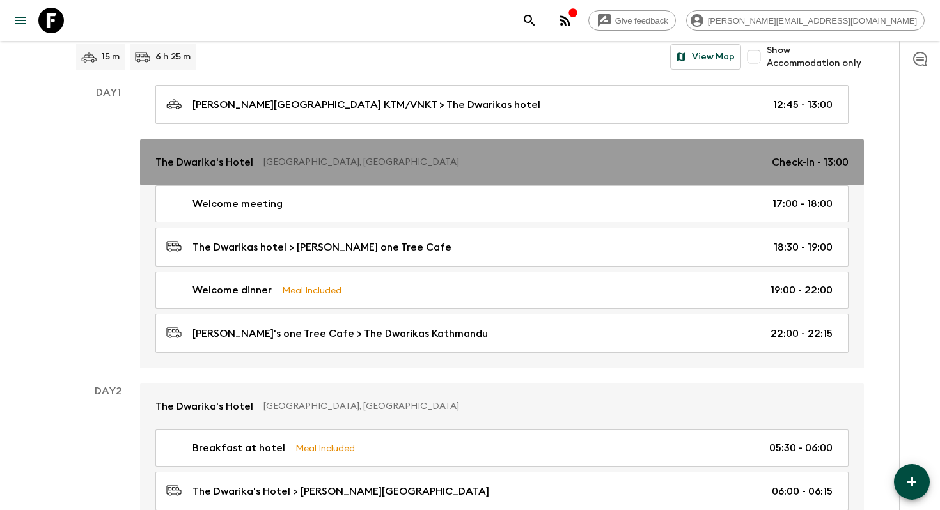
click at [476, 168] on div "The Dwarika's [GEOGRAPHIC_DATA], [GEOGRAPHIC_DATA] Check-in - 13:00" at bounding box center [501, 162] width 693 height 15
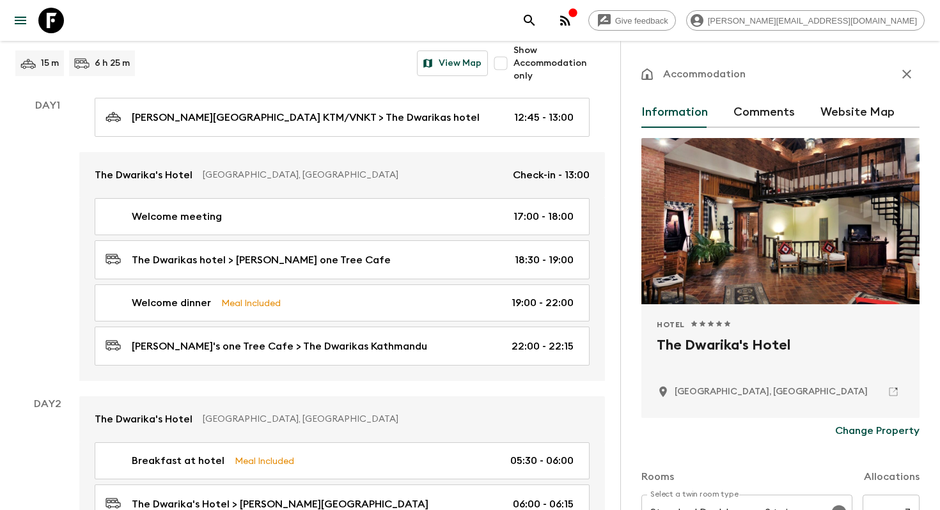
click at [38, 104] on p "Day 1" at bounding box center [47, 105] width 64 height 15
click at [455, 66] on button "View Map" at bounding box center [452, 64] width 71 height 26
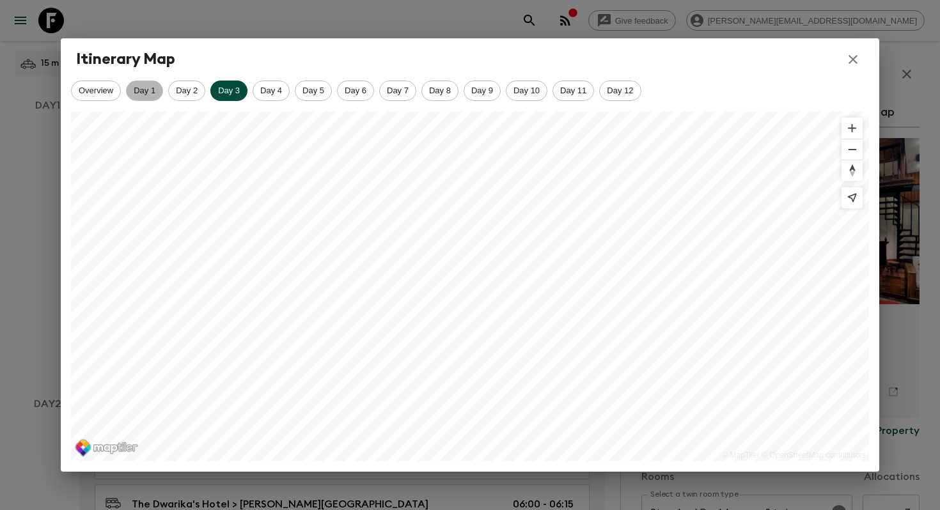
click at [141, 89] on span "Day 1" at bounding box center [145, 91] width 36 height 10
click at [849, 52] on icon "button" at bounding box center [852, 59] width 15 height 15
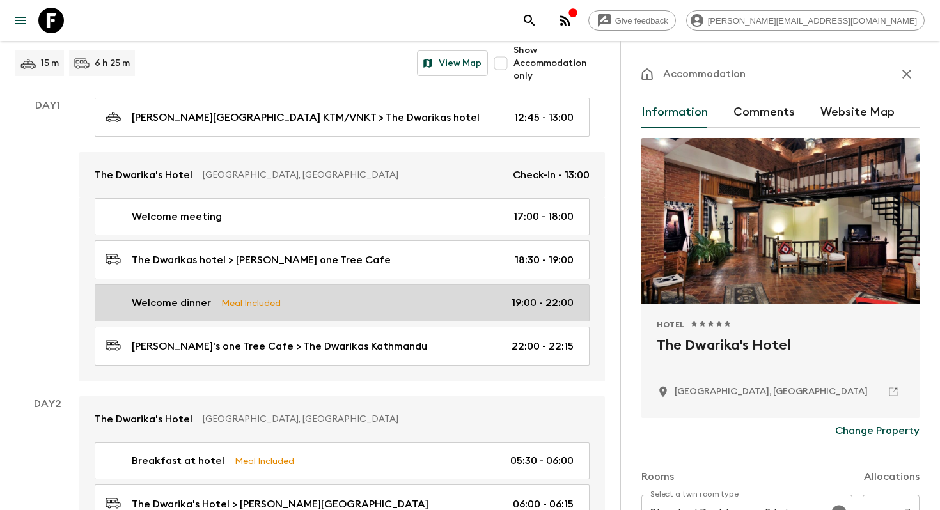
click at [383, 288] on link "Welcome dinner Meal Included 19:00 - 22:00" at bounding box center [342, 303] width 495 height 37
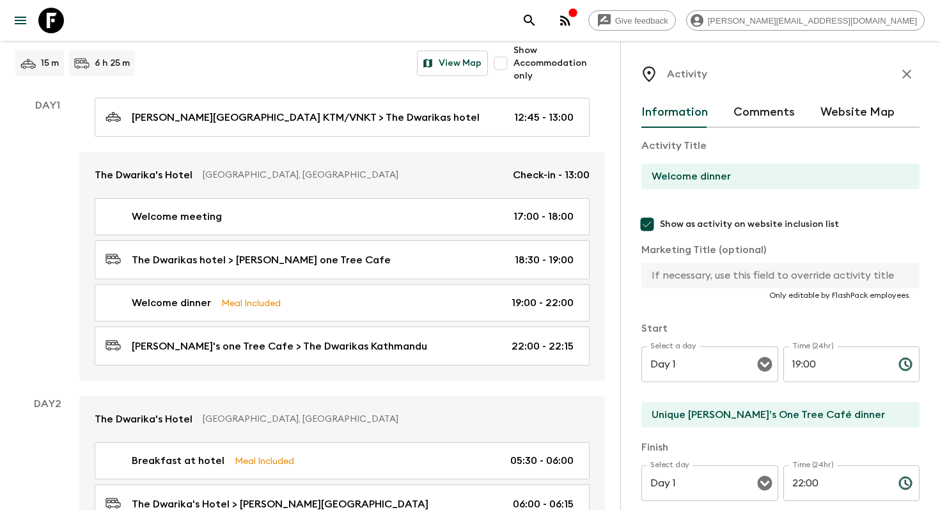
click at [865, 109] on button "Website Map" at bounding box center [857, 112] width 74 height 31
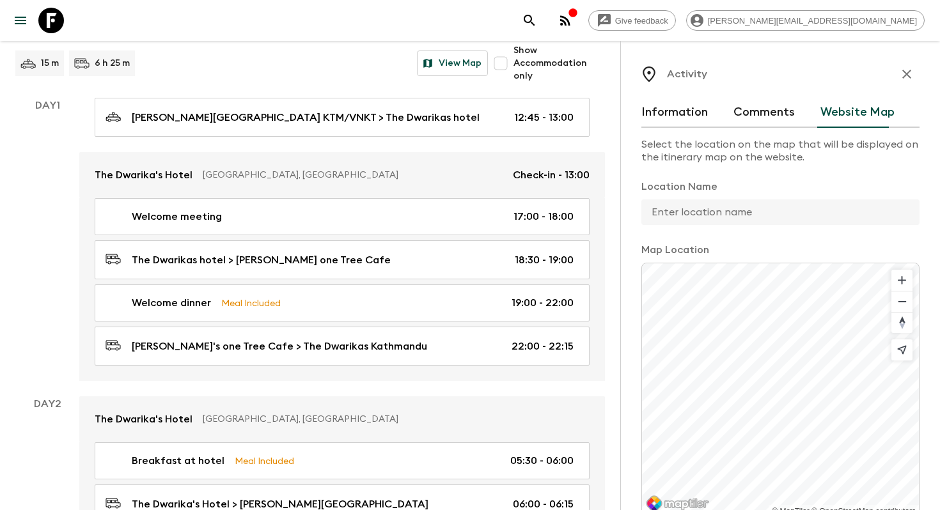
click at [735, 212] on input "text" at bounding box center [775, 213] width 268 height 26
type input "a"
type input "[GEOGRAPHIC_DATA]"
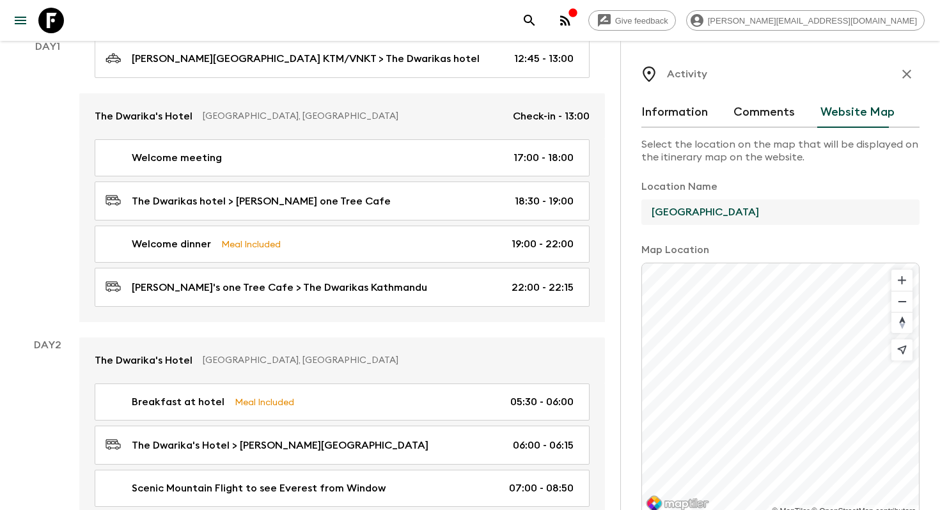
scroll to position [212, 0]
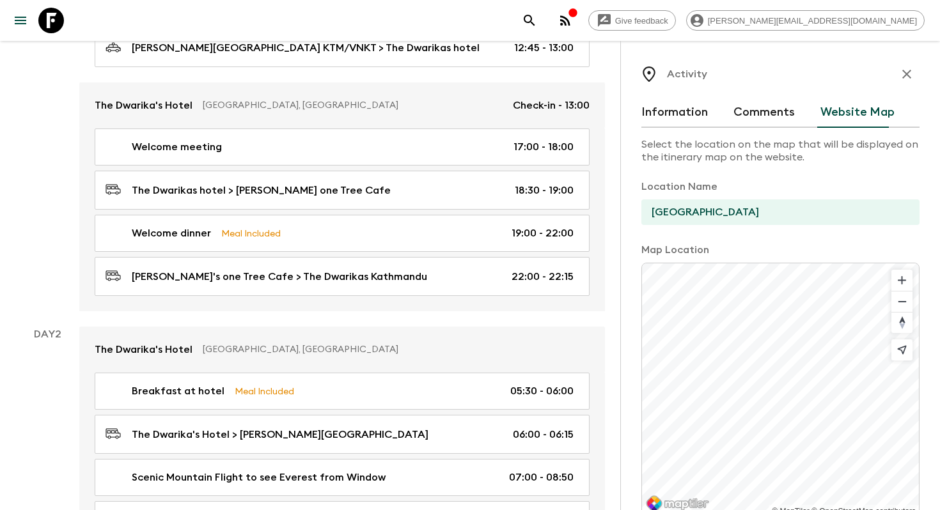
click at [632, 331] on div "Activity Information Comments Website Map Select the location on the map that w…" at bounding box center [780, 296] width 320 height 510
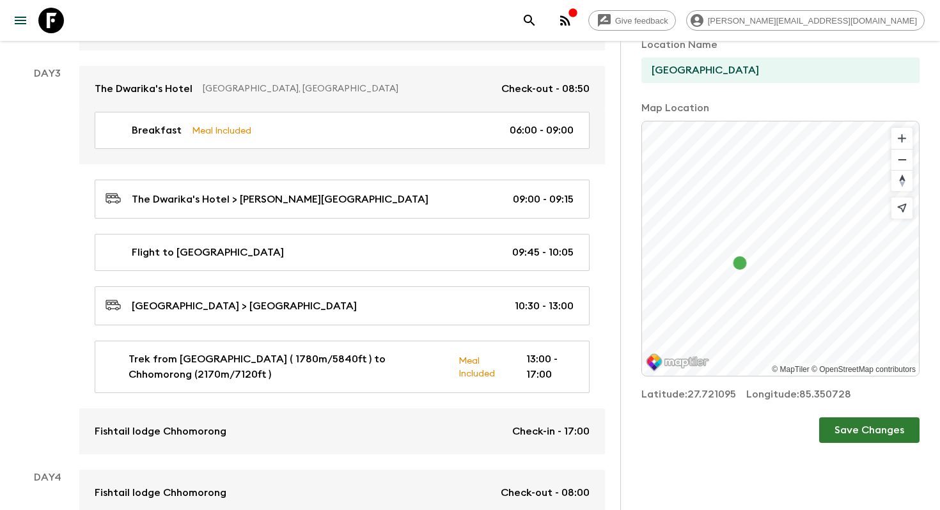
scroll to position [157, 0]
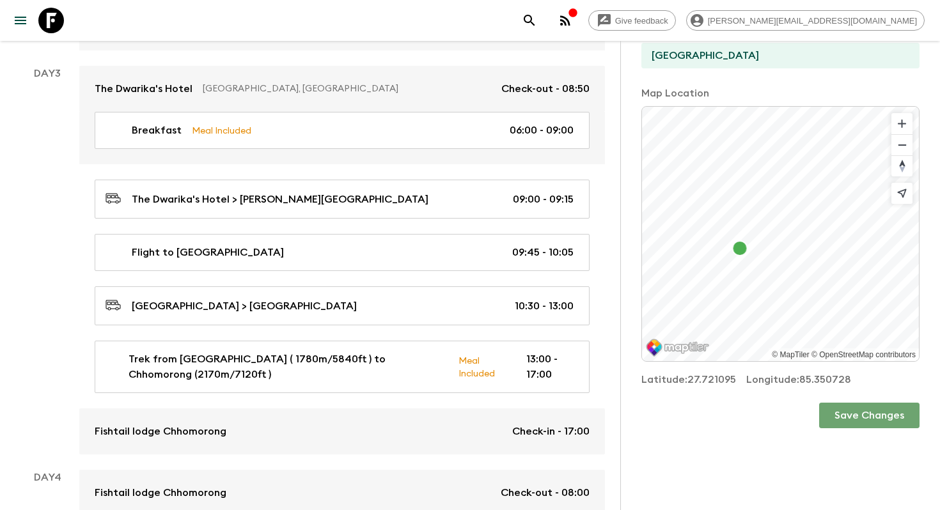
click at [882, 415] on button "Save Changes" at bounding box center [869, 416] width 100 height 26
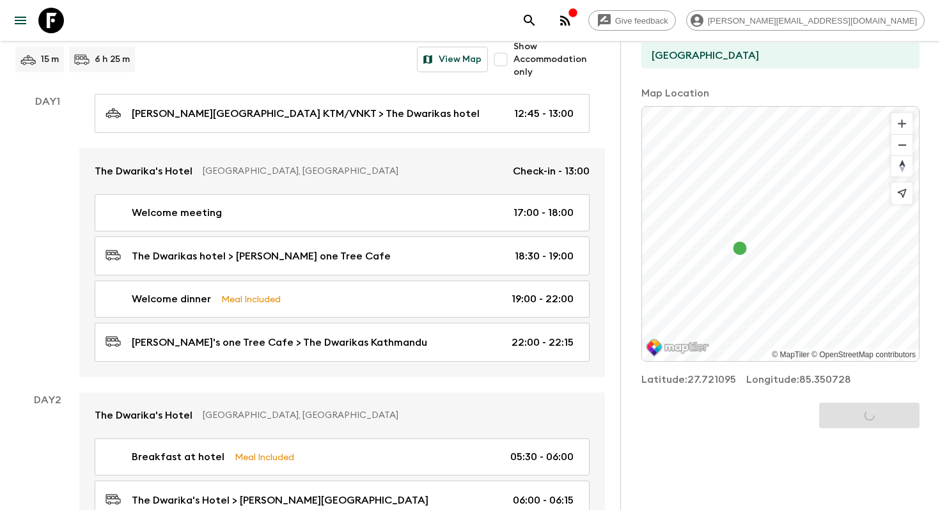
scroll to position [0, 0]
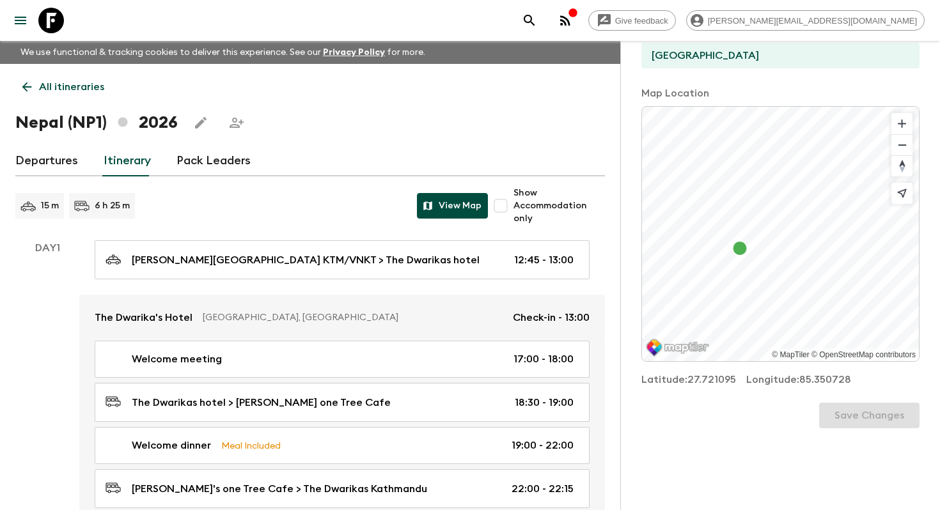
click at [451, 210] on button "View Map" at bounding box center [452, 206] width 71 height 26
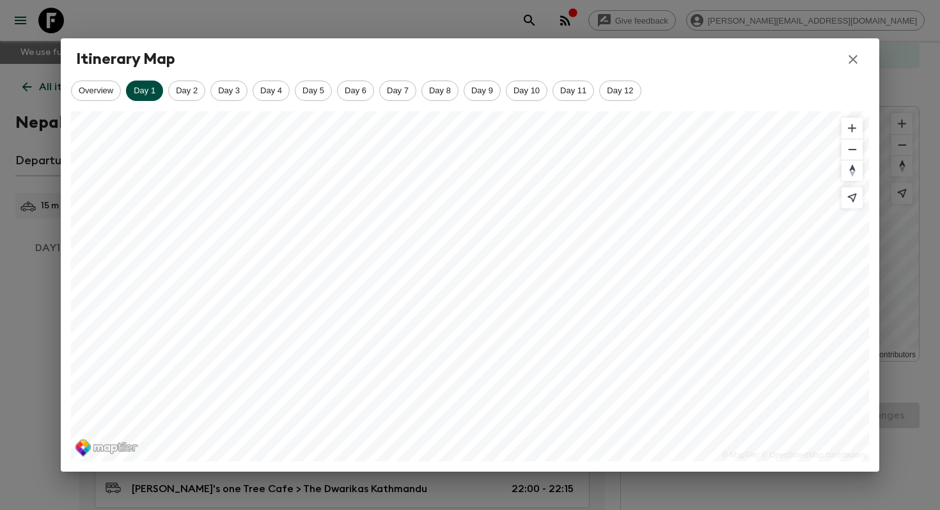
click at [852, 52] on icon "button" at bounding box center [852, 59] width 15 height 15
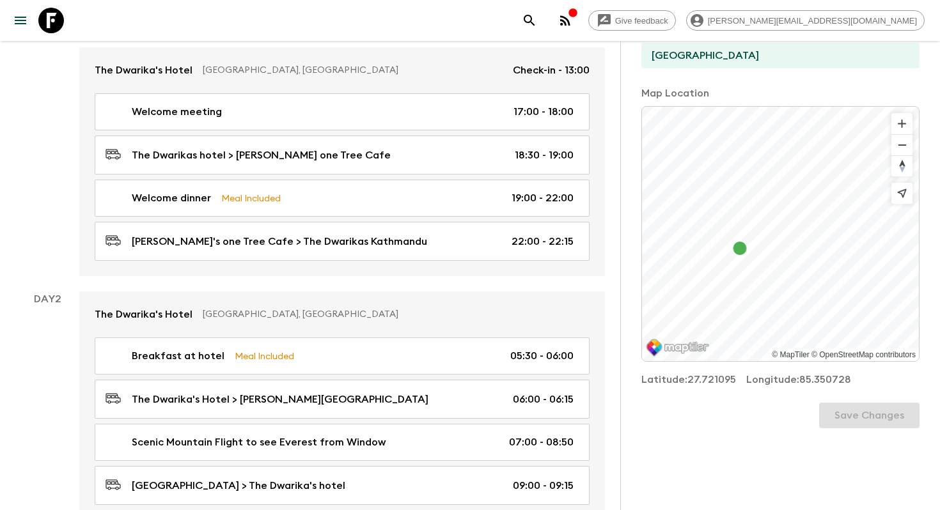
scroll to position [249, 0]
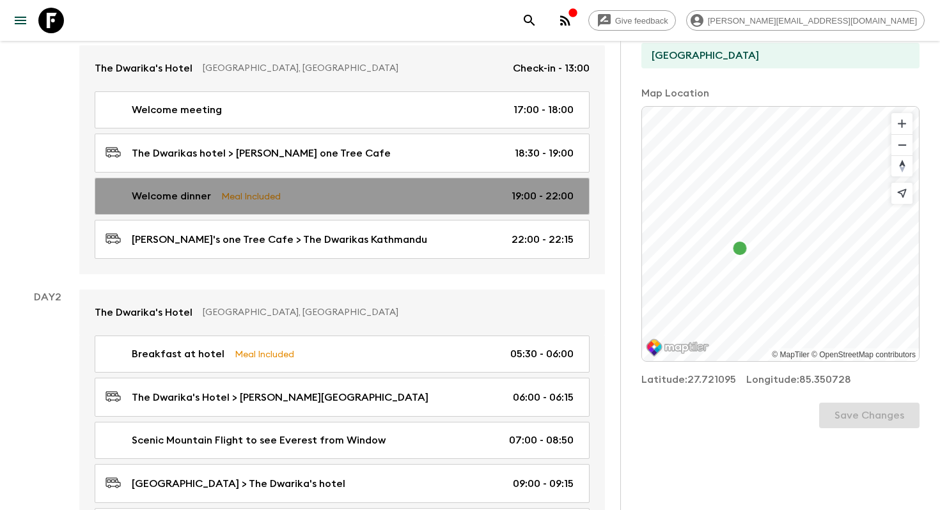
click at [352, 198] on div "Welcome dinner Meal Included 19:00 - 22:00" at bounding box center [340, 196] width 468 height 15
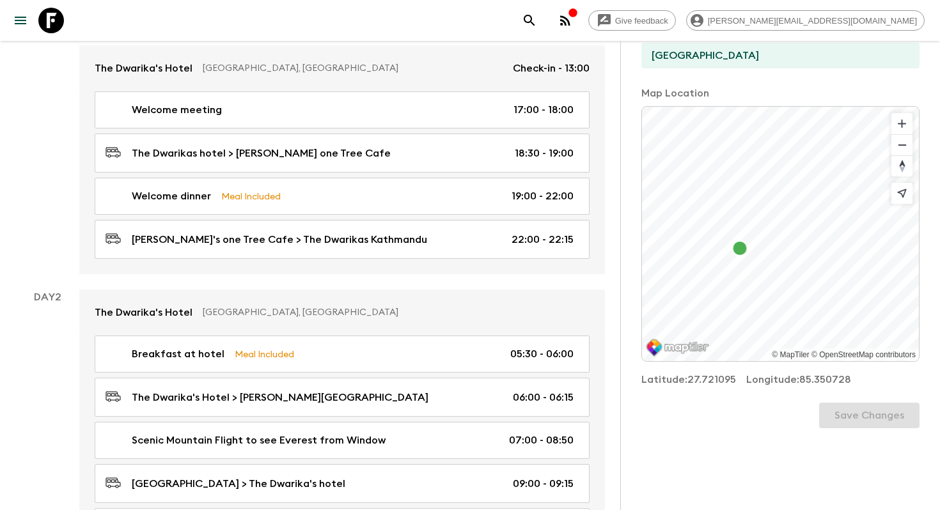
scroll to position [65, 0]
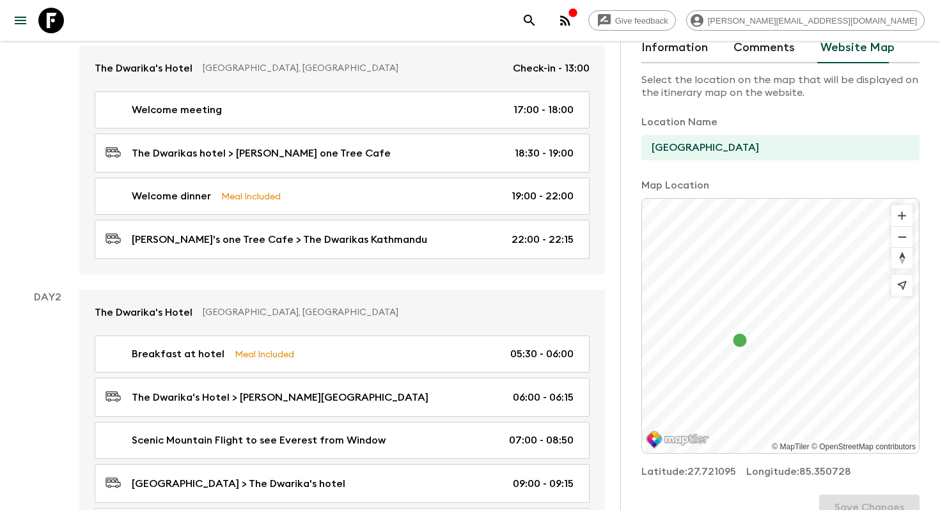
click at [684, 45] on button "Information" at bounding box center [674, 48] width 67 height 31
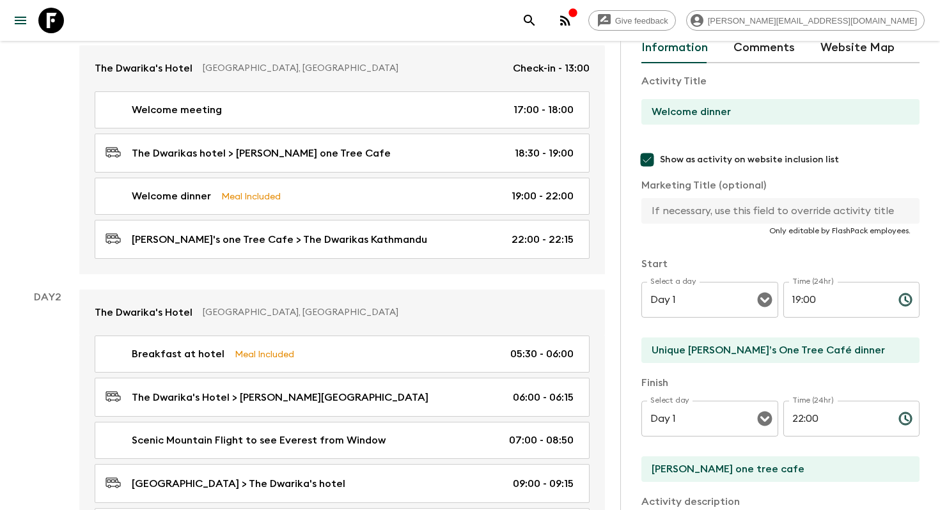
click at [853, 353] on input "Unique [PERSON_NAME]’s One Tree Café dinner" at bounding box center [775, 351] width 268 height 26
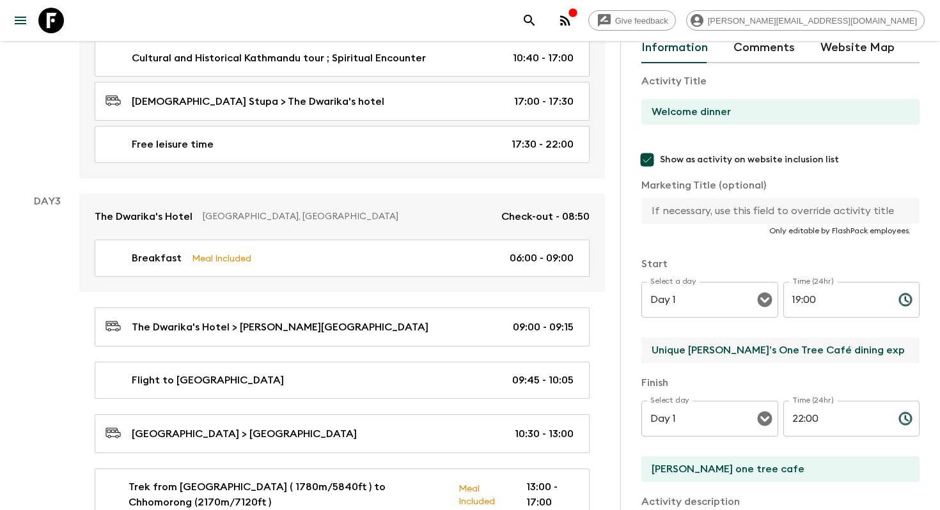
scroll to position [411, 0]
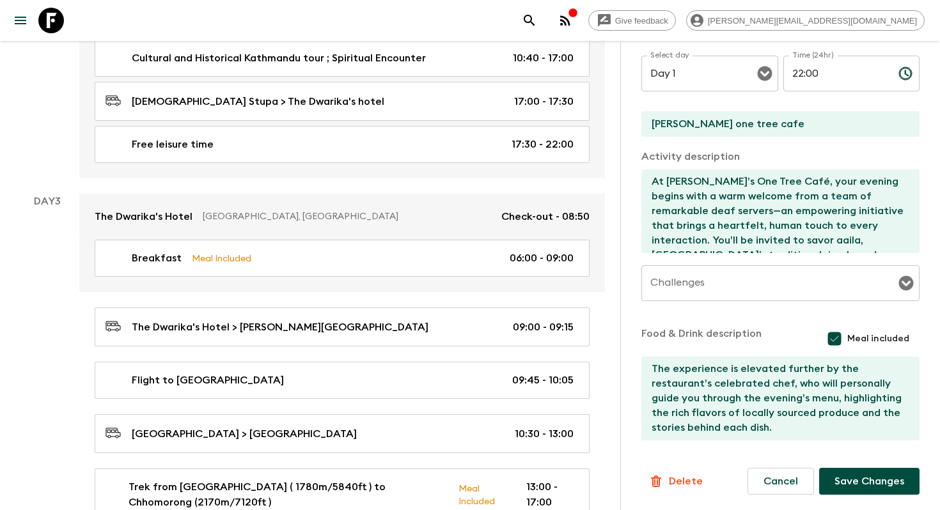
type input "Unique [PERSON_NAME]’s One Tree Café dining experience"
click at [862, 483] on button "Save Changes" at bounding box center [869, 481] width 100 height 27
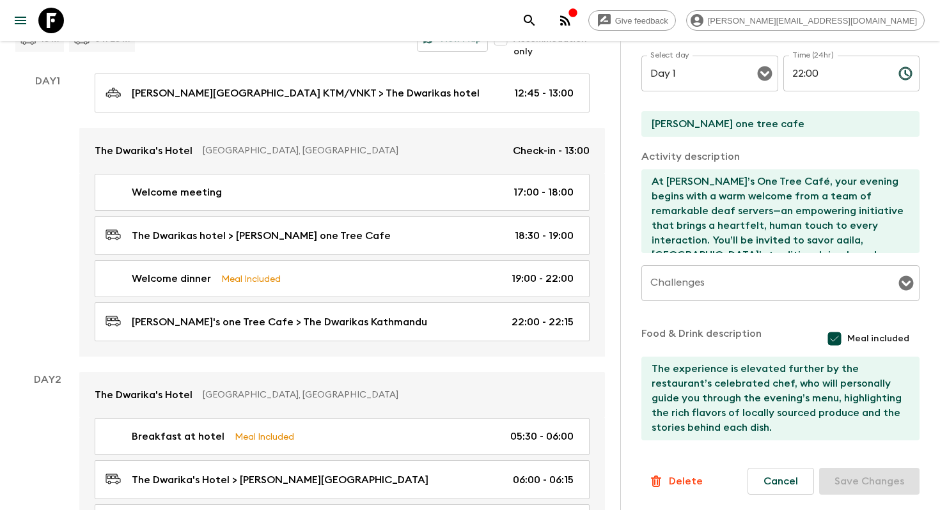
scroll to position [0, 0]
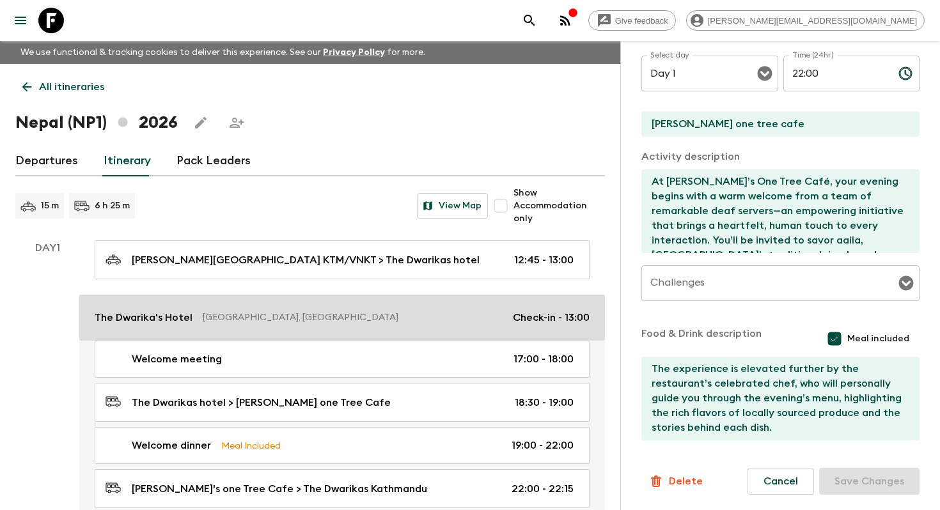
click at [332, 304] on link "The Dwarika's [GEOGRAPHIC_DATA], [GEOGRAPHIC_DATA] Check-in - 13:00" at bounding box center [342, 318] width 526 height 46
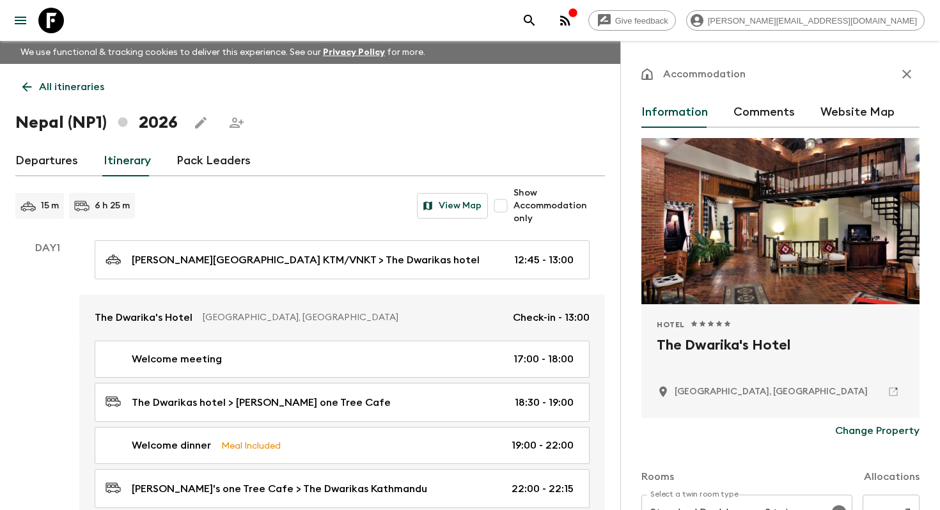
click at [39, 251] on p "Day 1" at bounding box center [47, 247] width 64 height 15
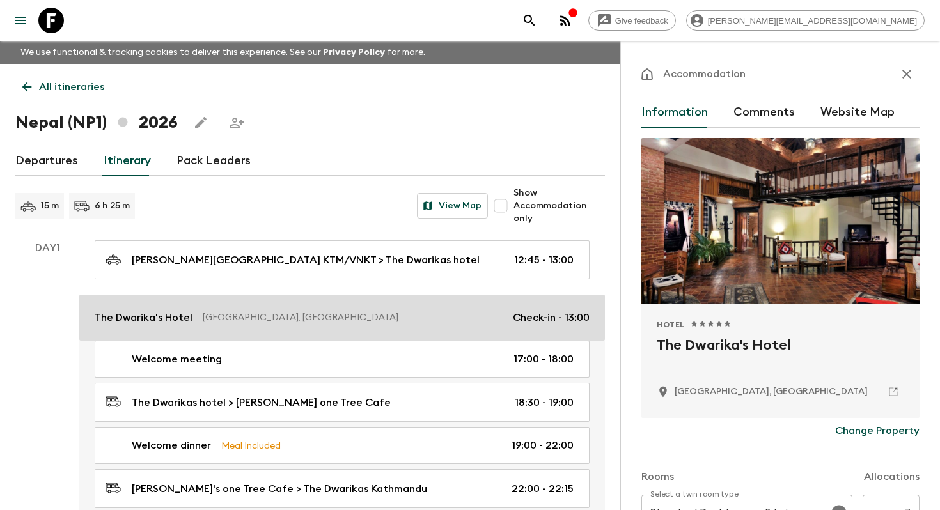
click at [360, 323] on p "[GEOGRAPHIC_DATA], [GEOGRAPHIC_DATA]" at bounding box center [353, 317] width 300 height 13
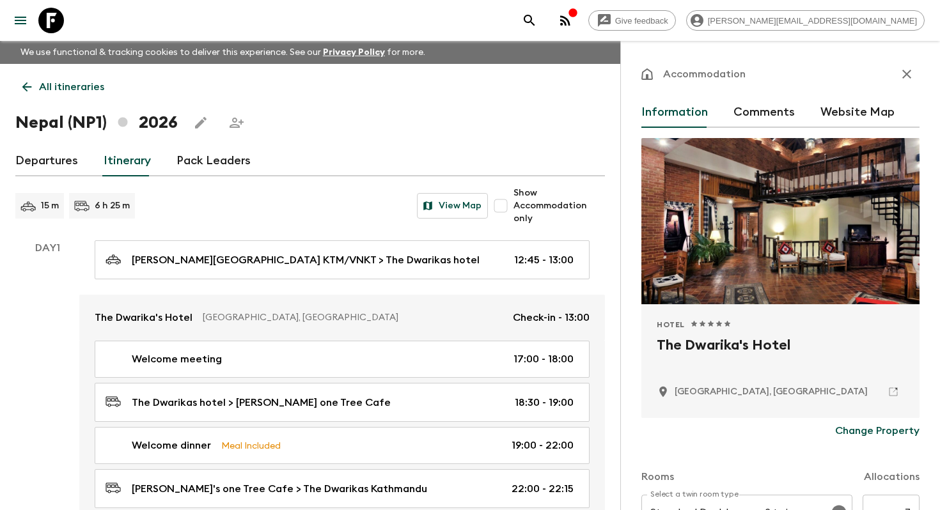
click at [854, 109] on button "Website Map" at bounding box center [857, 112] width 74 height 31
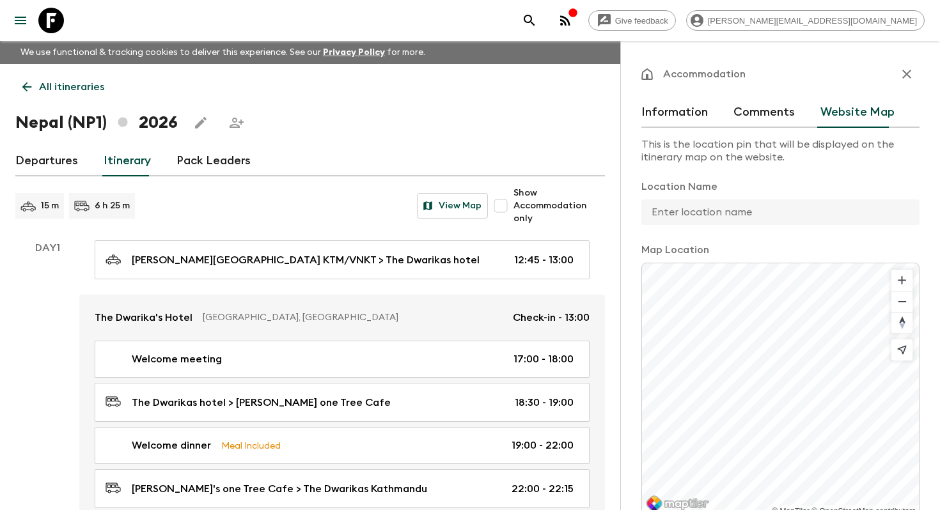
click at [715, 219] on input "text" at bounding box center [775, 213] width 268 height 26
click at [913, 224] on div at bounding box center [780, 213] width 278 height 26
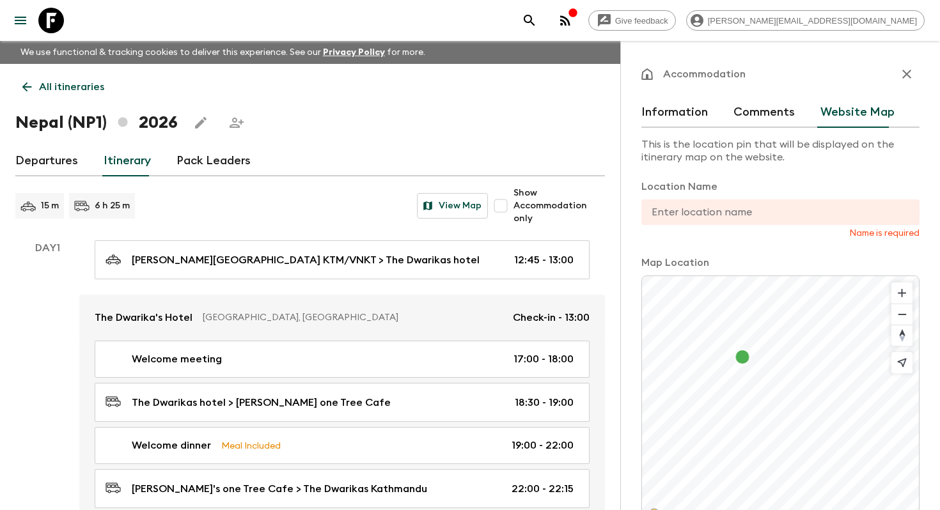
click at [728, 211] on input "text" at bounding box center [775, 213] width 268 height 26
type input "A"
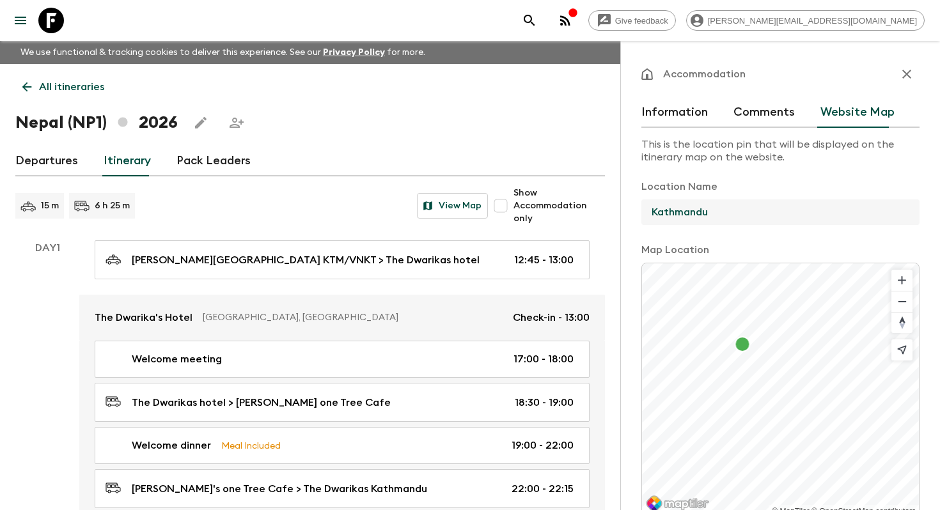
scroll to position [157, 0]
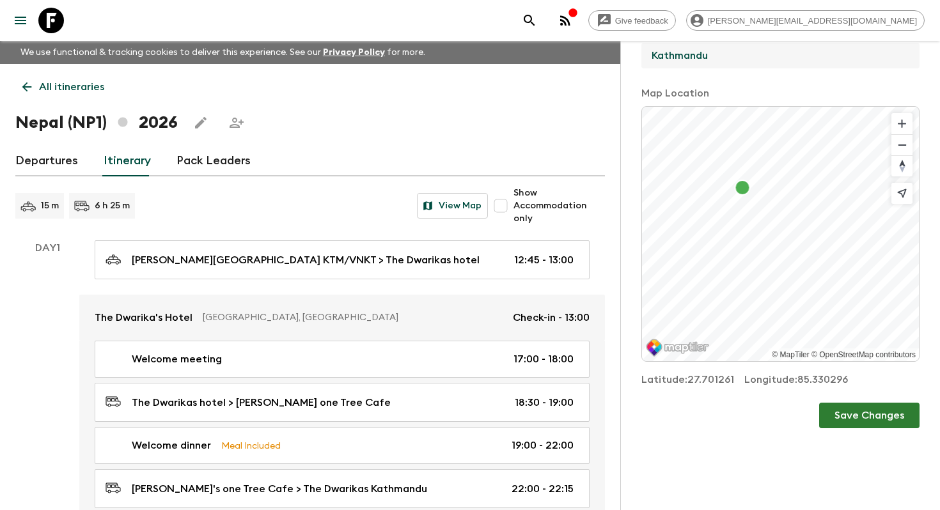
type input "Kathmandu"
click at [893, 416] on button "Save Changes" at bounding box center [869, 416] width 100 height 26
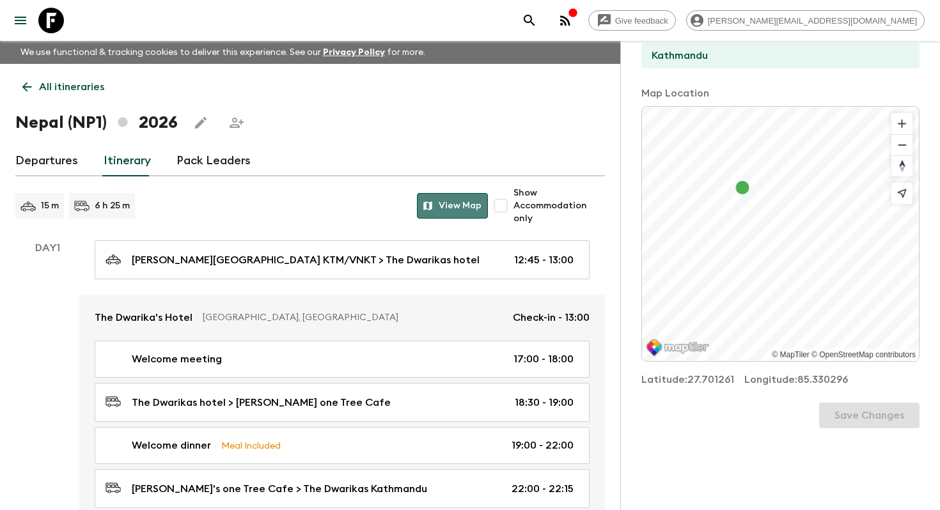
click at [460, 200] on button "View Map" at bounding box center [452, 206] width 71 height 26
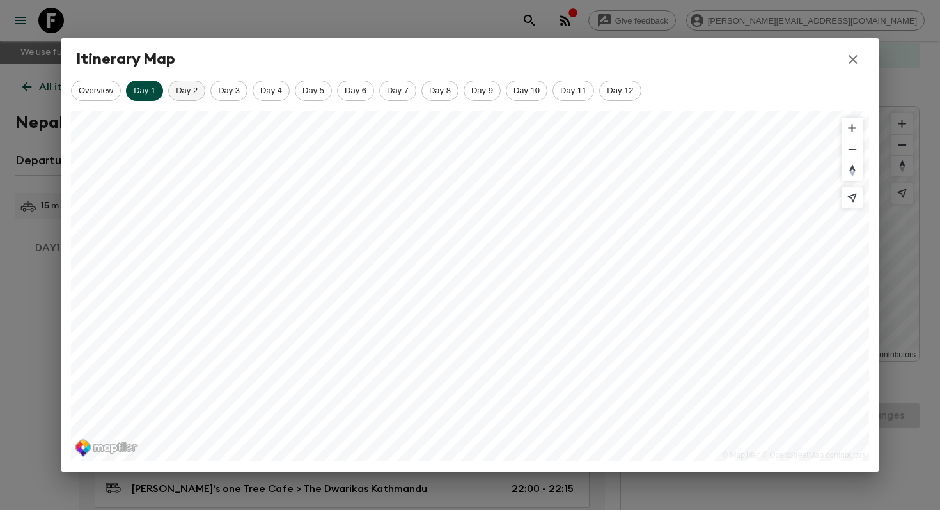
click at [183, 87] on span "Day 2" at bounding box center [187, 91] width 36 height 10
click at [139, 91] on span "Day 1" at bounding box center [145, 91] width 36 height 10
click at [96, 91] on span "Overview" at bounding box center [96, 91] width 49 height 10
click at [123, 90] on div "Overview Day 1 Day 2 Day 3 Day 4 Day 5 Day 6 Day 7 Day 8 Day 9 Day 10 Day 11 Da…" at bounding box center [470, 91] width 798 height 20
click at [150, 88] on span "Day 1" at bounding box center [145, 91] width 36 height 10
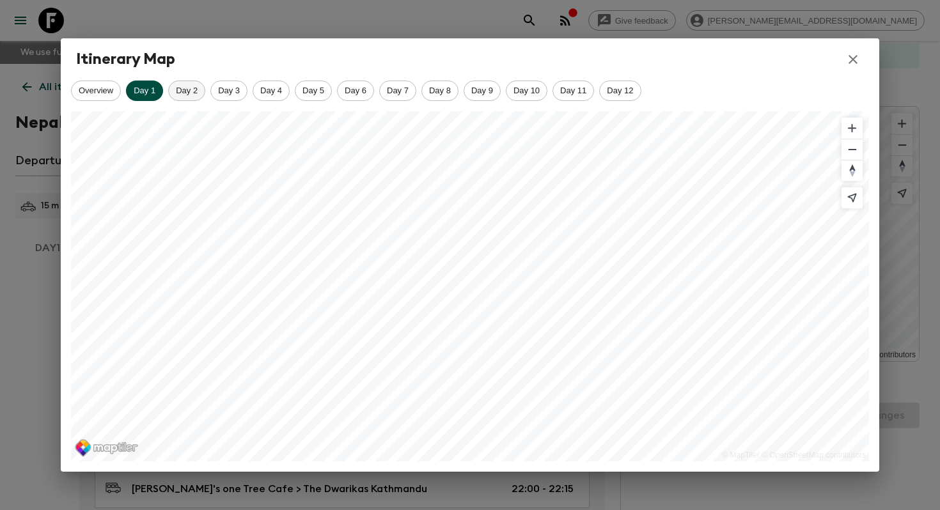
click at [198, 88] on span "Day 2" at bounding box center [187, 91] width 36 height 10
click at [231, 91] on span "Day 3" at bounding box center [229, 91] width 36 height 10
click at [273, 94] on span "Day 4" at bounding box center [271, 91] width 36 height 10
click at [310, 92] on span "Day 5" at bounding box center [313, 91] width 36 height 10
click at [356, 90] on span "Day 6" at bounding box center [356, 91] width 36 height 10
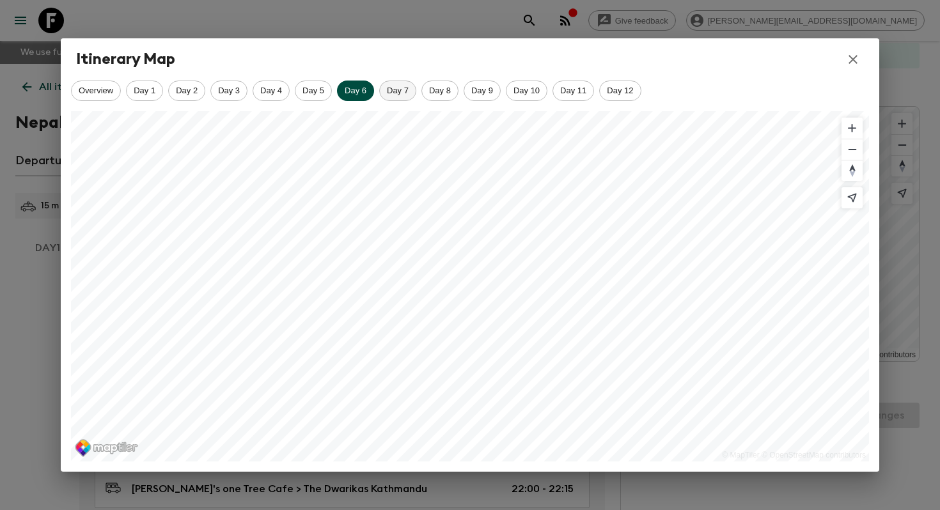
click at [409, 91] on span "Day 7" at bounding box center [398, 91] width 36 height 10
click at [455, 94] on span "Day 8" at bounding box center [440, 91] width 36 height 10
click at [495, 95] on span "Day 9" at bounding box center [482, 91] width 36 height 10
click at [521, 95] on div "Day 10" at bounding box center [527, 91] width 42 height 20
click at [563, 94] on span "Day 11" at bounding box center [573, 91] width 40 height 10
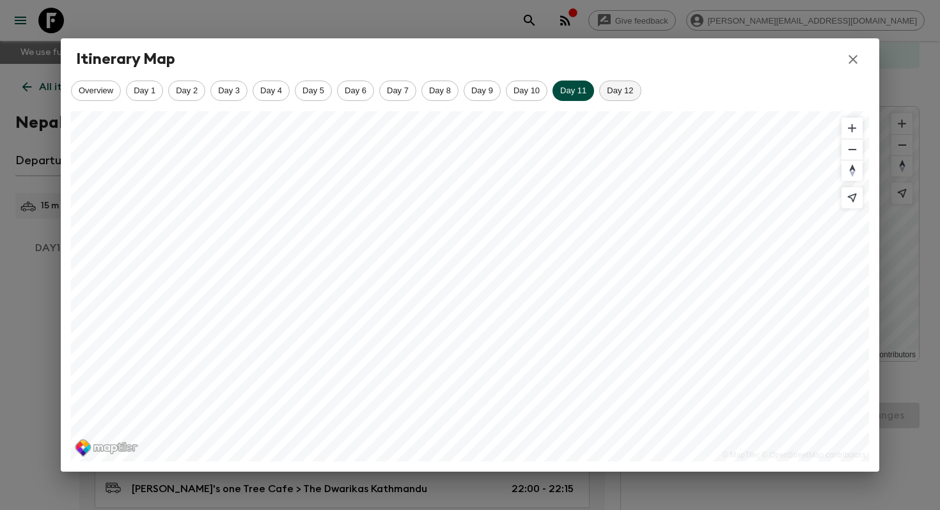
click at [621, 95] on span "Day 12" at bounding box center [620, 91] width 40 height 10
click at [843, 61] on button "button" at bounding box center [853, 60] width 22 height 22
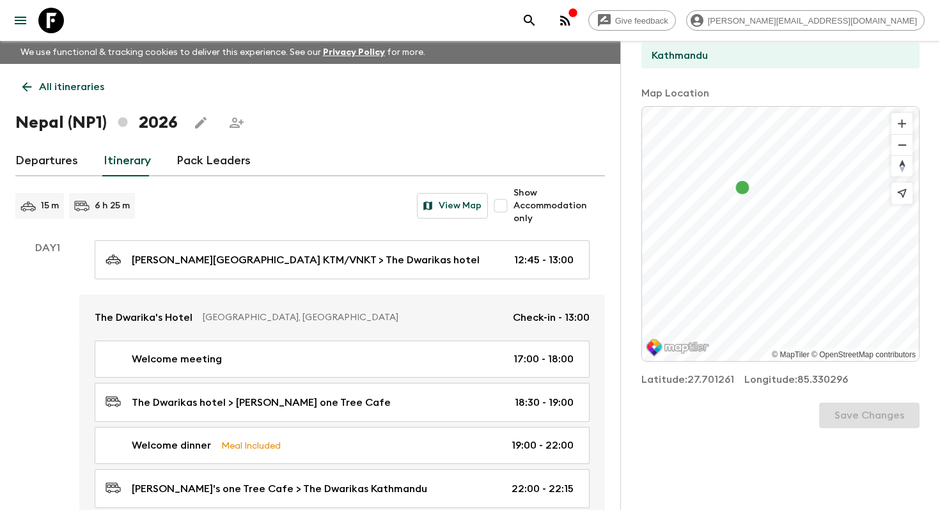
click at [63, 87] on p "All itineraries" at bounding box center [71, 86] width 65 height 15
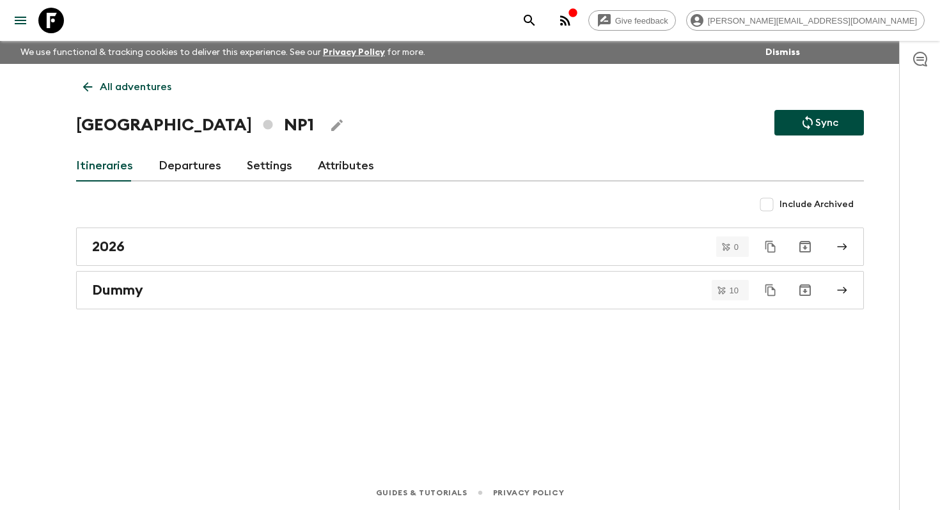
click at [324, 133] on button "Edit Adventure Title" at bounding box center [337, 126] width 26 height 26
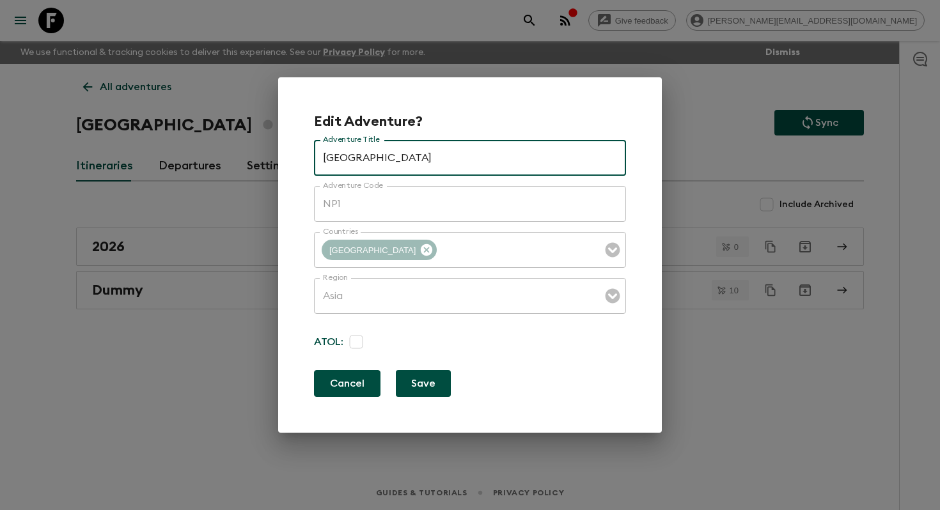
click at [343, 389] on button "Cancel" at bounding box center [347, 383] width 67 height 27
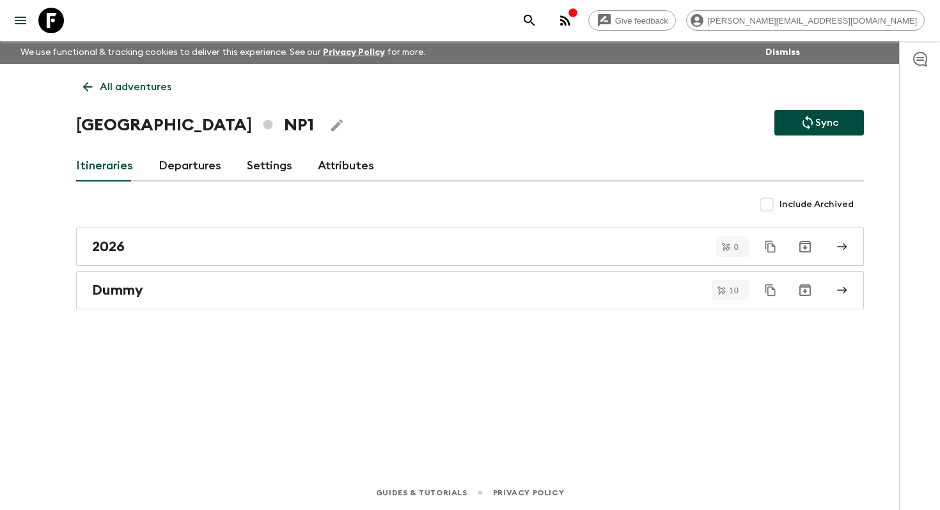
click at [519, 270] on div "2026 0 Dummy 10" at bounding box center [470, 269] width 788 height 82
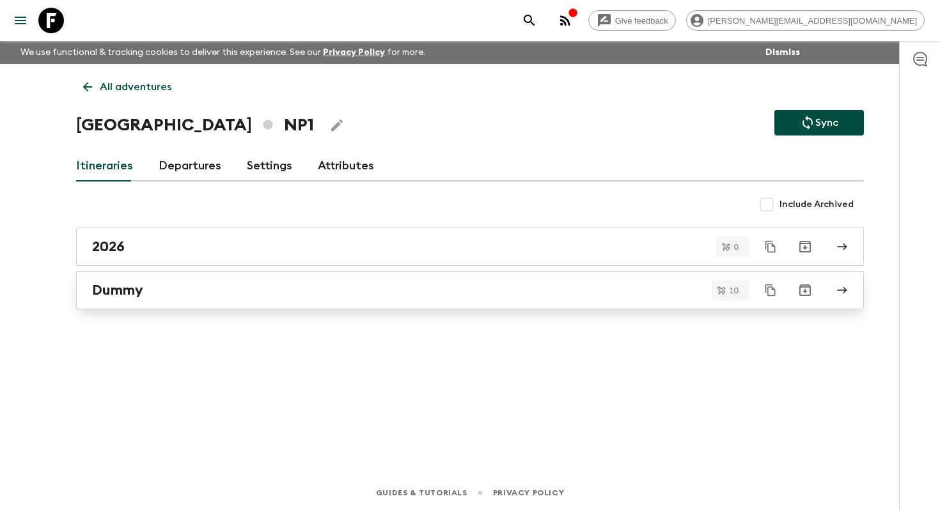
click at [506, 290] on div "Dummy" at bounding box center [458, 290] width 732 height 17
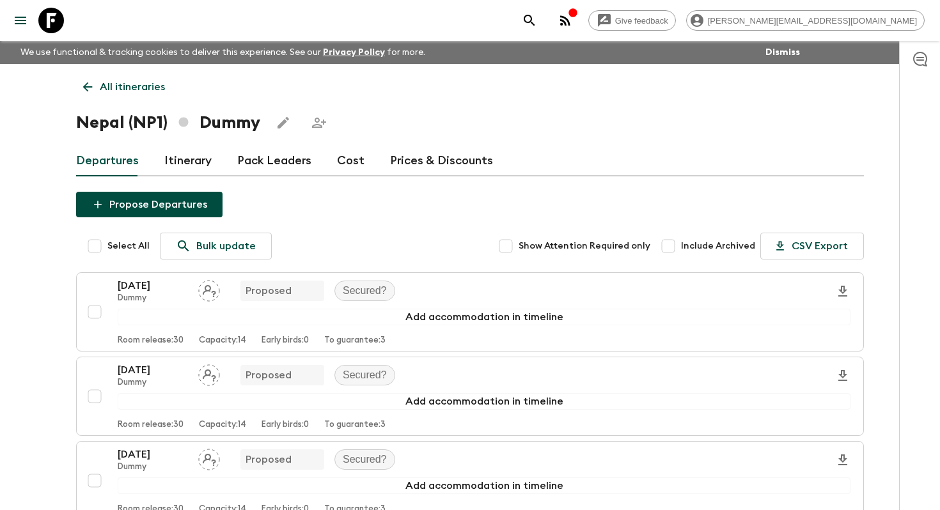
click at [214, 153] on div "Departures Itinerary Pack Leaders Cost Prices & Discounts" at bounding box center [470, 161] width 788 height 31
click at [193, 159] on link "Itinerary" at bounding box center [187, 161] width 47 height 31
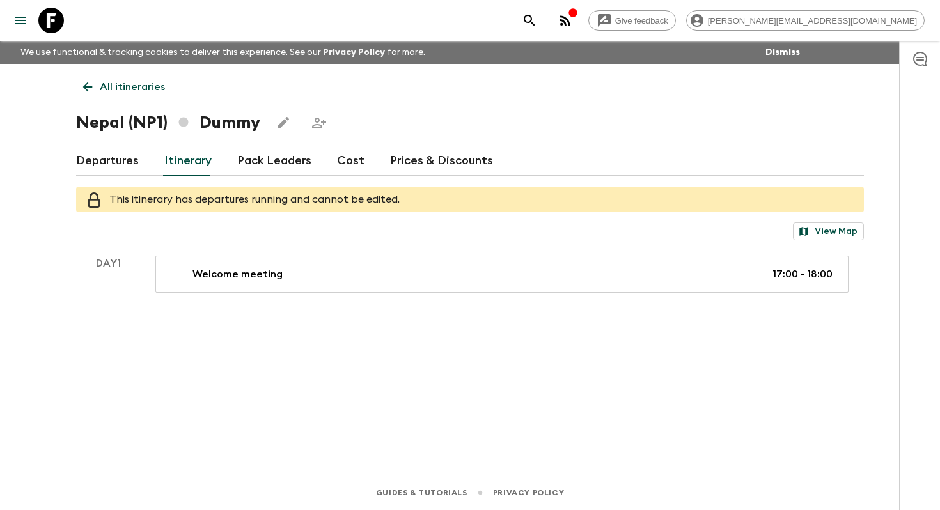
click at [120, 88] on p "All itineraries" at bounding box center [132, 86] width 65 height 15
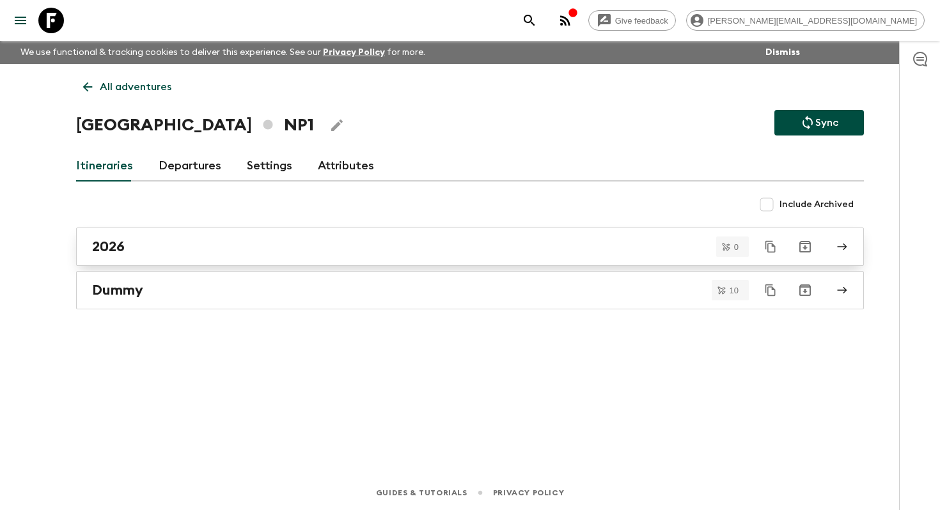
click at [132, 235] on link "2026" at bounding box center [470, 247] width 788 height 38
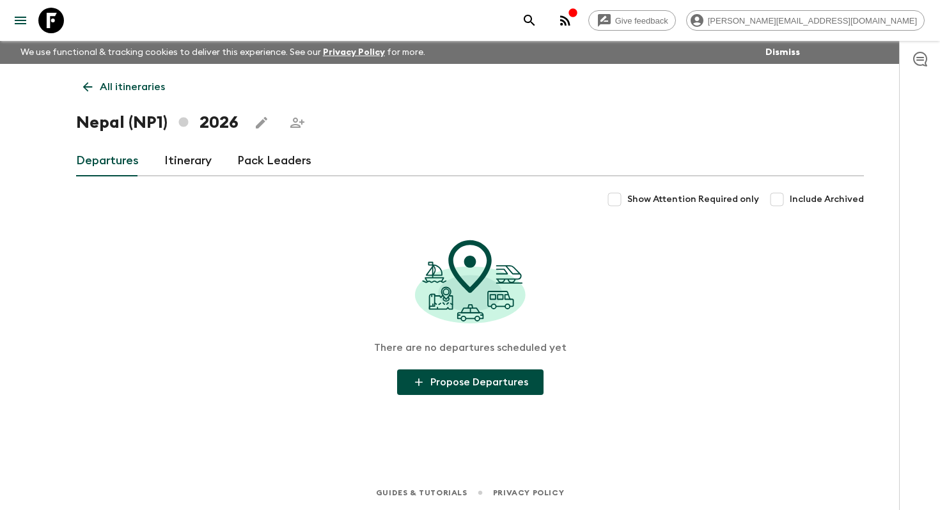
click at [199, 148] on link "Itinerary" at bounding box center [187, 161] width 47 height 31
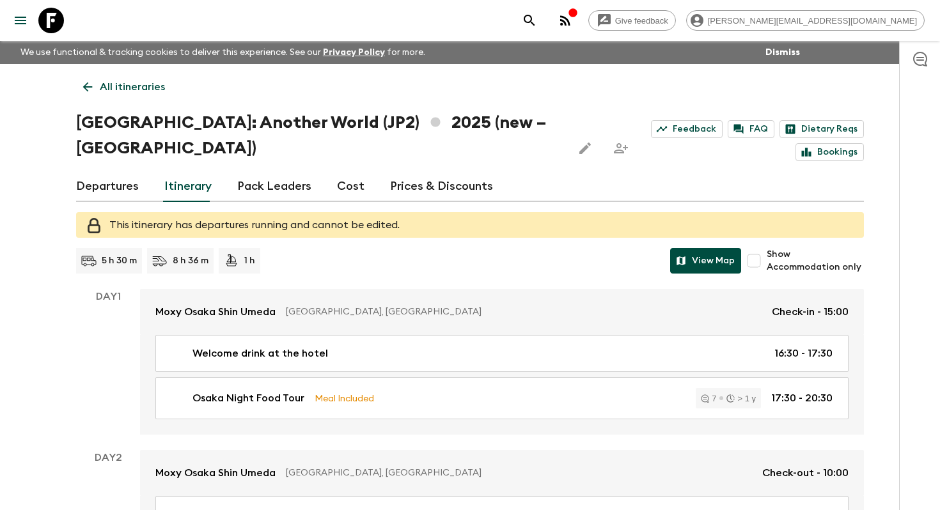
click at [687, 248] on button "View Map" at bounding box center [705, 261] width 71 height 26
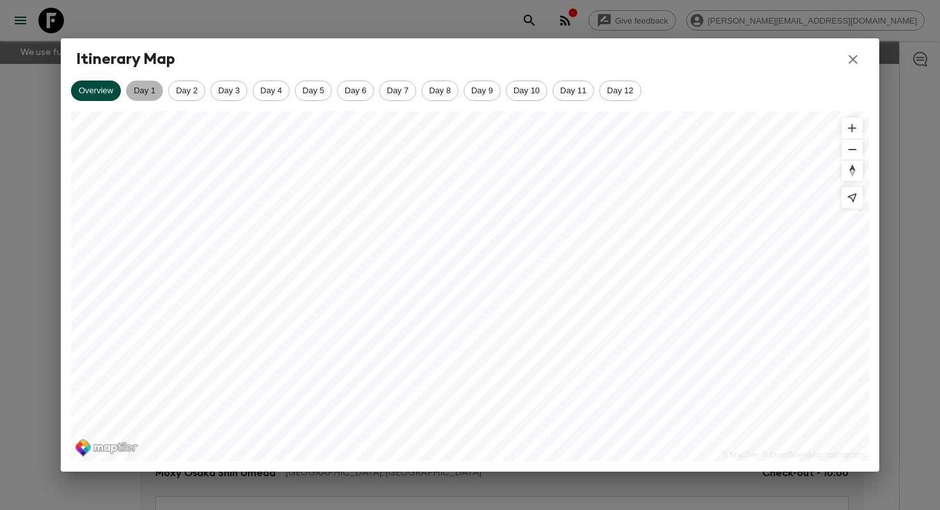
click at [142, 92] on span "Day 1" at bounding box center [145, 91] width 36 height 10
click at [858, 63] on icon "button" at bounding box center [852, 59] width 15 height 15
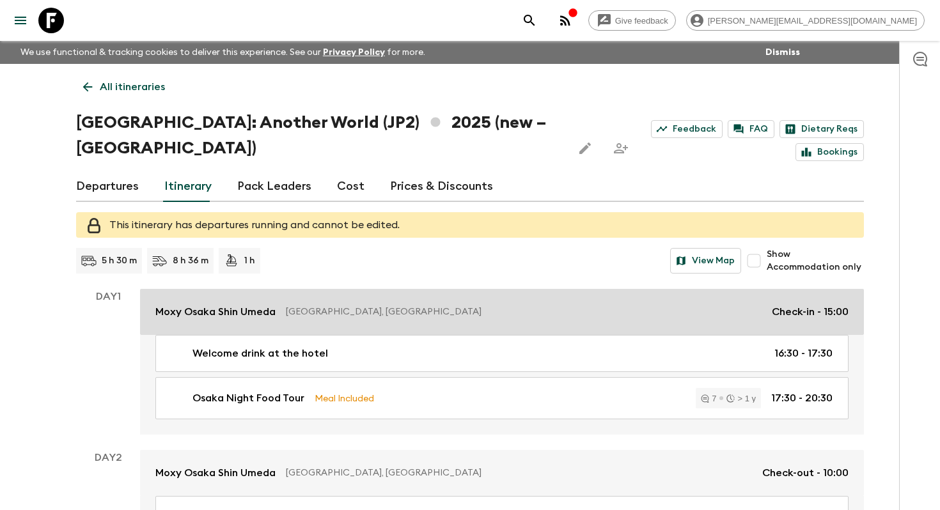
click at [466, 304] on div "Moxy Osaka Shin Umeda Osaka, Japan Check-in - 15:00" at bounding box center [501, 311] width 693 height 15
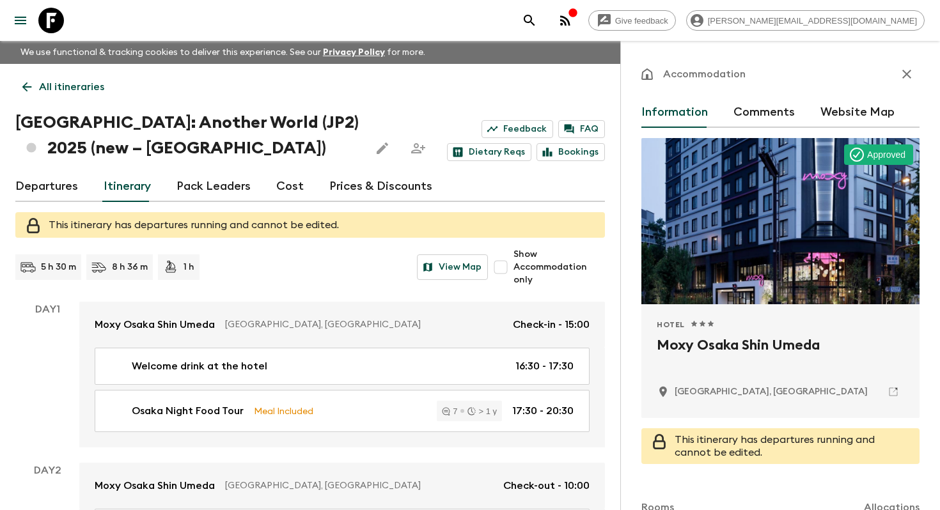
click at [851, 109] on button "Website Map" at bounding box center [857, 112] width 74 height 31
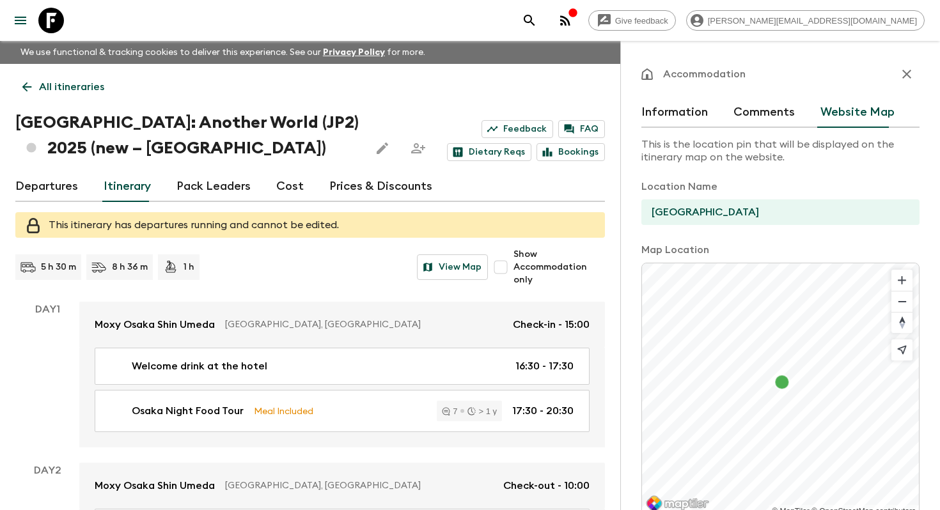
click at [916, 74] on button "button" at bounding box center [907, 74] width 26 height 26
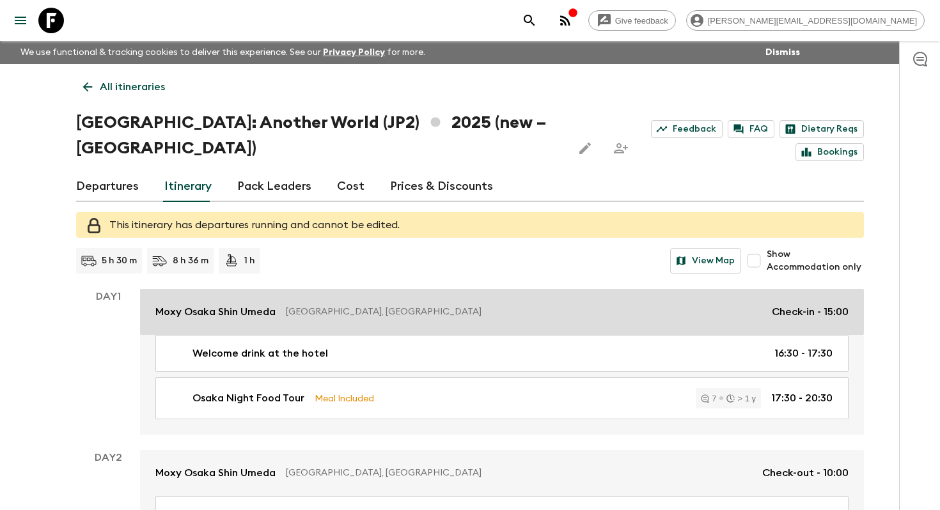
click at [448, 306] on p "[GEOGRAPHIC_DATA], [GEOGRAPHIC_DATA]" at bounding box center [524, 312] width 476 height 13
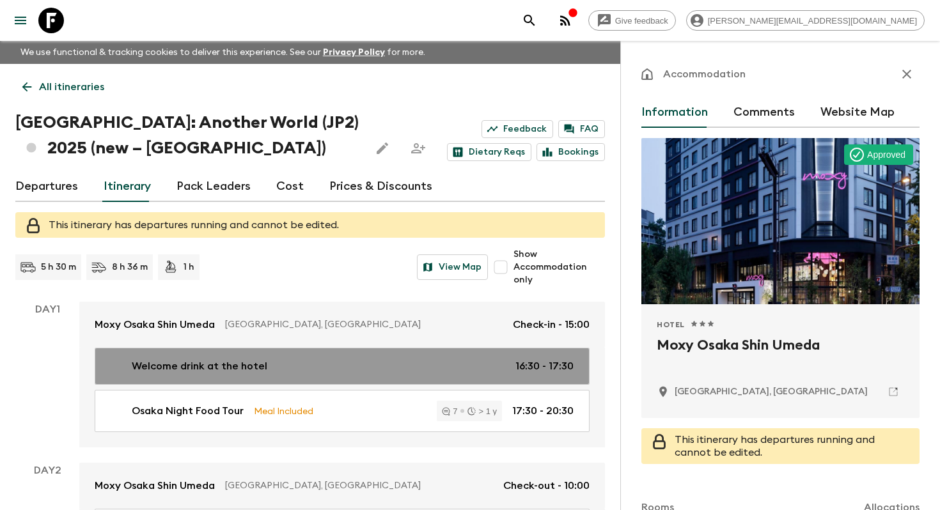
click at [338, 357] on link "Welcome drink at the hotel 16:30 - 17:30" at bounding box center [342, 366] width 495 height 37
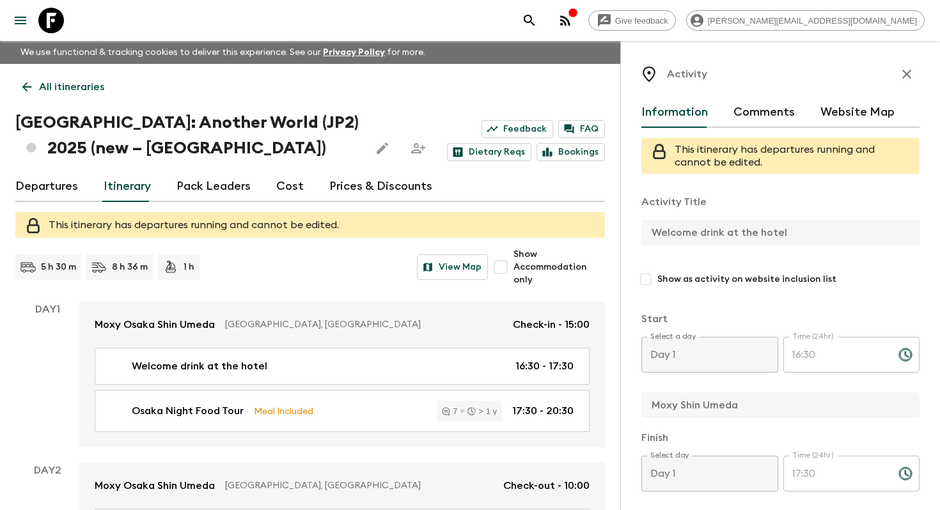
click at [850, 114] on button "Website Map" at bounding box center [857, 112] width 74 height 31
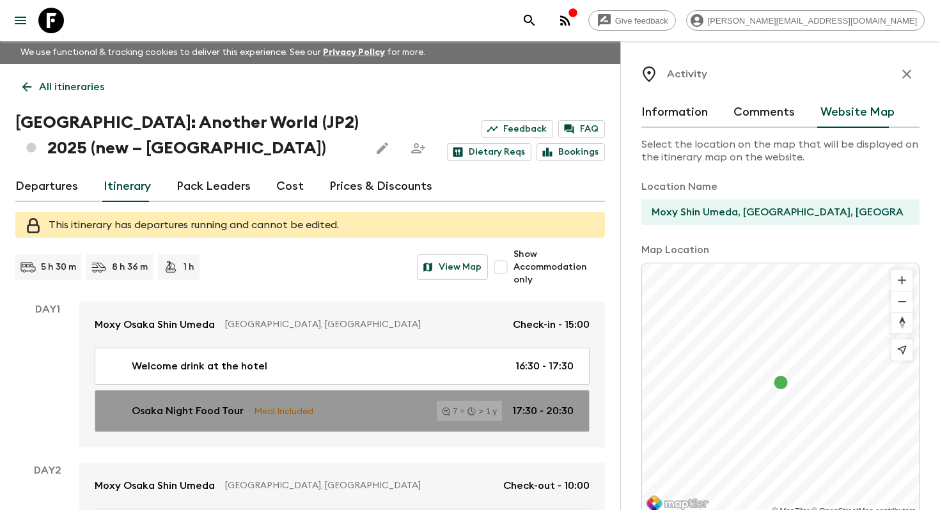
click at [354, 411] on div "Osaka Night Food Tour Meal Included 7 > 1 y 17:30 - 20:30" at bounding box center [340, 411] width 468 height 20
